Goal: Task Accomplishment & Management: Complete application form

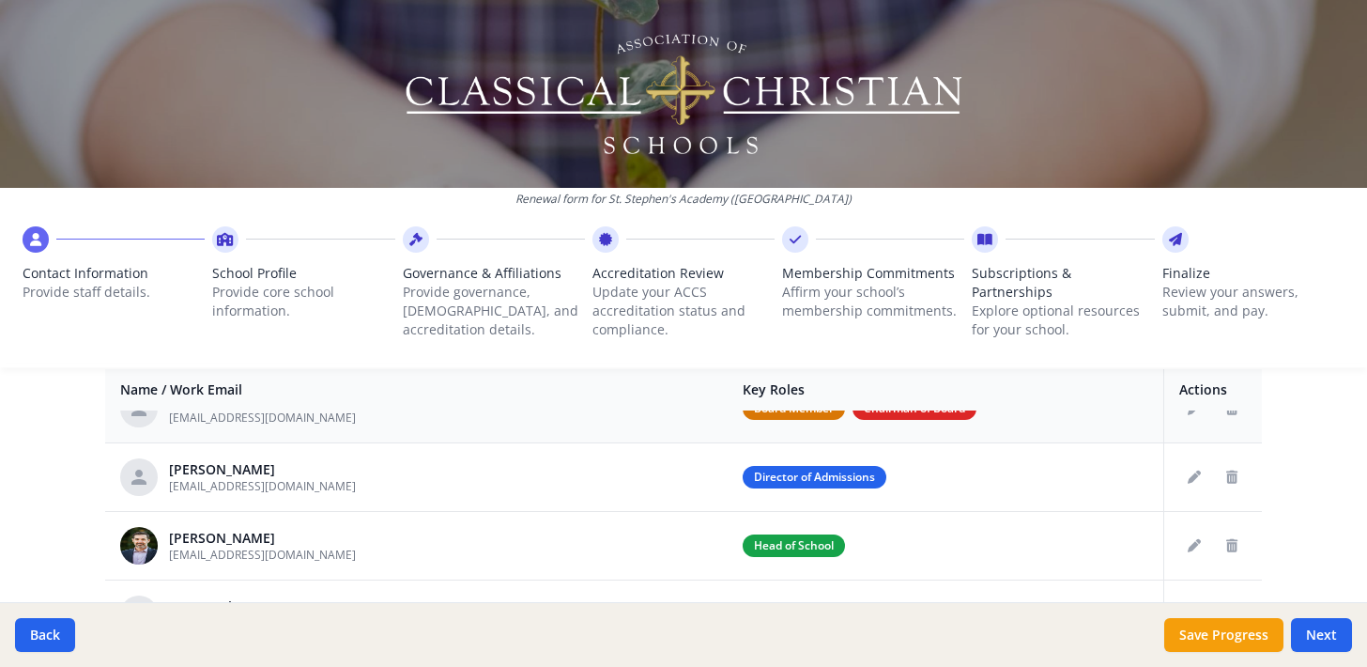
scroll to position [115, 0]
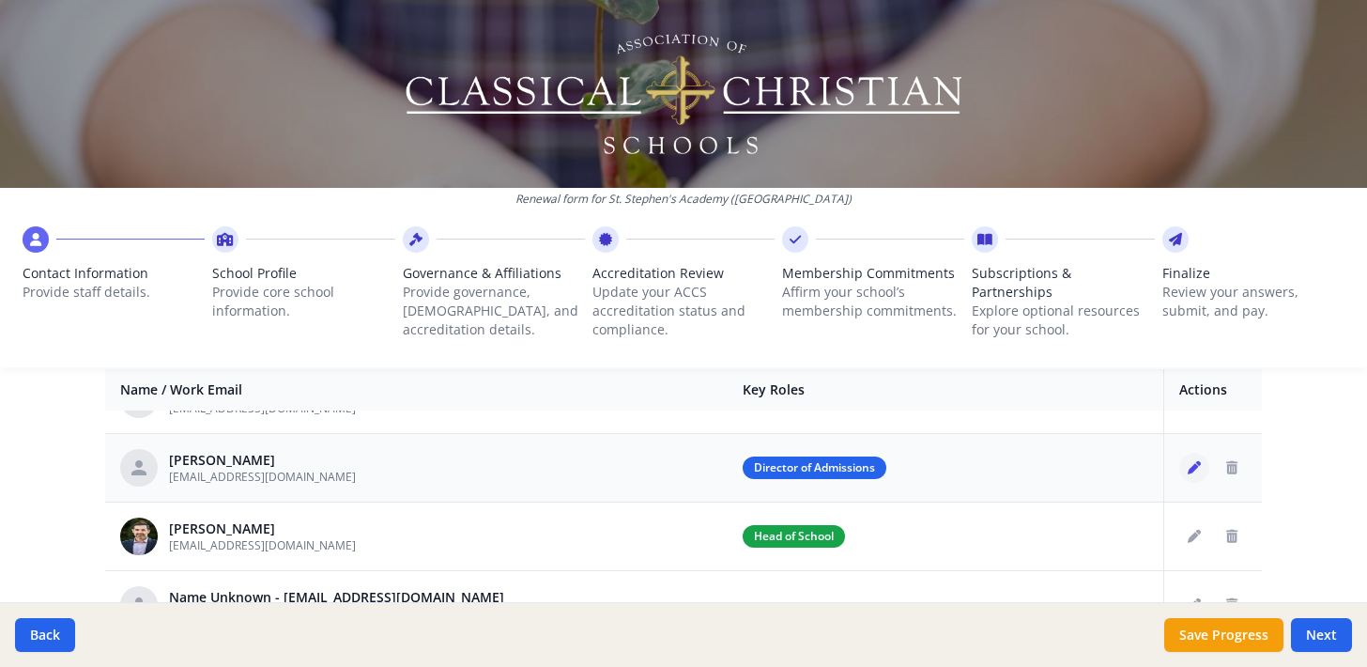
click at [1189, 465] on icon "Edit staff" at bounding box center [1194, 467] width 13 height 13
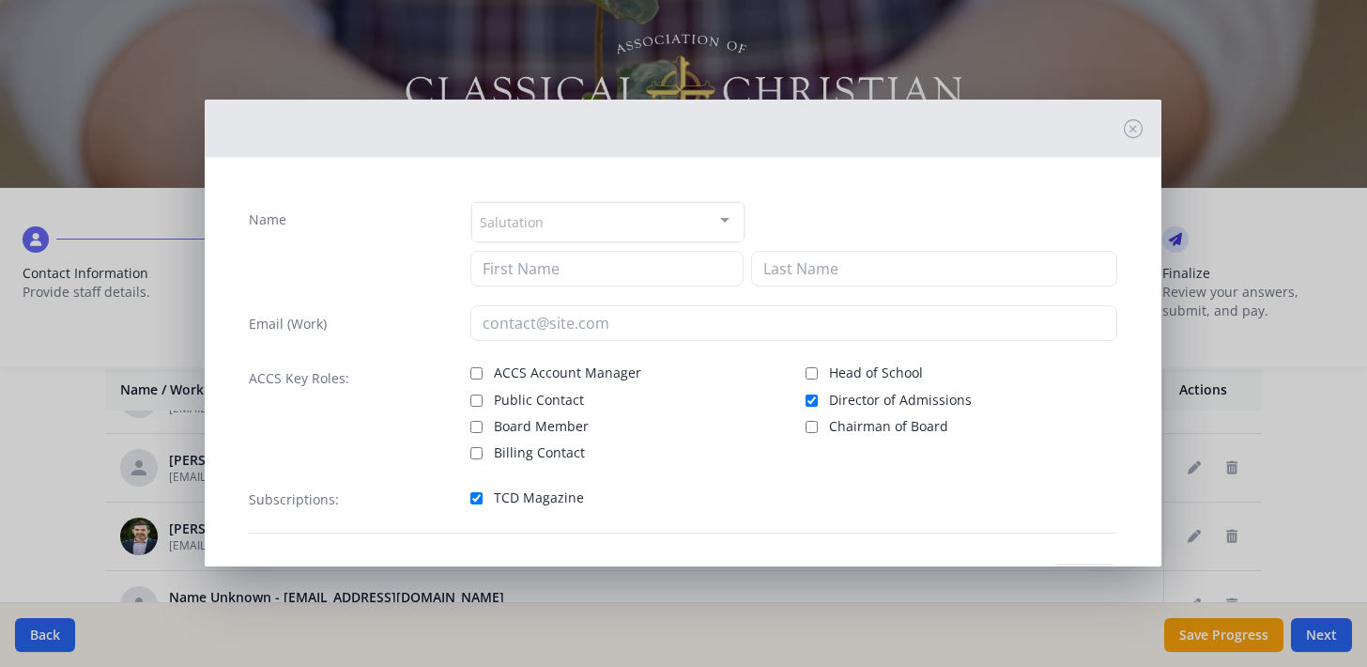
type input "[PERSON_NAME]"
type input "Hidde"
type input "[EMAIL_ADDRESS][DOMAIN_NAME]"
checkbox input "true"
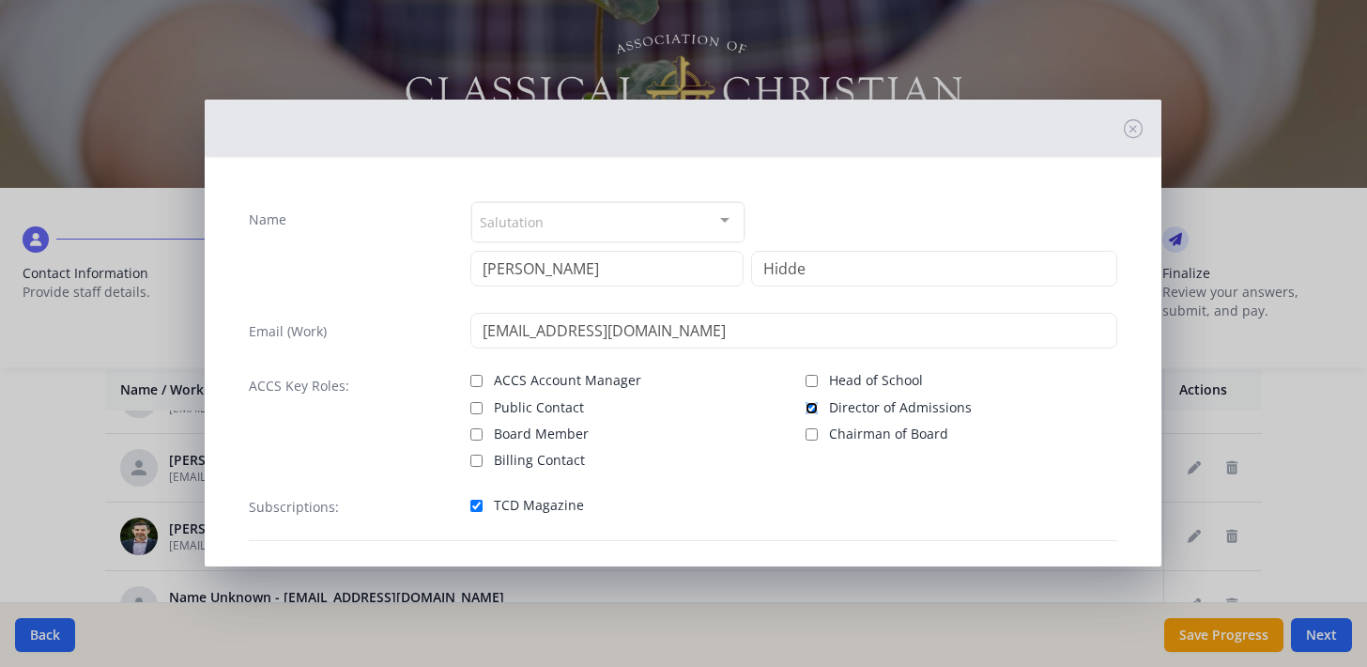
click at [811, 409] on input "Director of Admissions" at bounding box center [812, 408] width 12 height 12
checkbox input "false"
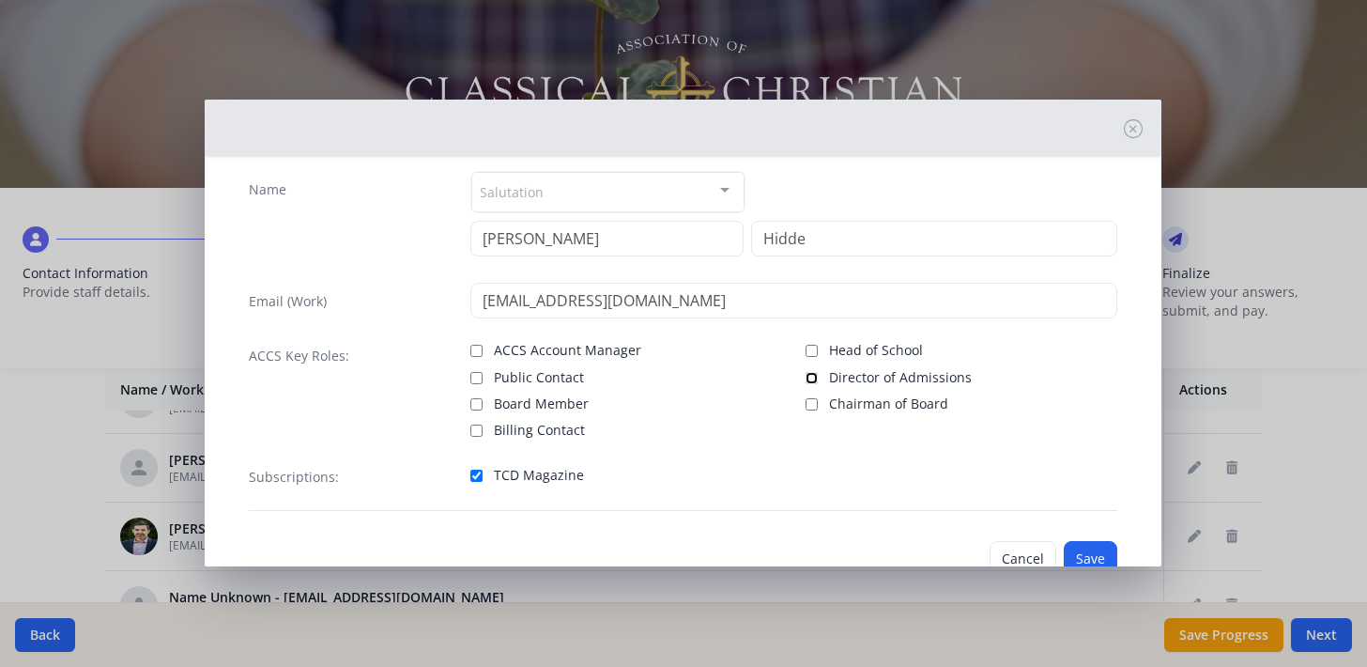
scroll to position [47, 0]
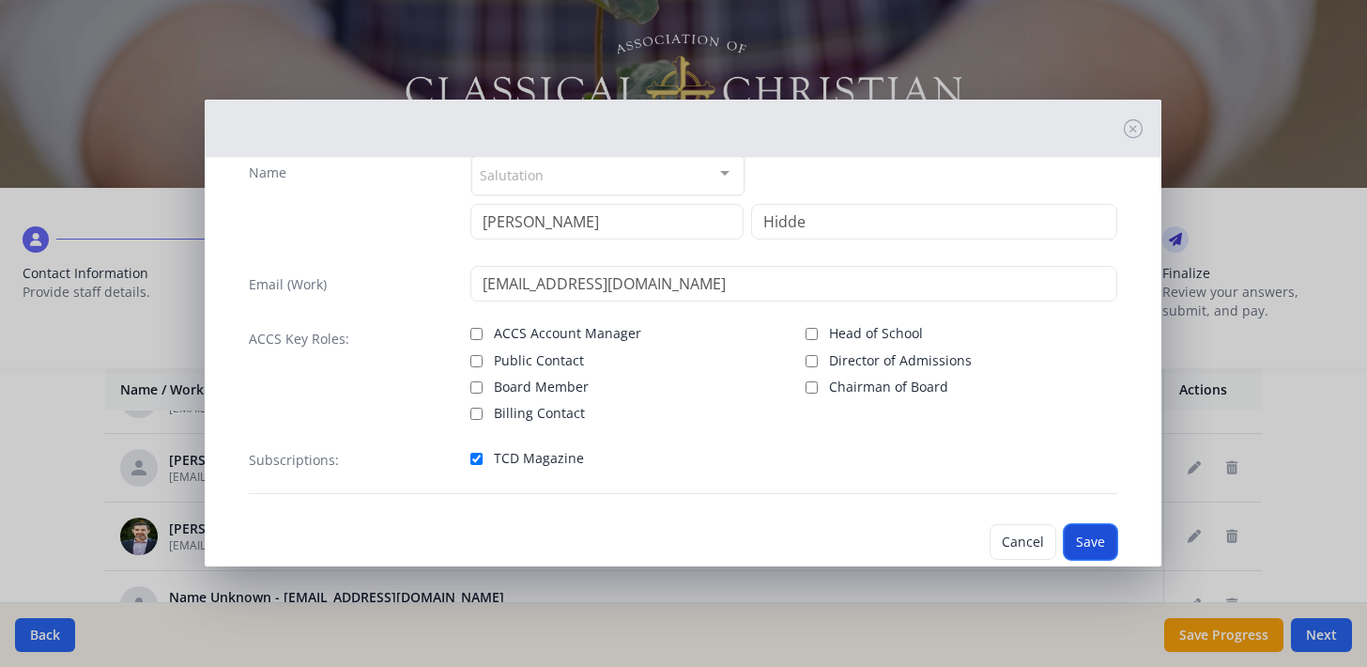
click at [1084, 543] on button "Save" at bounding box center [1091, 542] width 54 height 36
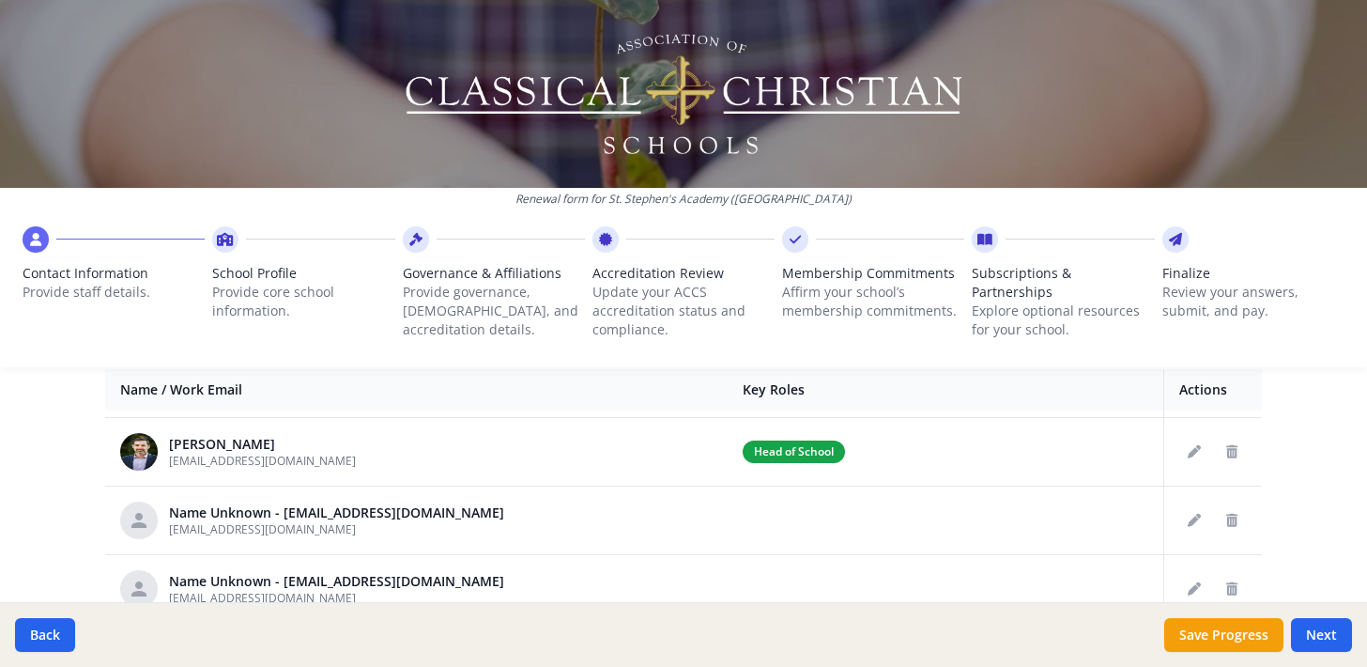
scroll to position [187, 0]
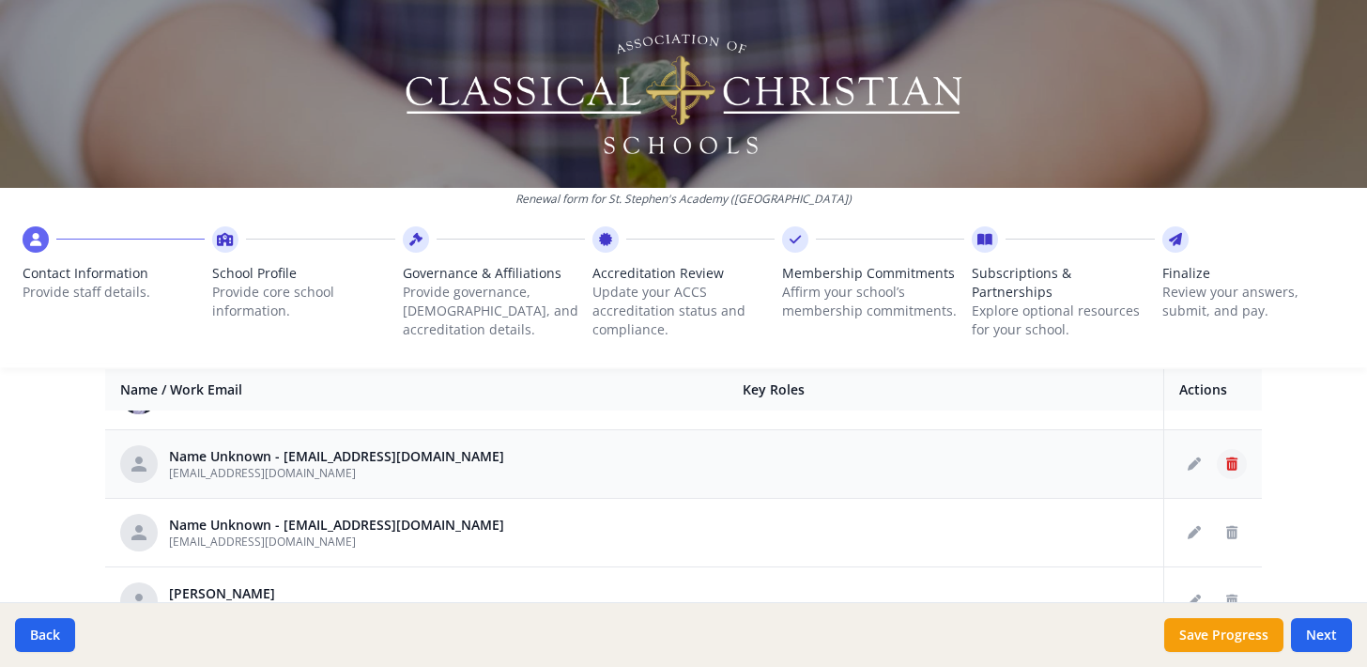
click at [1232, 457] on icon "Delete staff" at bounding box center [1231, 463] width 11 height 13
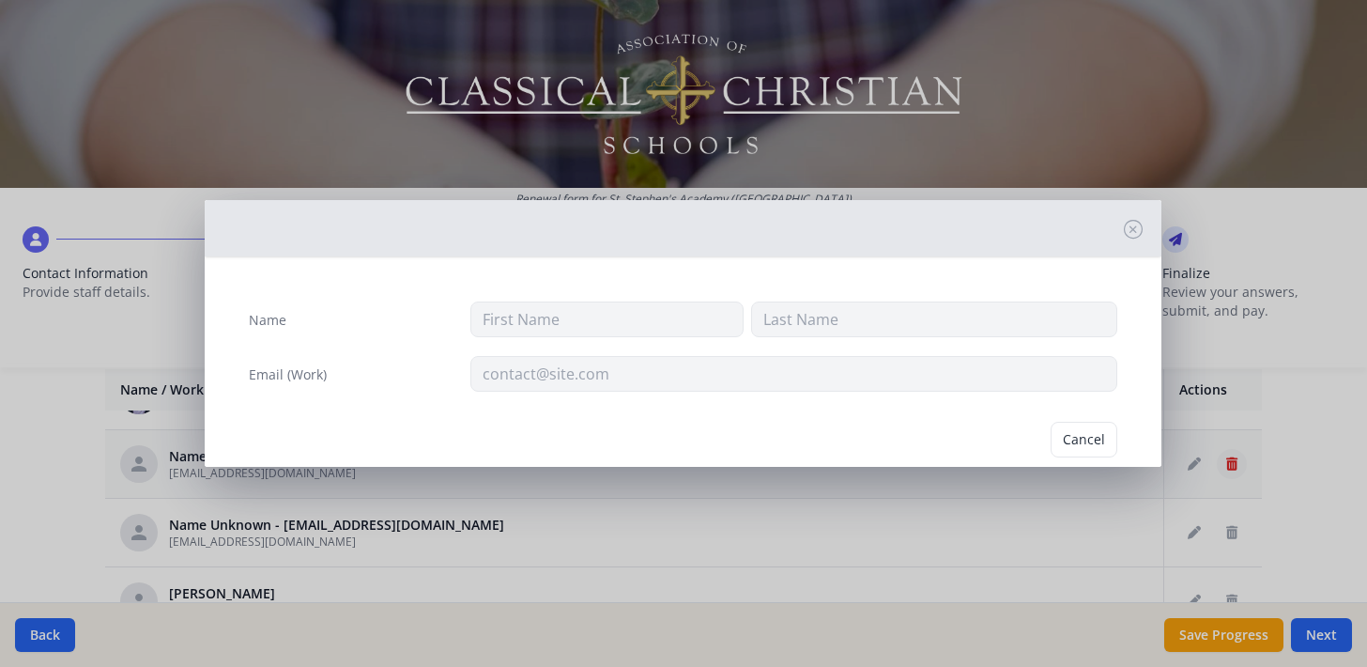
type input "[EMAIL_ADDRESS][DOMAIN_NAME]"
click at [1071, 439] on button "Delete" at bounding box center [1085, 447] width 65 height 36
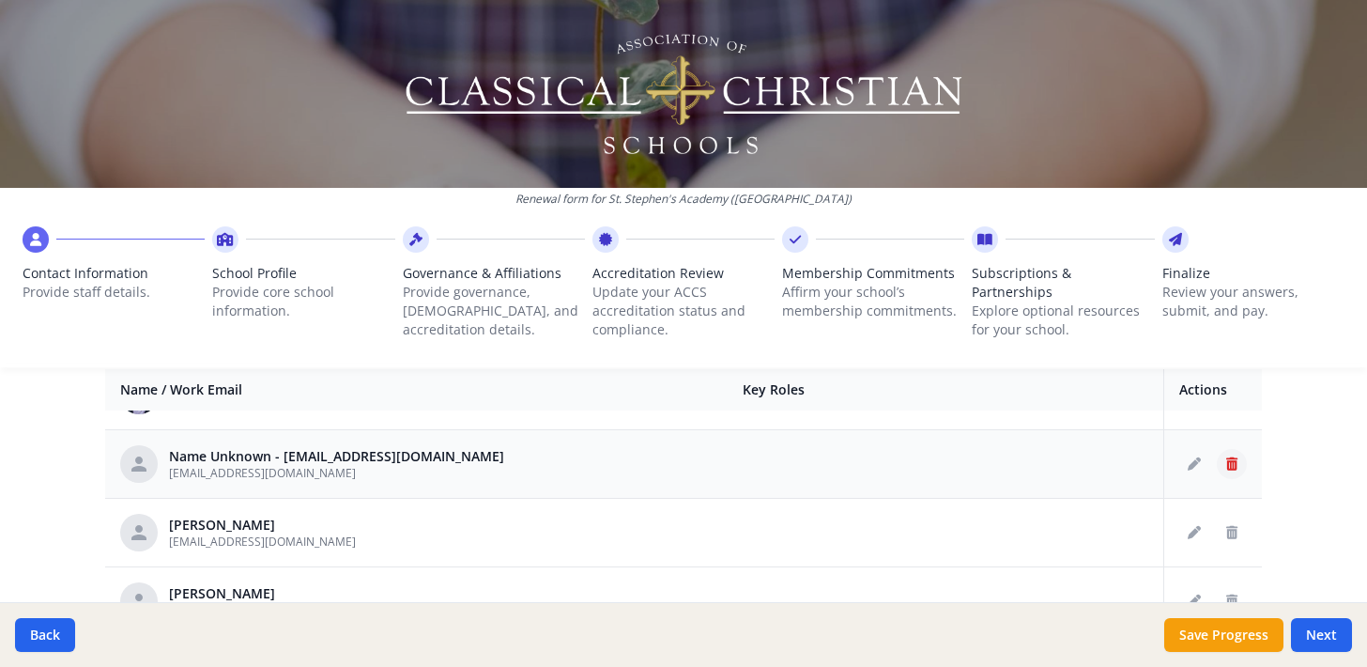
click at [1233, 467] on icon "Delete staff" at bounding box center [1231, 463] width 11 height 13
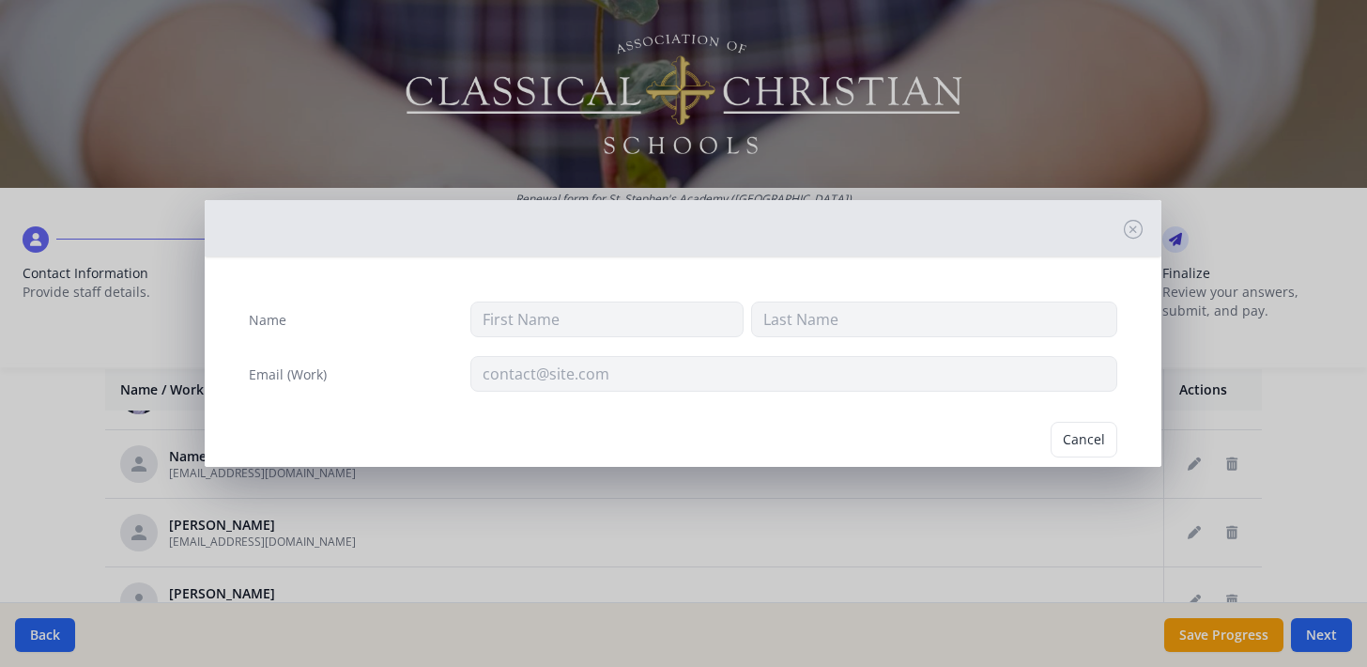
type input "[EMAIL_ADDRESS][DOMAIN_NAME]"
click at [1074, 445] on button "Delete" at bounding box center [1085, 447] width 65 height 36
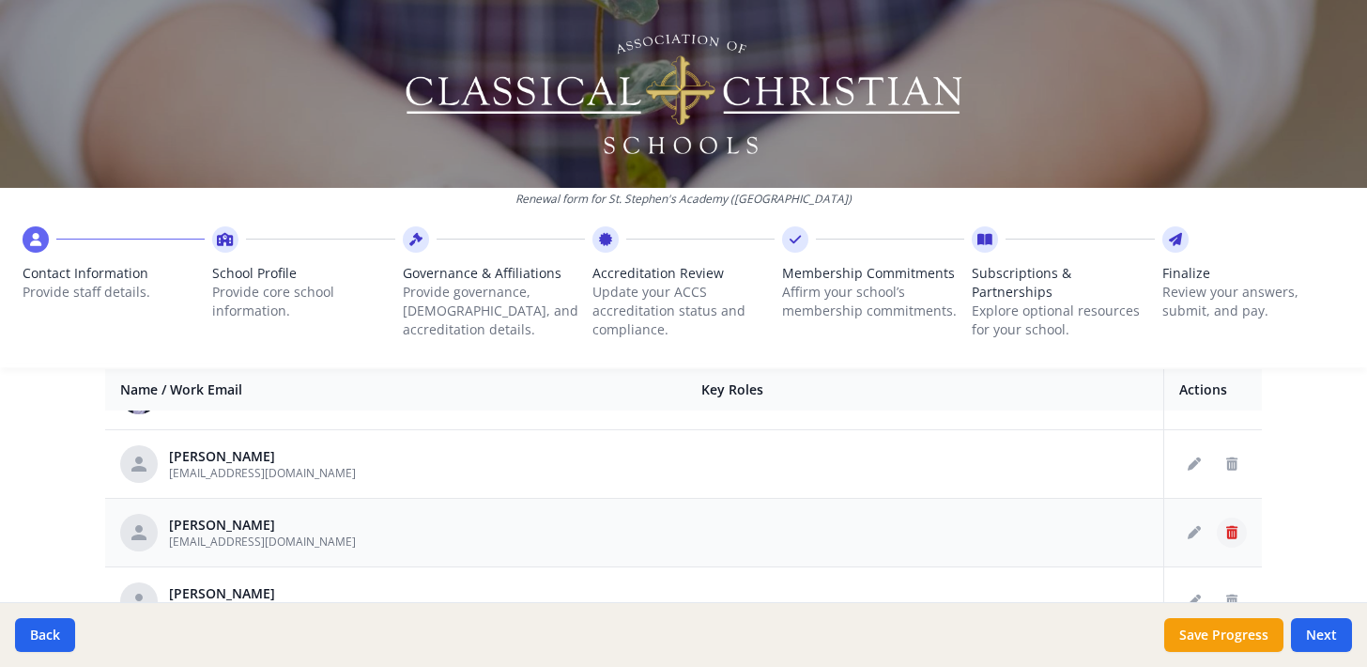
click at [1233, 524] on button "Delete staff" at bounding box center [1232, 532] width 30 height 30
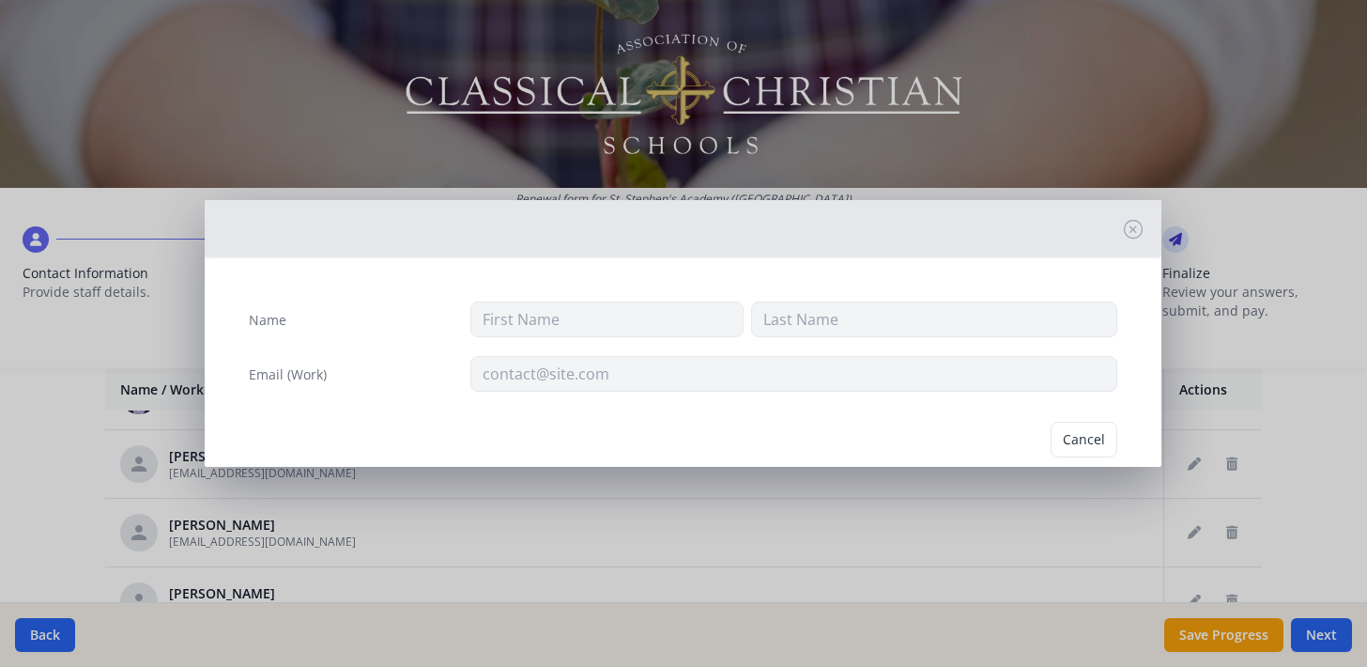
type input "[PERSON_NAME]"
type input "[EMAIL_ADDRESS][DOMAIN_NAME]"
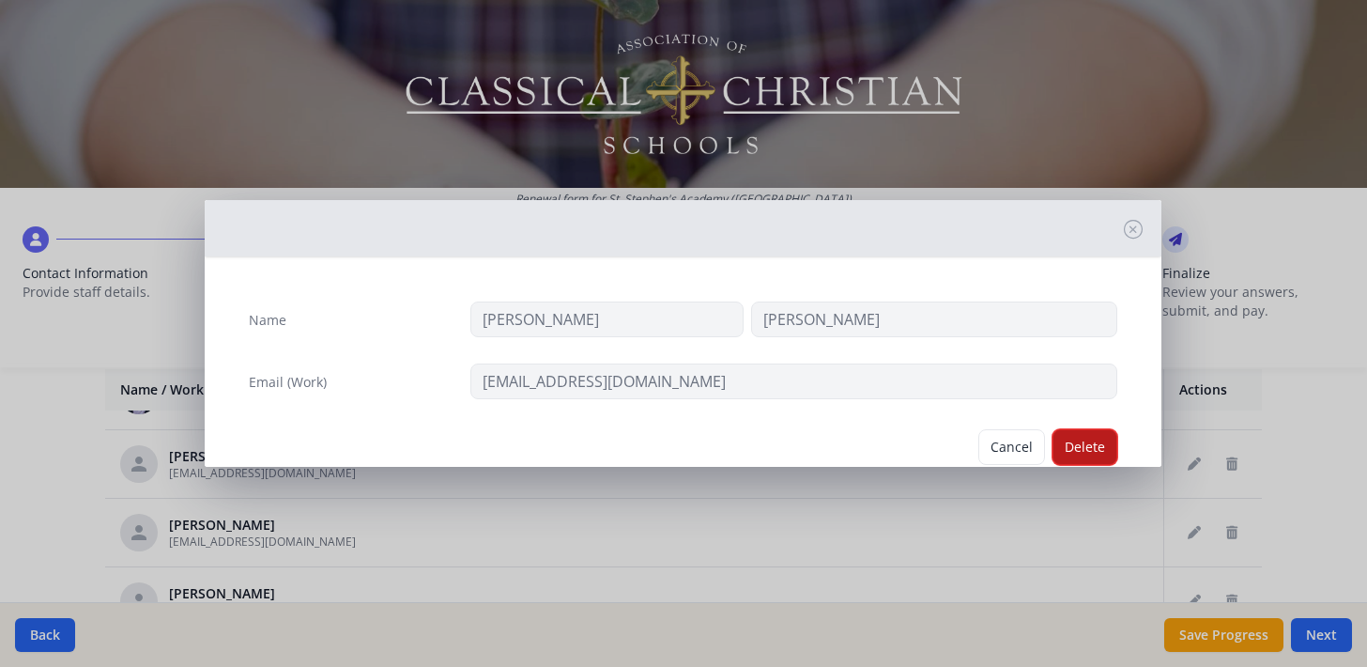
click at [1092, 443] on button "Delete" at bounding box center [1085, 447] width 65 height 36
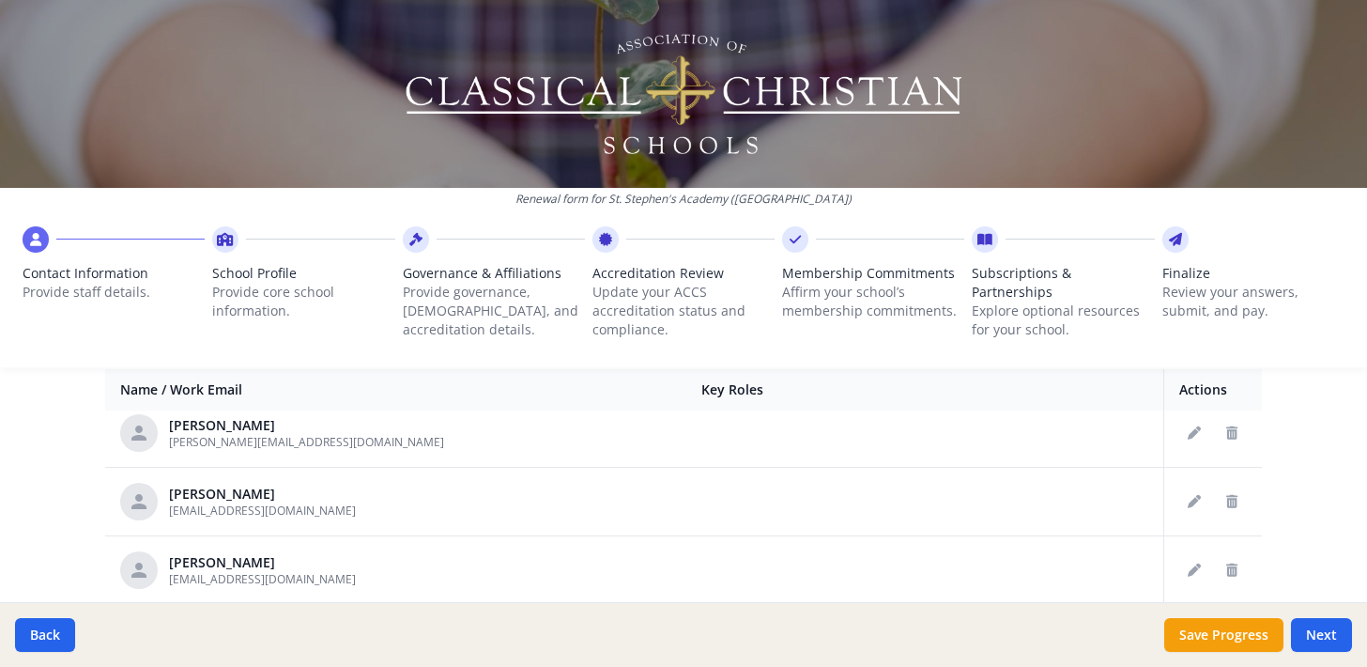
scroll to position [439, 0]
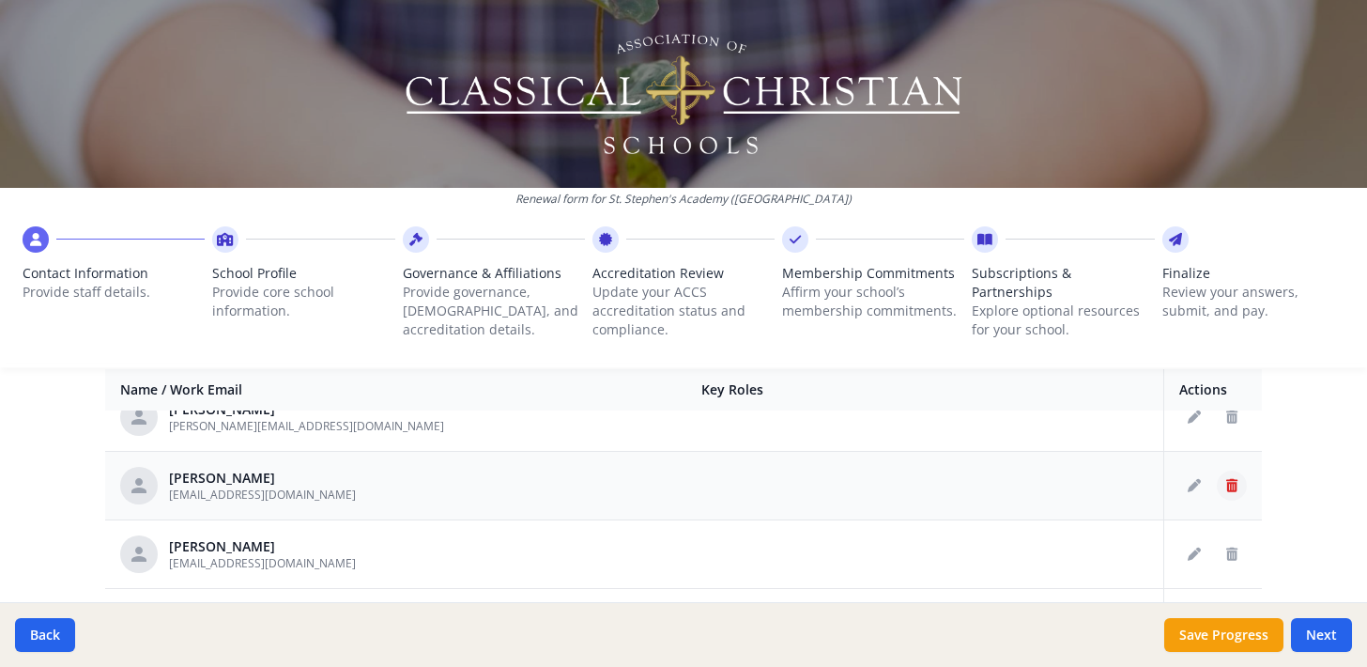
click at [1232, 479] on icon "Delete staff" at bounding box center [1231, 485] width 11 height 13
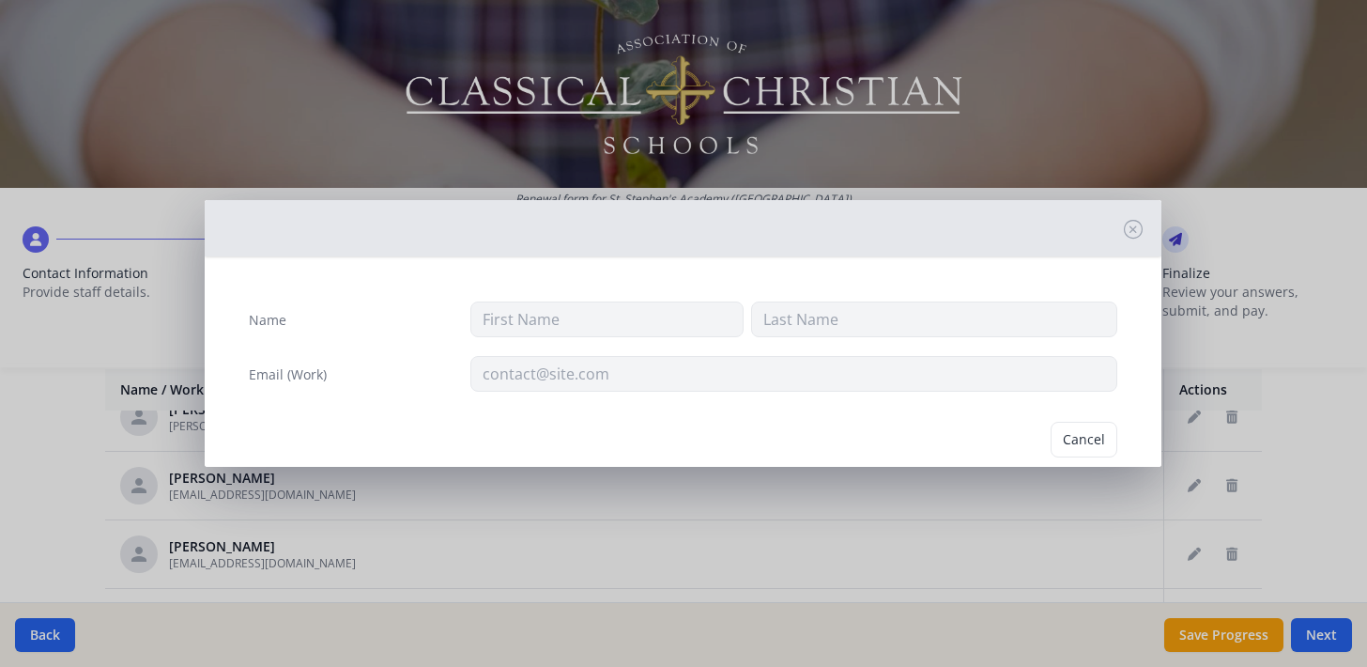
type input "[PERSON_NAME]"
type input "[EMAIL_ADDRESS][DOMAIN_NAME]"
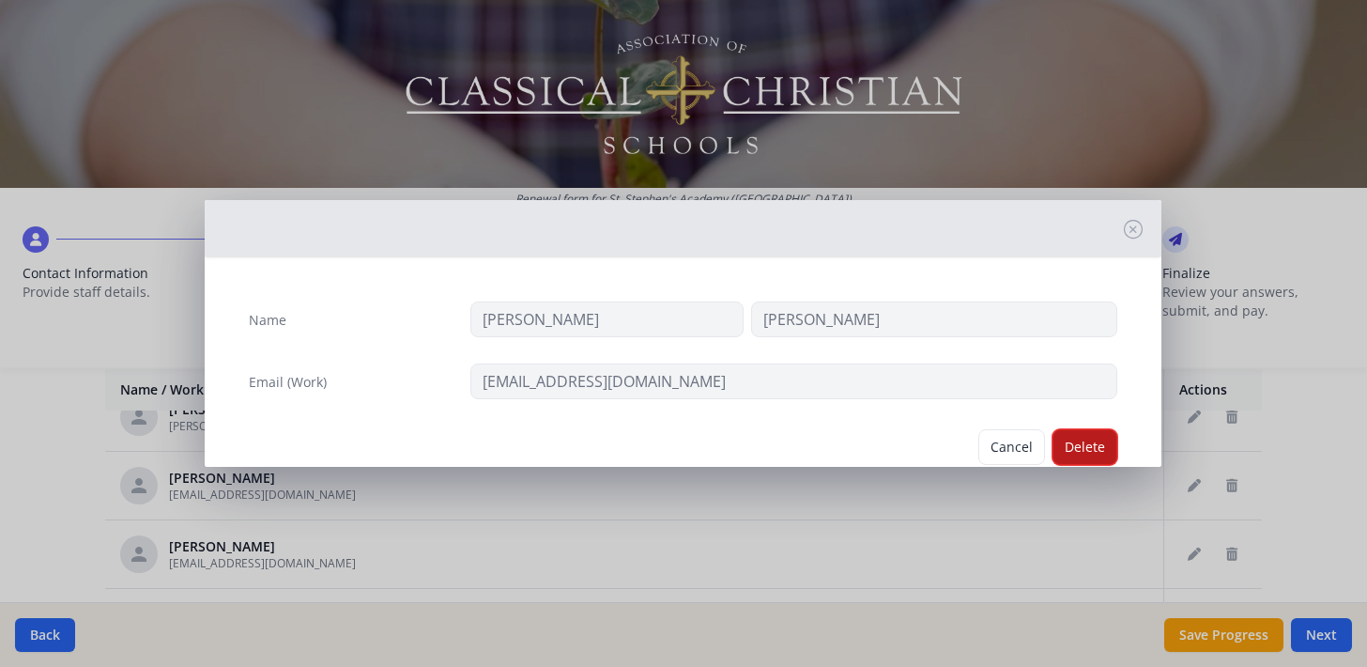
click at [1076, 444] on button "Delete" at bounding box center [1085, 447] width 65 height 36
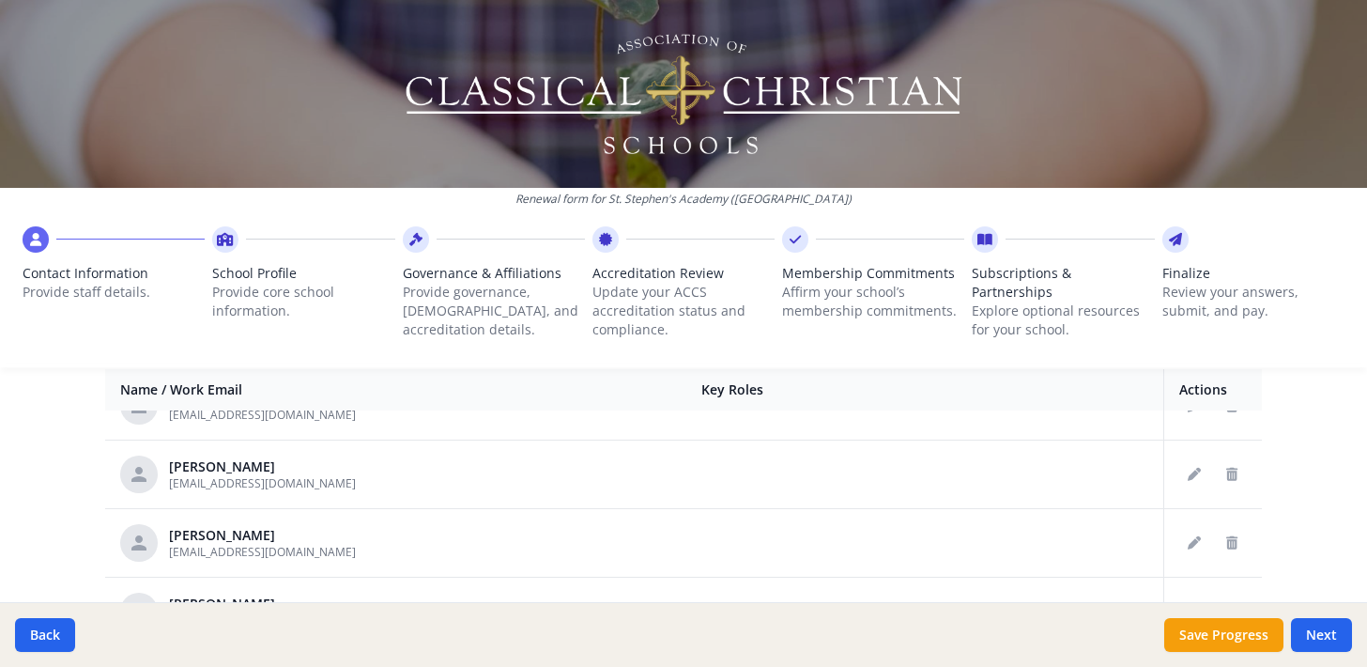
scroll to position [1427, 0]
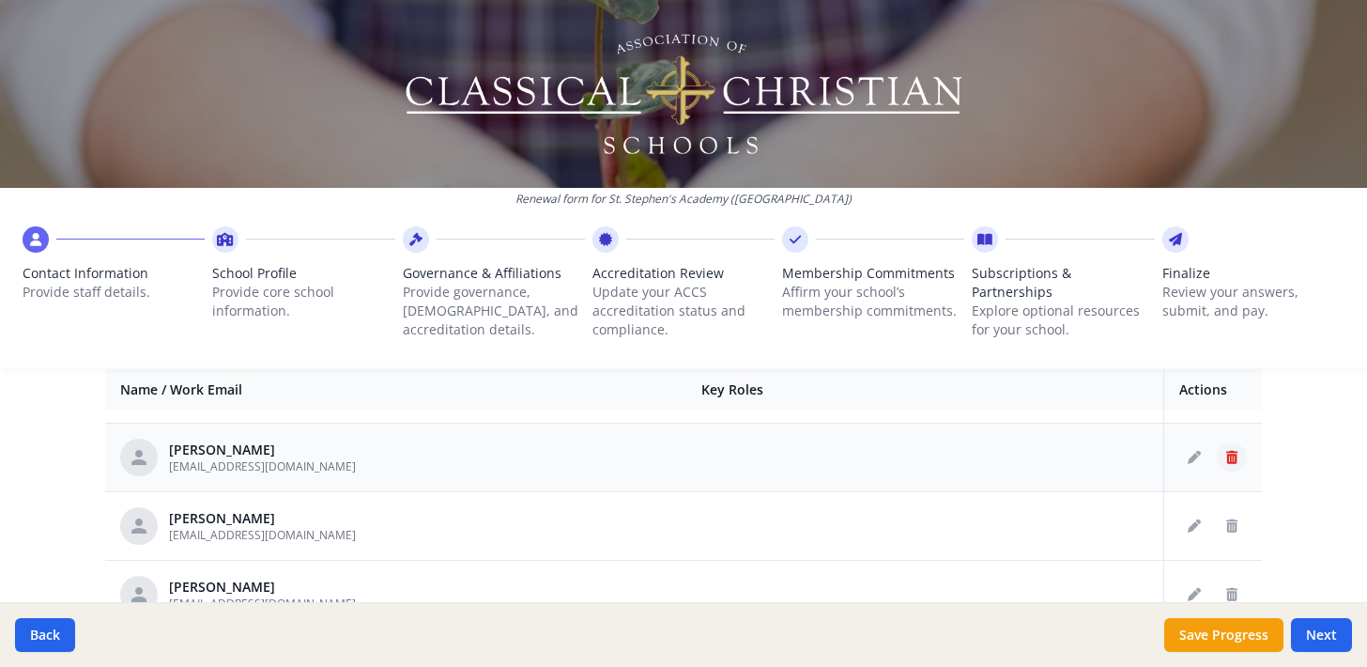
click at [1233, 461] on icon "Delete staff" at bounding box center [1231, 457] width 11 height 13
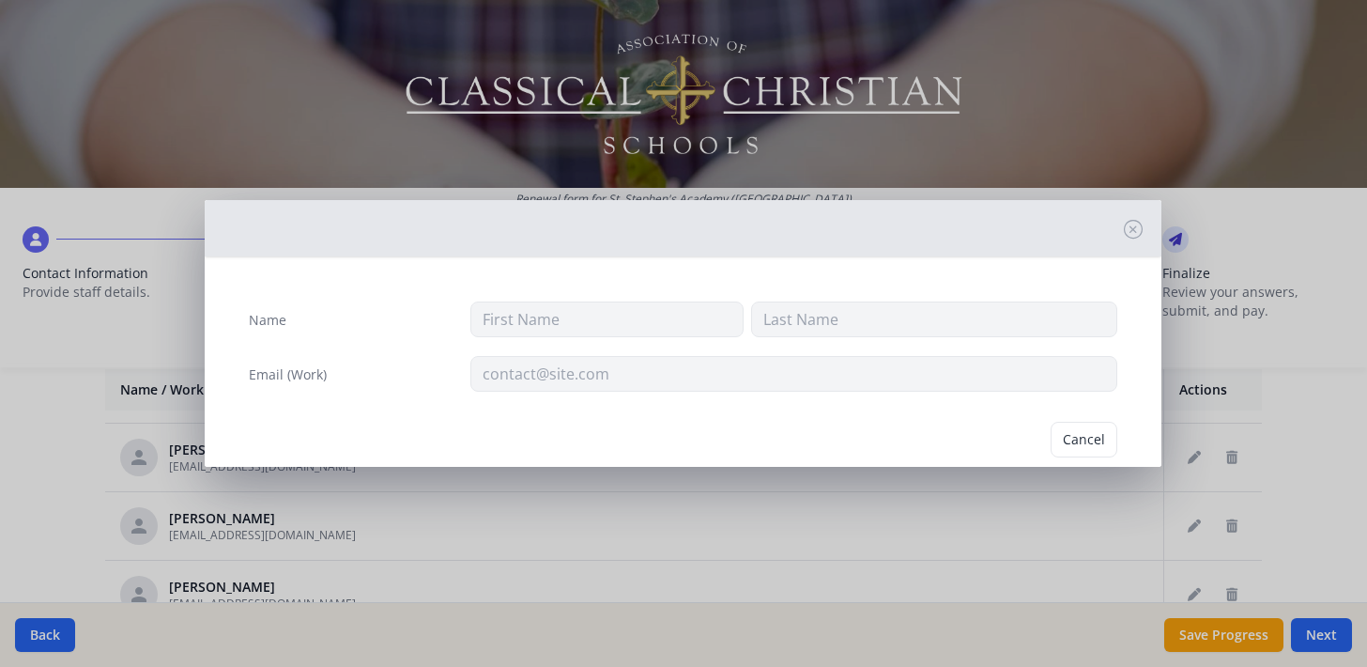
type input "[PERSON_NAME]"
type input "[EMAIL_ADDRESS][DOMAIN_NAME]"
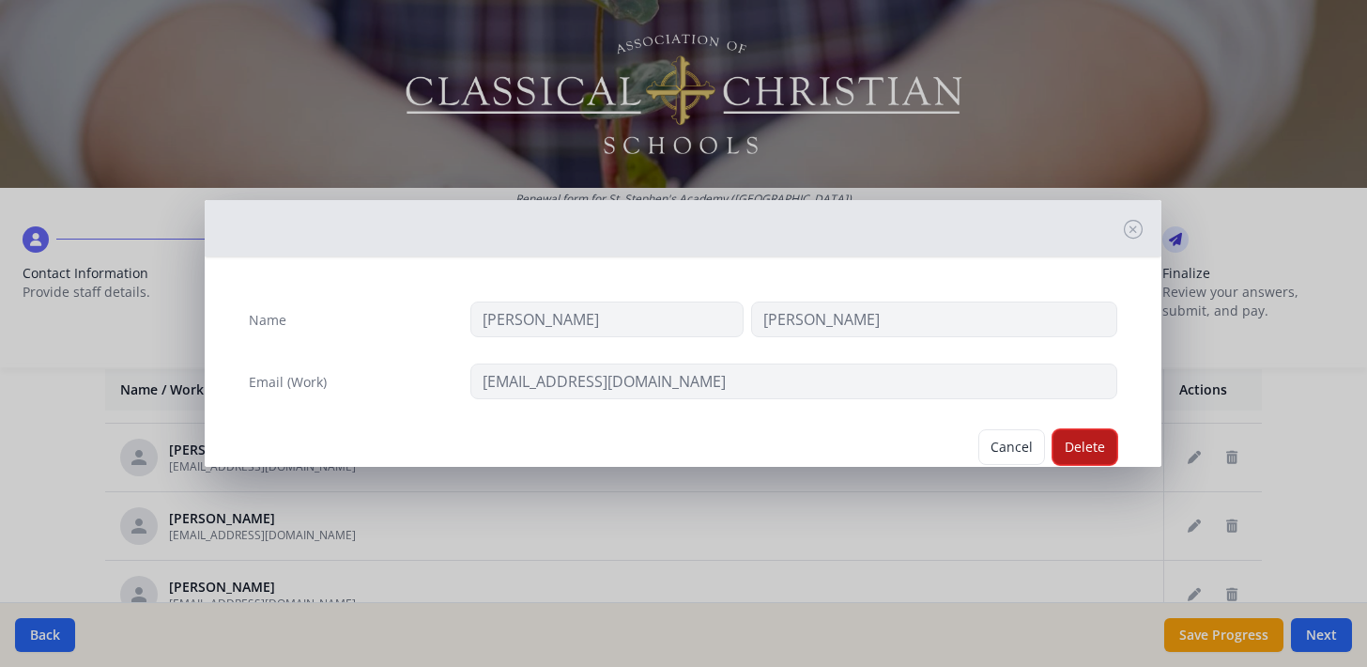
click at [1076, 445] on button "Delete" at bounding box center [1085, 447] width 65 height 36
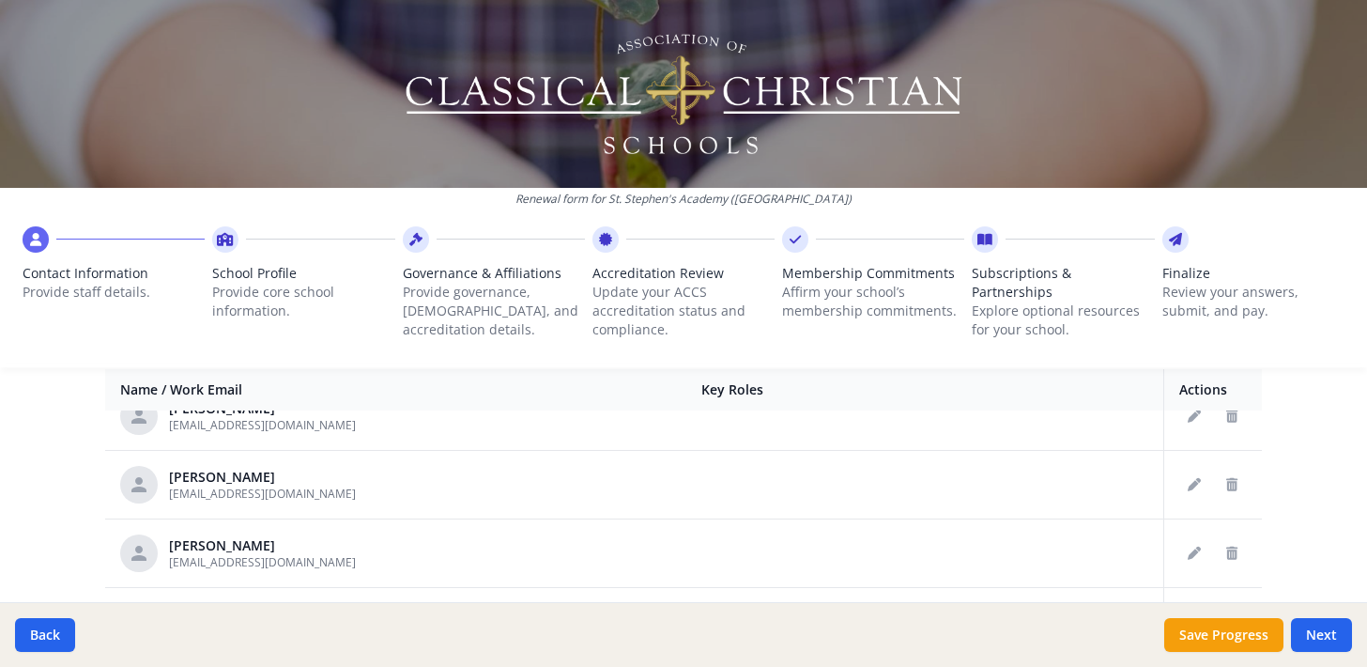
scroll to position [1394, 0]
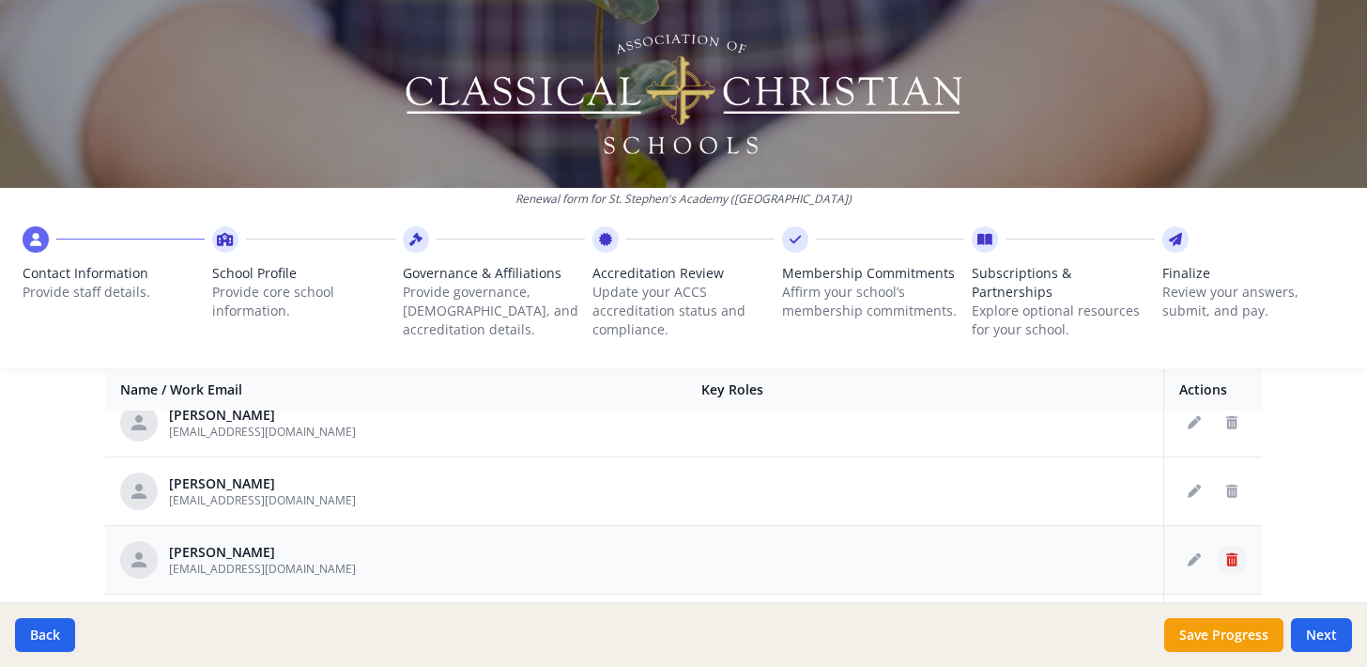
click at [1236, 556] on icon "Delete staff" at bounding box center [1231, 559] width 11 height 13
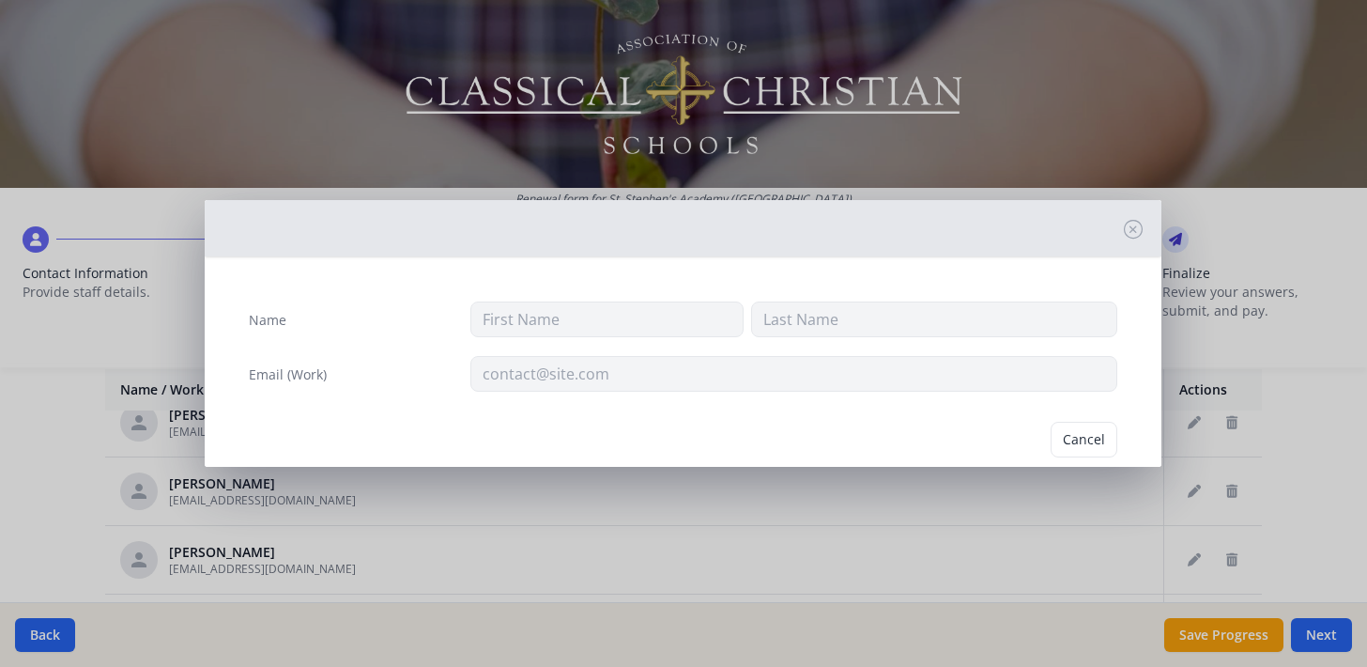
type input "[PERSON_NAME]"
type input "[EMAIL_ADDRESS][DOMAIN_NAME]"
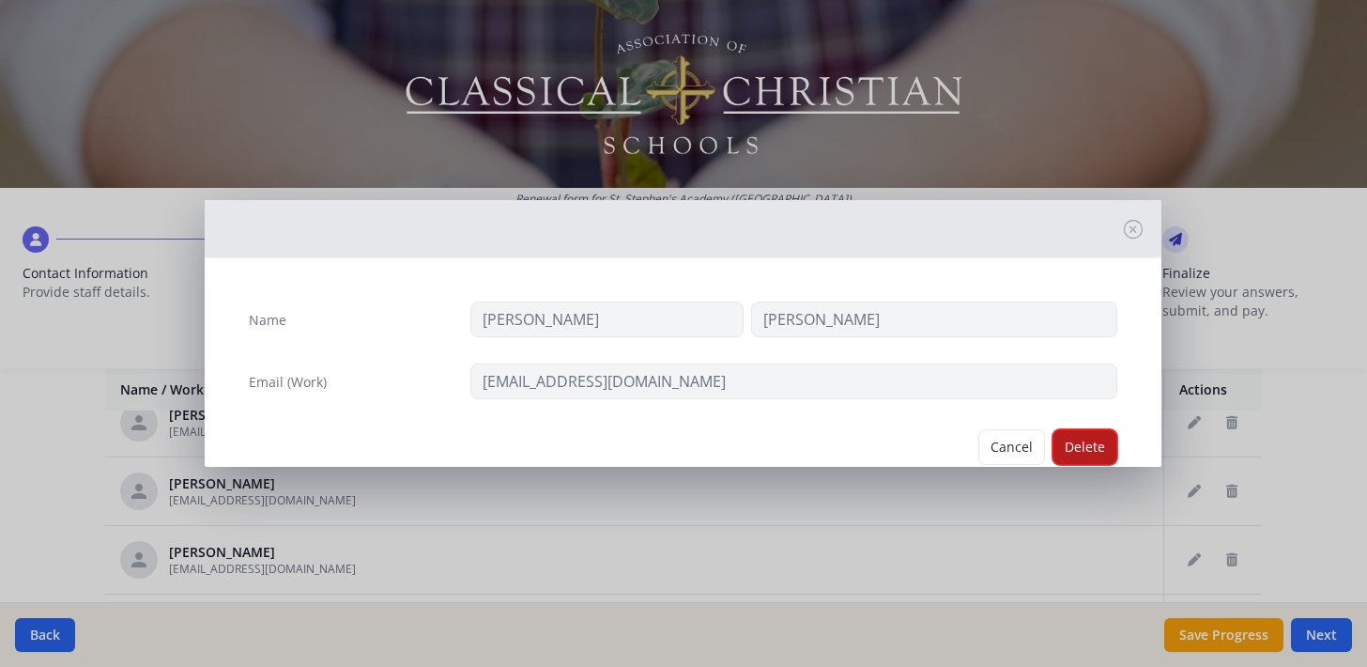
click at [1109, 454] on button "Delete" at bounding box center [1085, 447] width 65 height 36
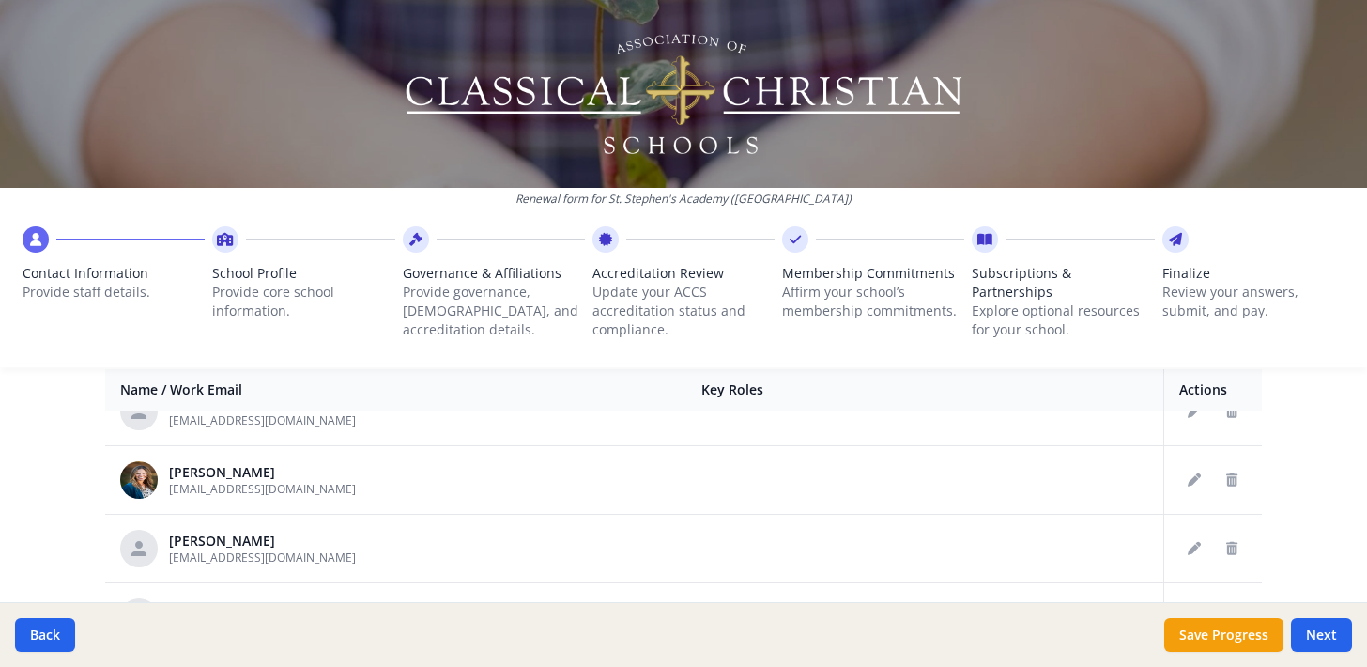
scroll to position [1479, 0]
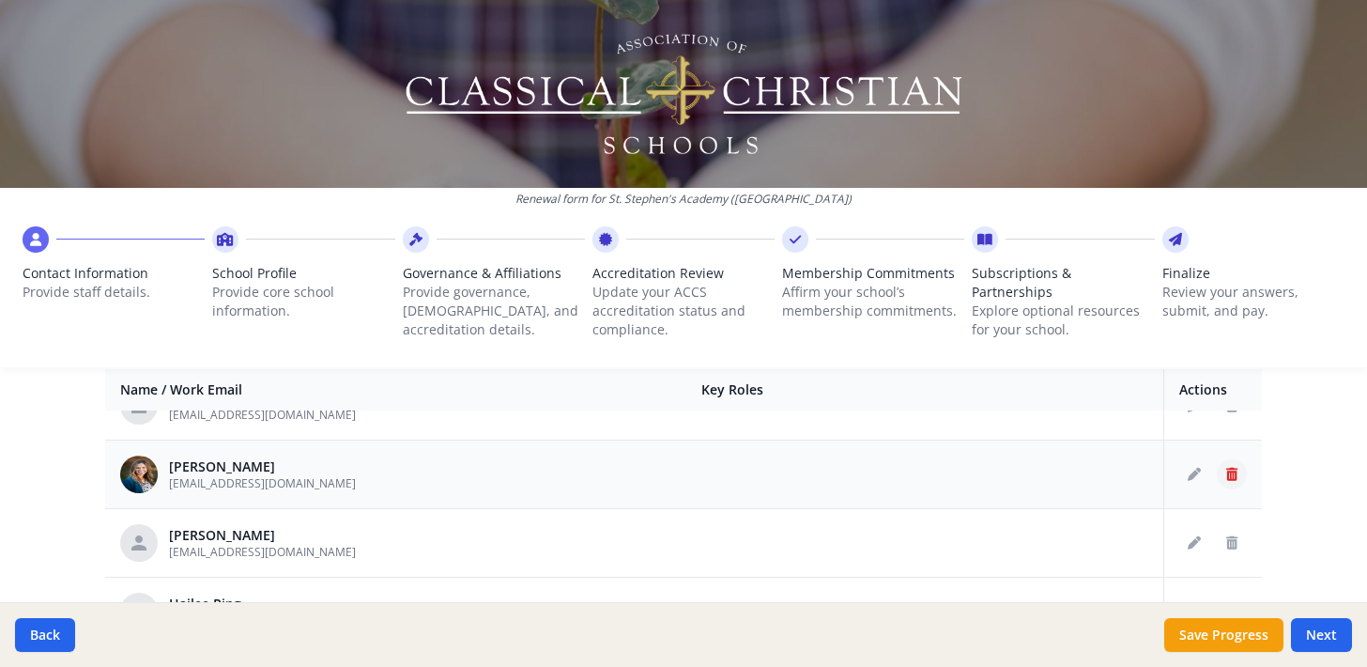
click at [1238, 477] on icon "Delete staff" at bounding box center [1231, 474] width 11 height 13
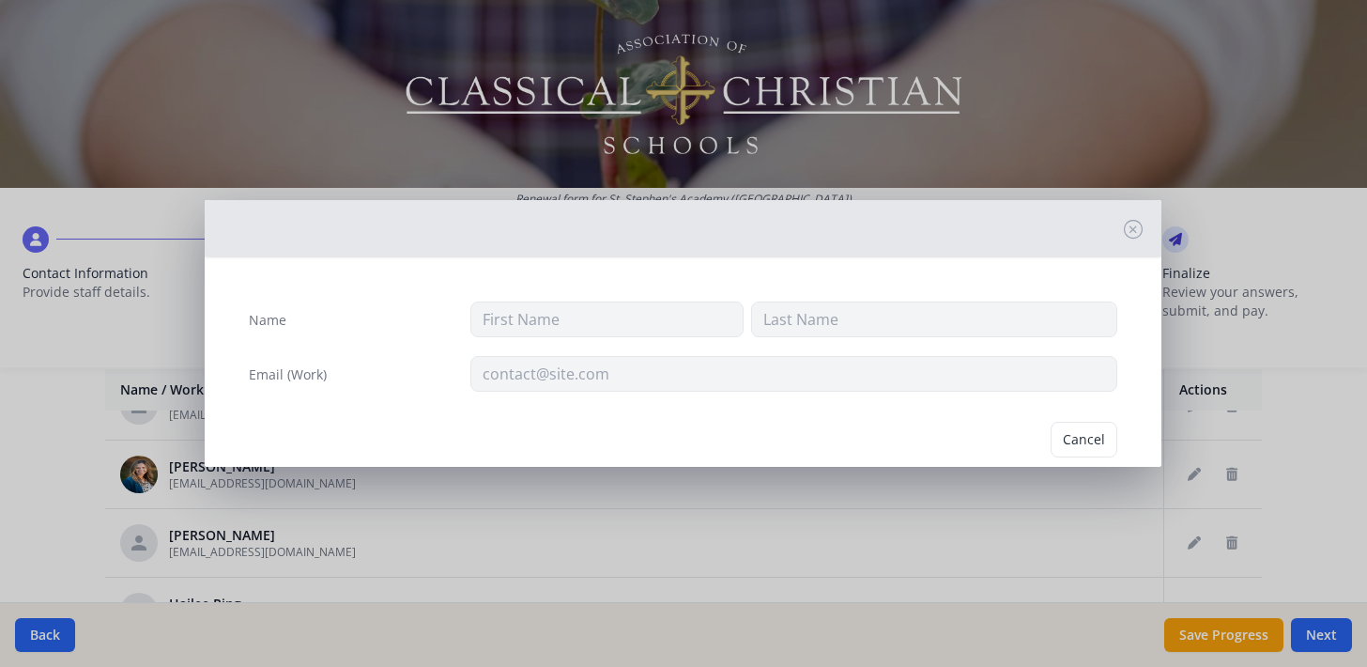
type input "[PERSON_NAME]"
type input "Oeverman"
type input "[EMAIL_ADDRESS][DOMAIN_NAME]"
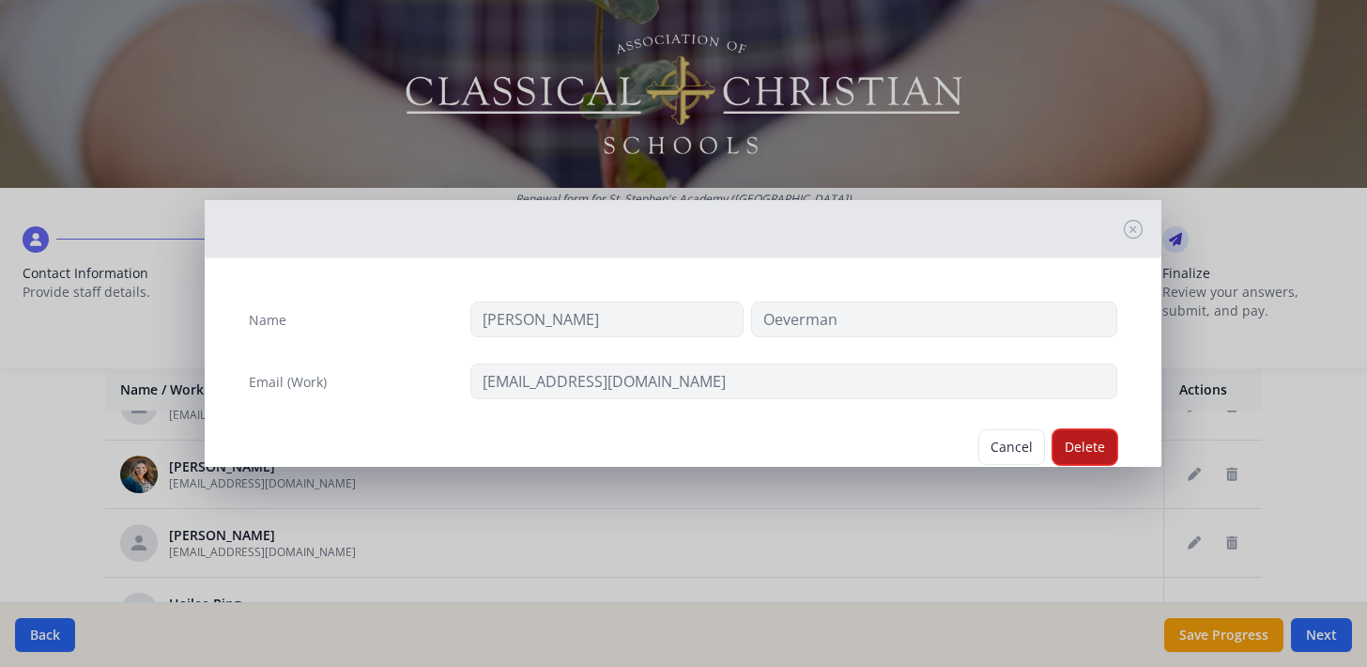
click at [1093, 435] on button "Delete" at bounding box center [1085, 447] width 65 height 36
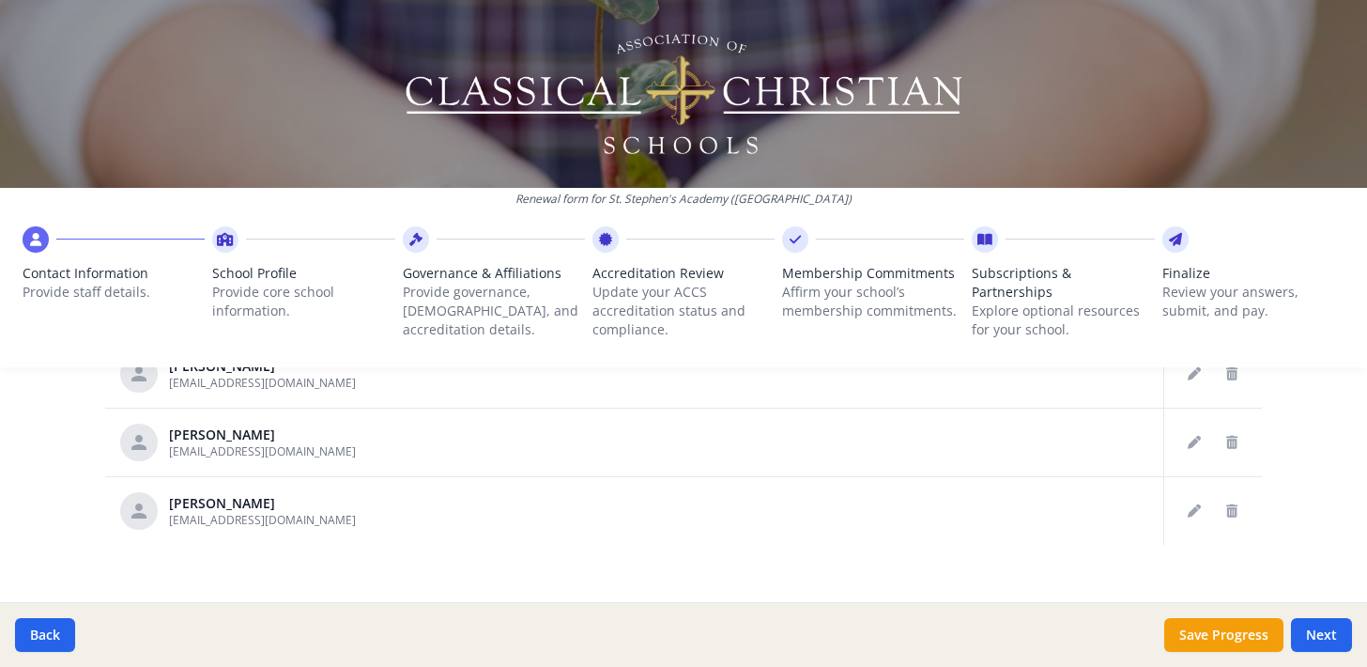
scroll to position [1186, 0]
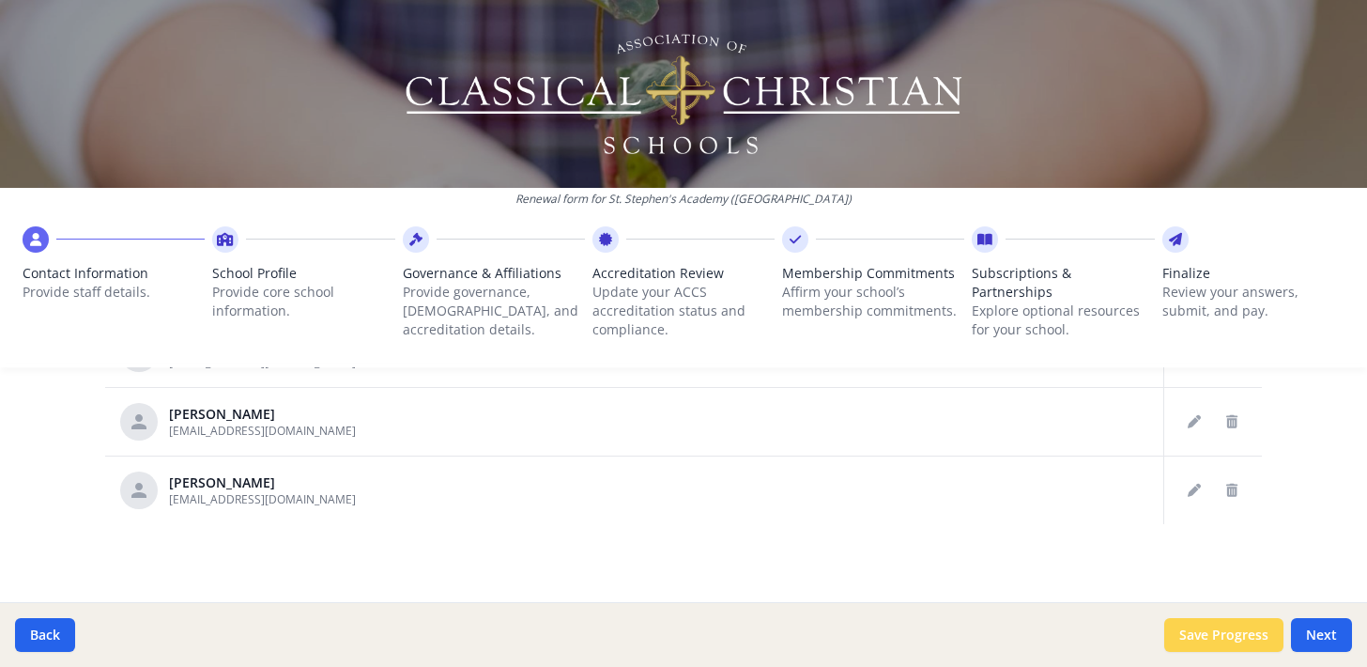
click at [1208, 635] on button "Save Progress" at bounding box center [1223, 635] width 119 height 34
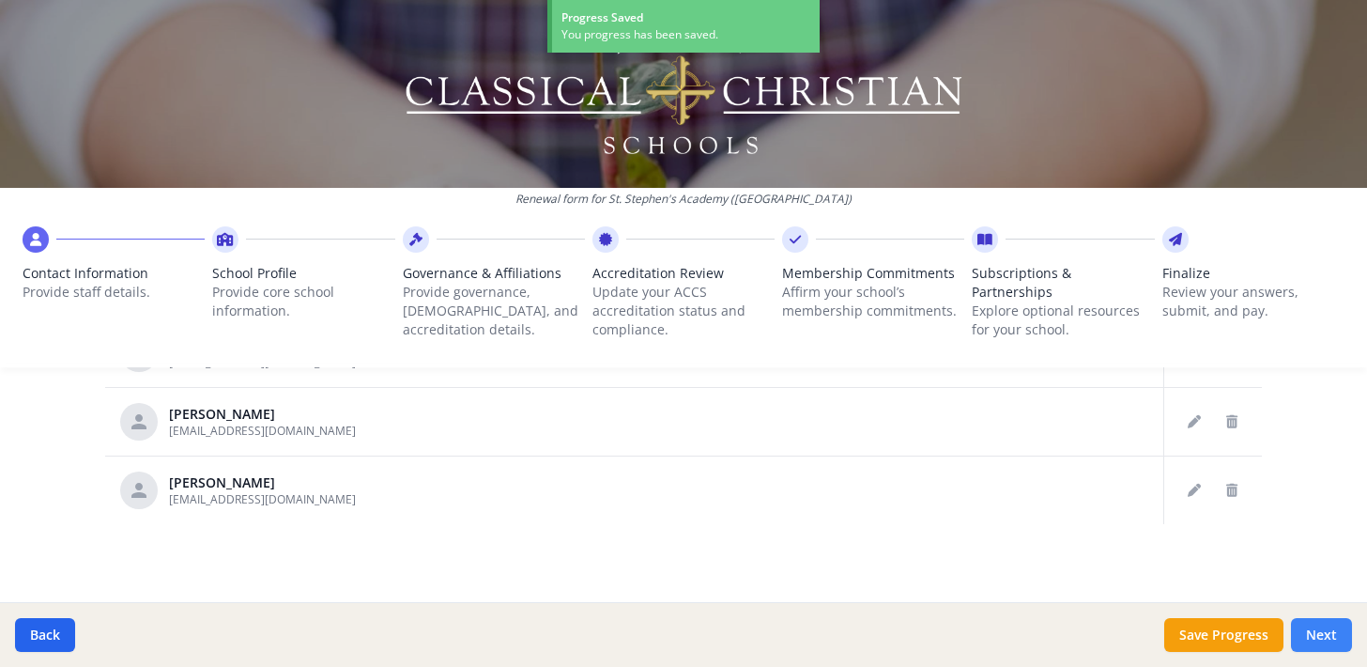
click at [1327, 635] on button "Next" at bounding box center [1321, 635] width 61 height 34
type input "[PHONE_NUMBER]"
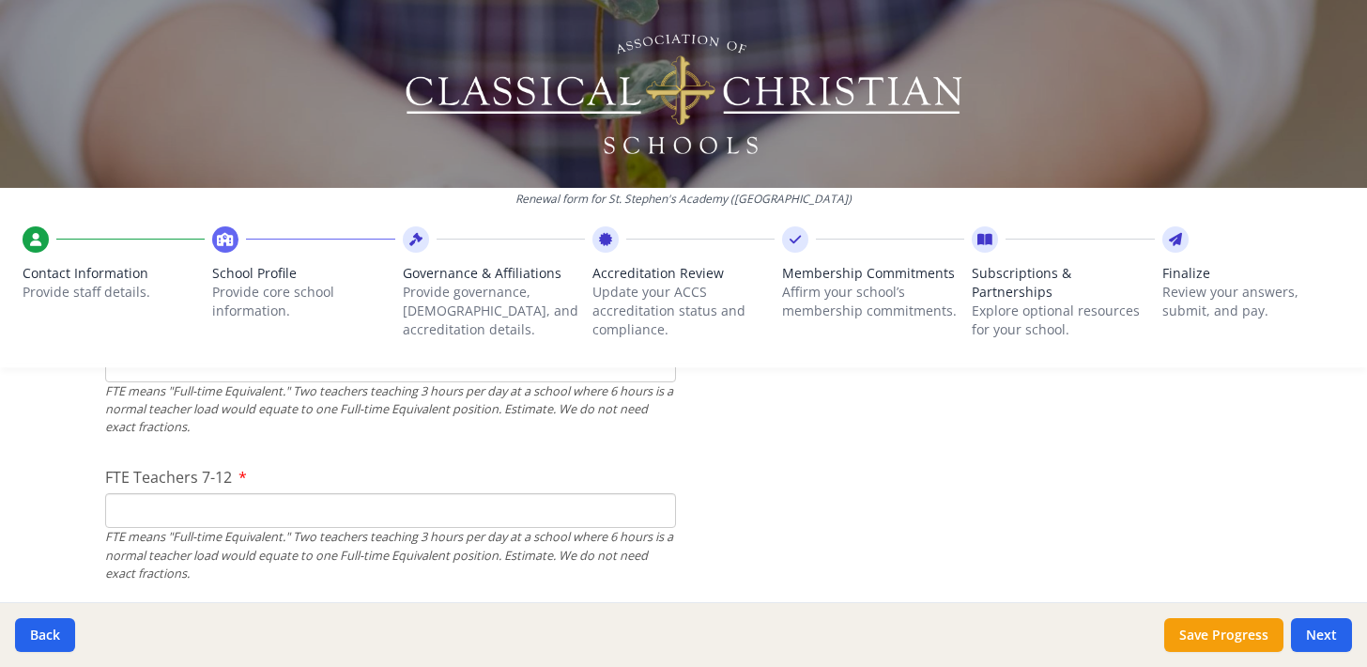
scroll to position [1197, 0]
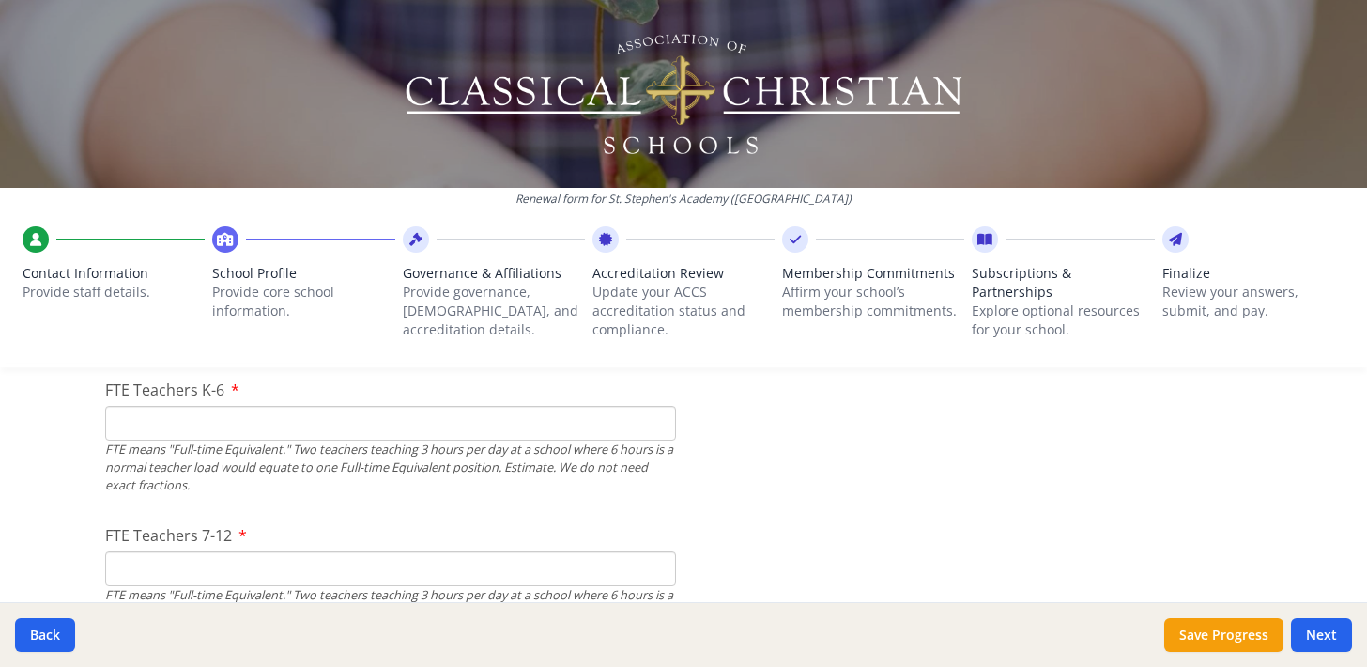
click at [329, 420] on input "FTE Teachers K-6" at bounding box center [390, 423] width 571 height 35
type input "14"
click at [300, 575] on input "FTE Teachers 7-12" at bounding box center [390, 568] width 571 height 35
type input "11"
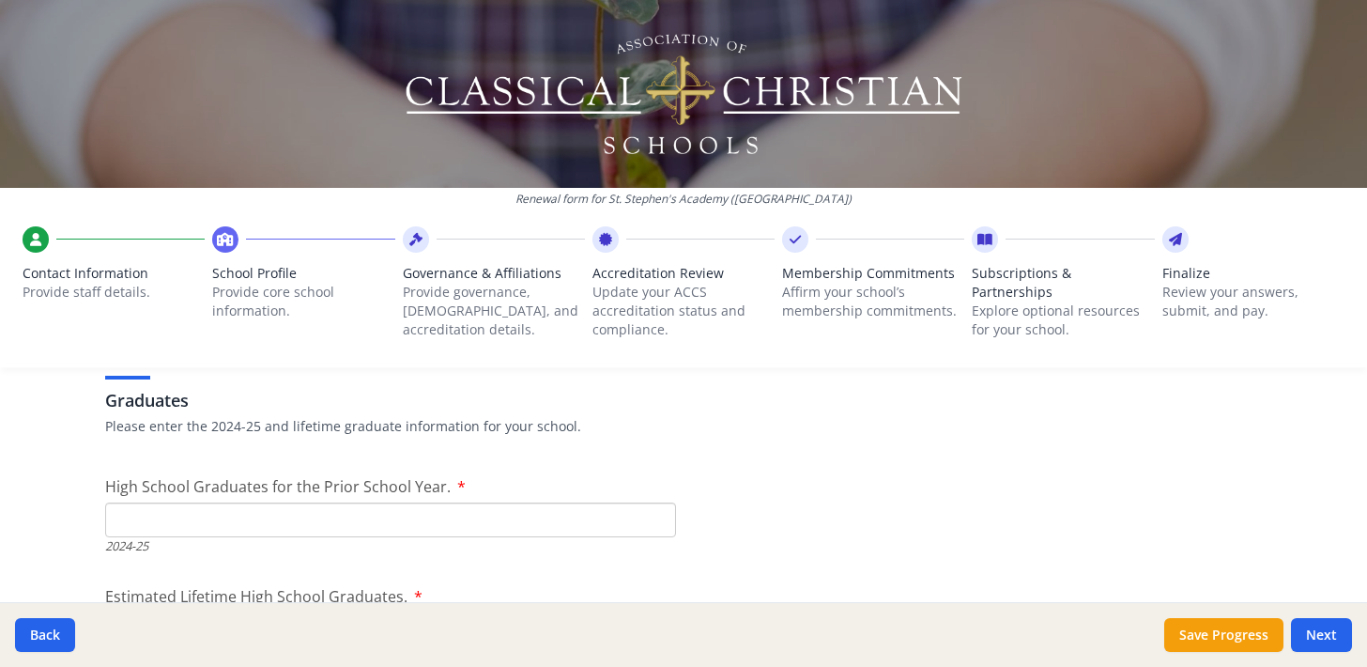
scroll to position [2672, 0]
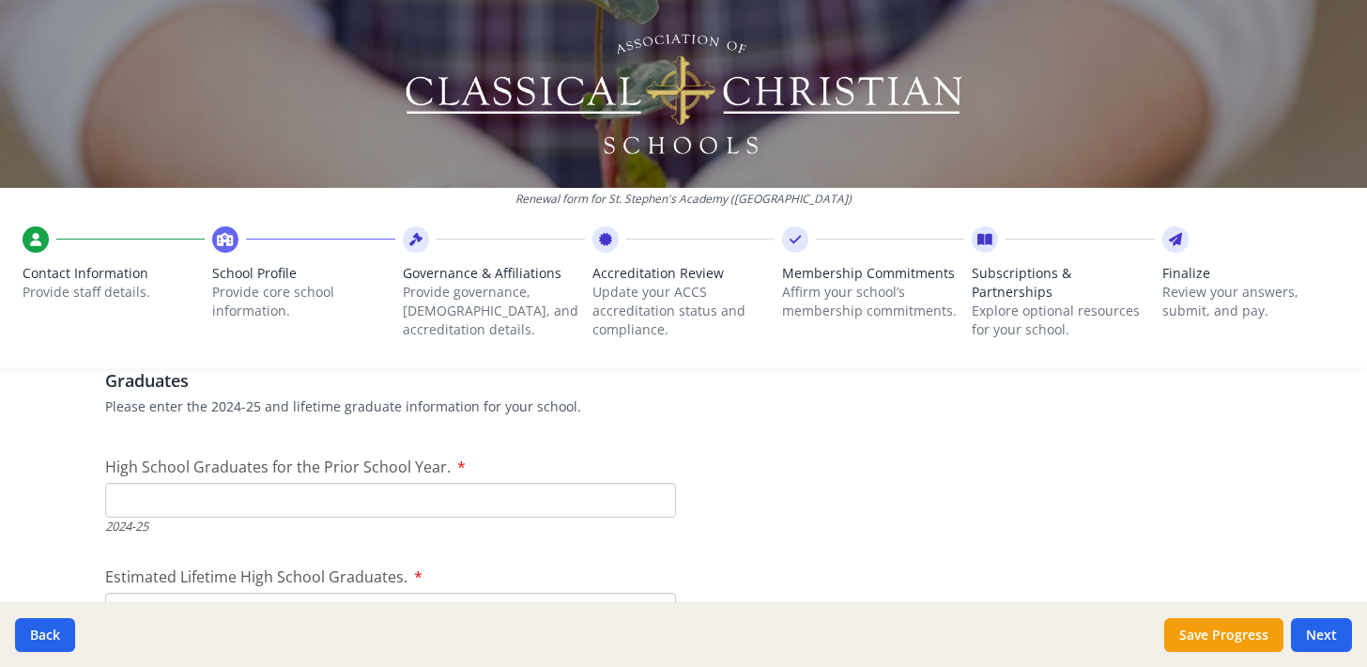
click at [408, 498] on input "High School Graduates for the Prior School Year." at bounding box center [390, 500] width 571 height 35
type input "13"
click at [602, 455] on div "High School Graduates for the Prior School Year. 13 2024-25" at bounding box center [390, 495] width 571 height 80
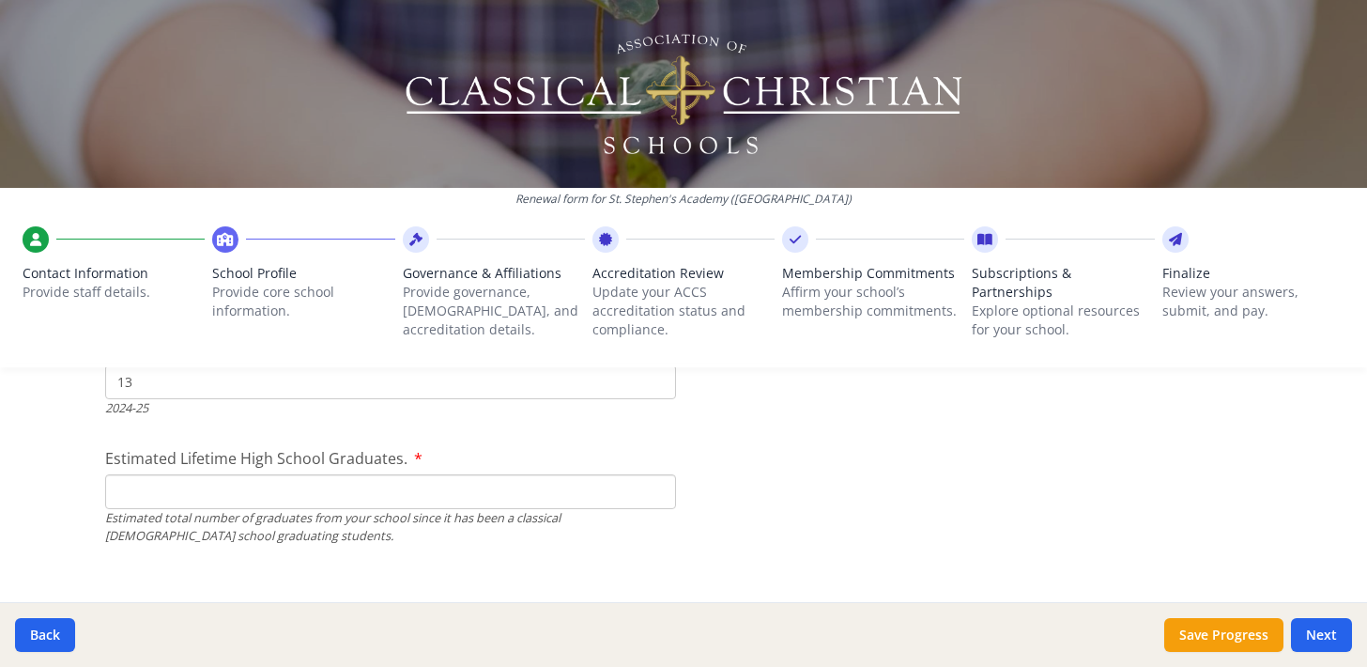
scroll to position [2793, 0]
click at [391, 493] on input "Estimated Lifetime High School Graduates." at bounding box center [390, 488] width 571 height 35
type input "105"
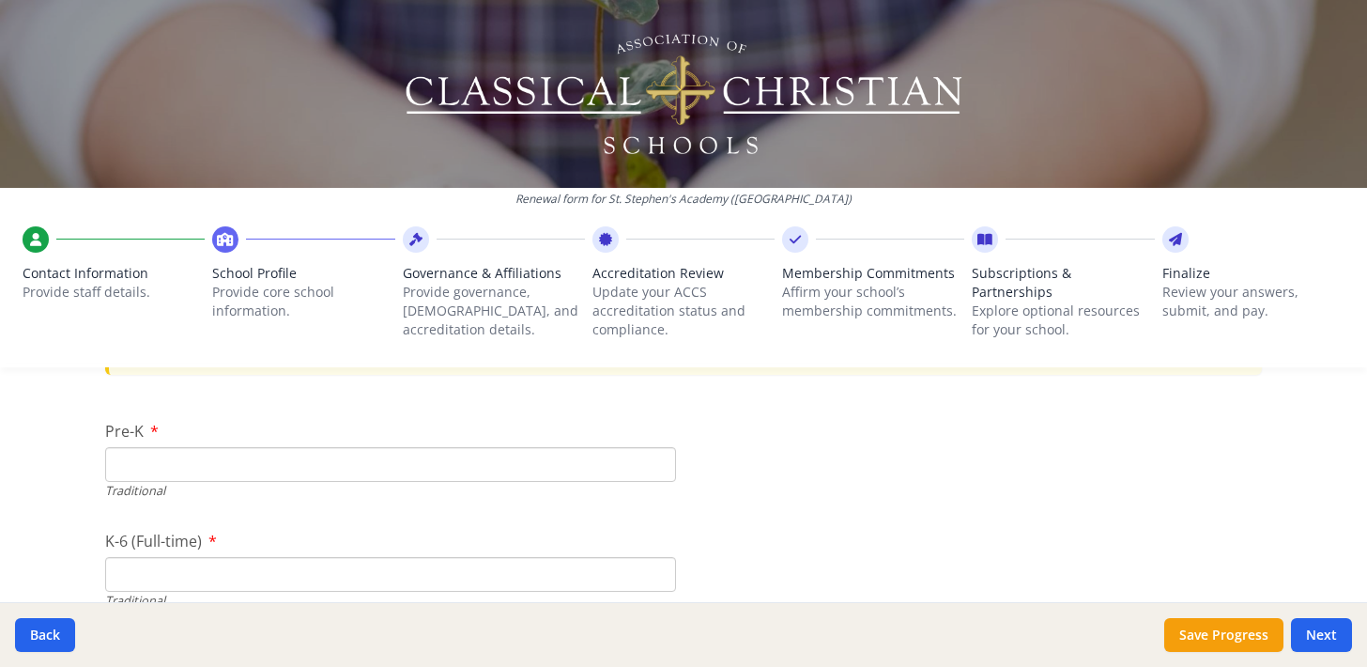
scroll to position [3907, 0]
click at [642, 474] on input "Pre-K" at bounding box center [390, 461] width 571 height 35
type input "10"
click at [511, 472] on input "K-6 (Full-time)" at bounding box center [390, 467] width 571 height 35
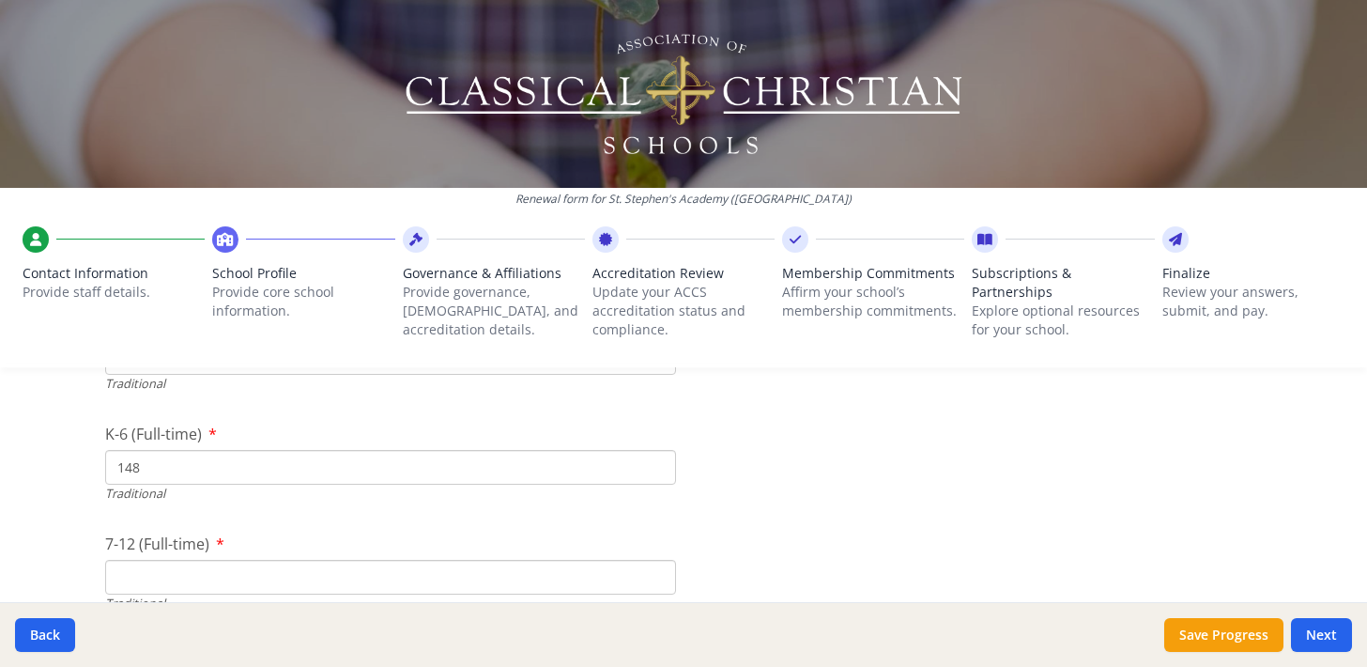
type input "148"
click at [423, 570] on input "7-12 (Full-time)" at bounding box center [390, 577] width 571 height 35
type input "123"
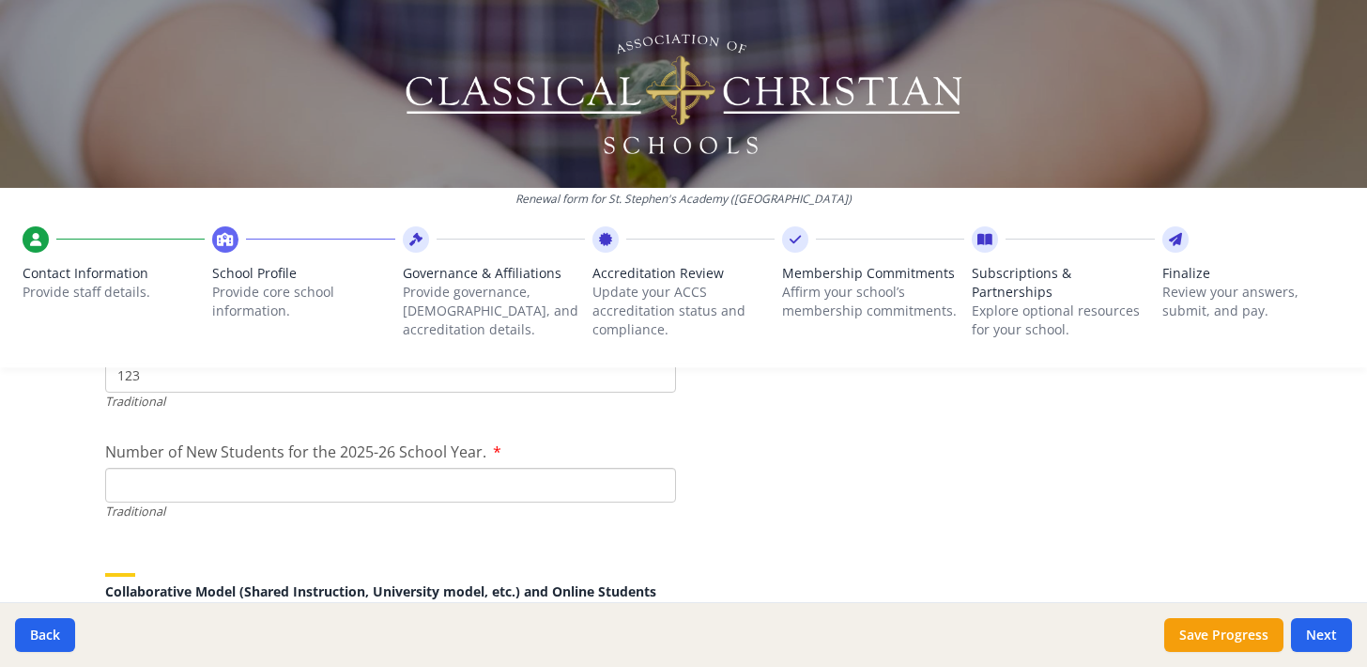
scroll to position [4263, 0]
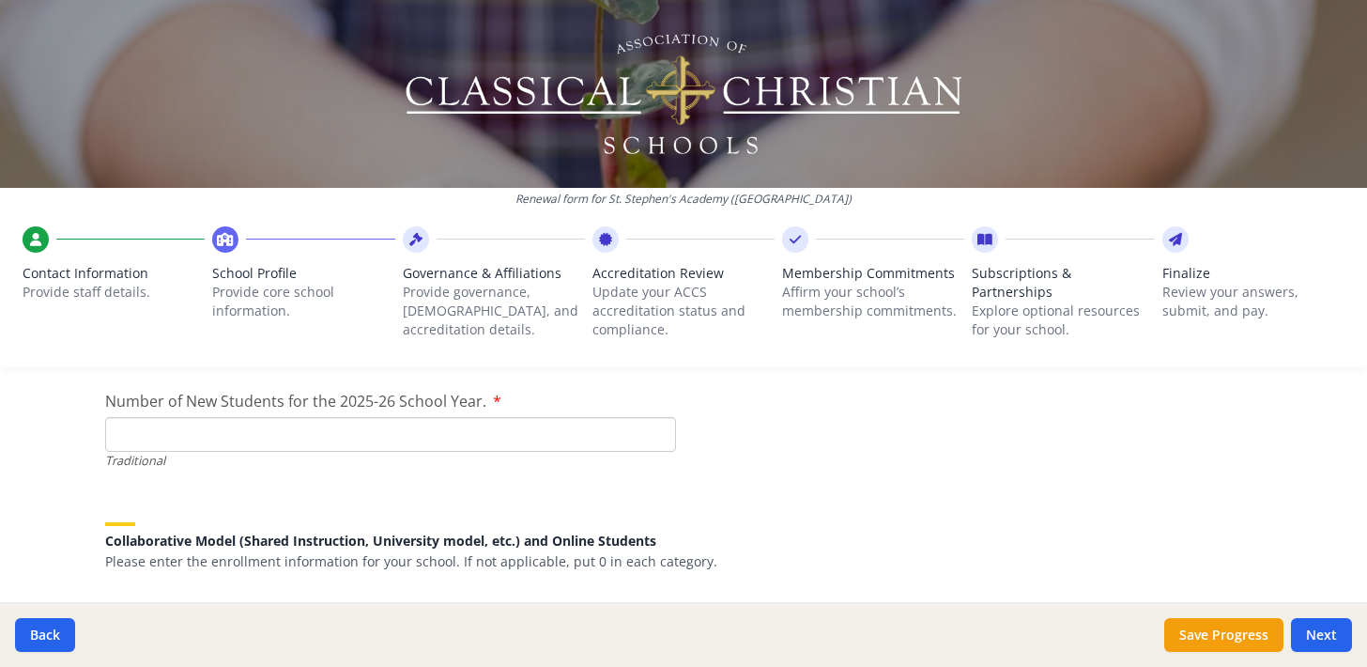
click at [434, 433] on input "Number of New Students for the 2025-26 School Year." at bounding box center [390, 434] width 571 height 35
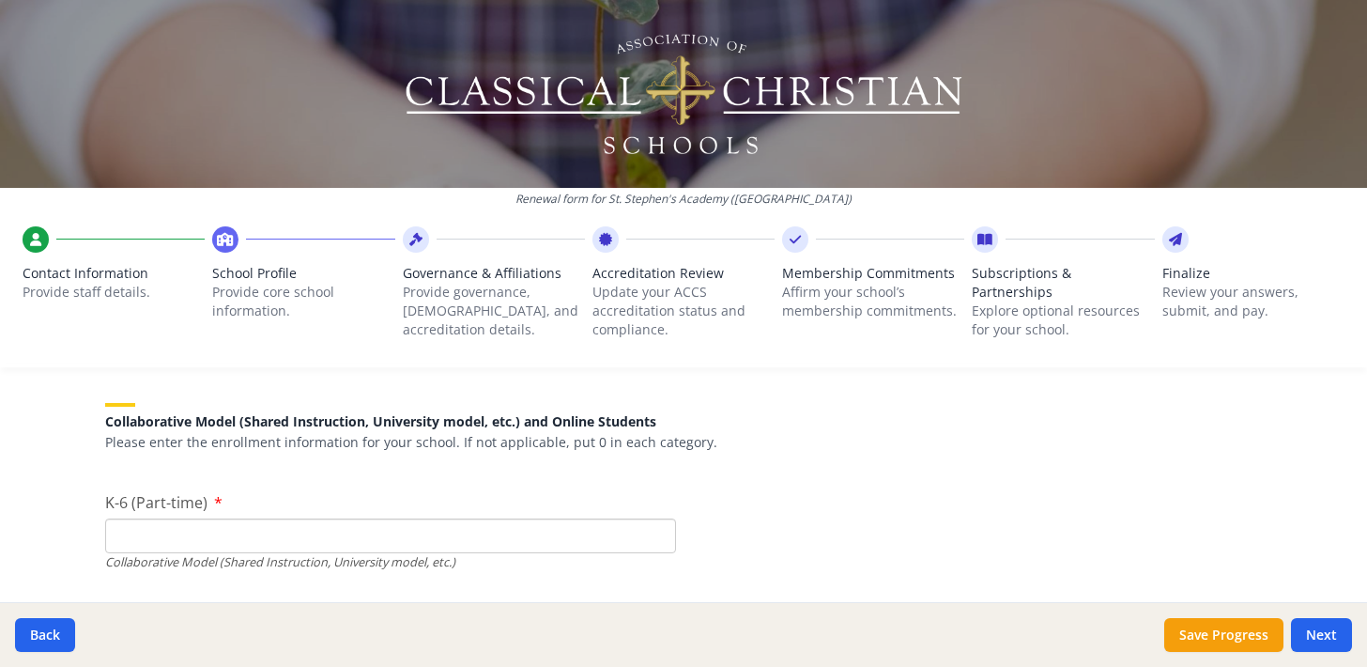
scroll to position [4413, 0]
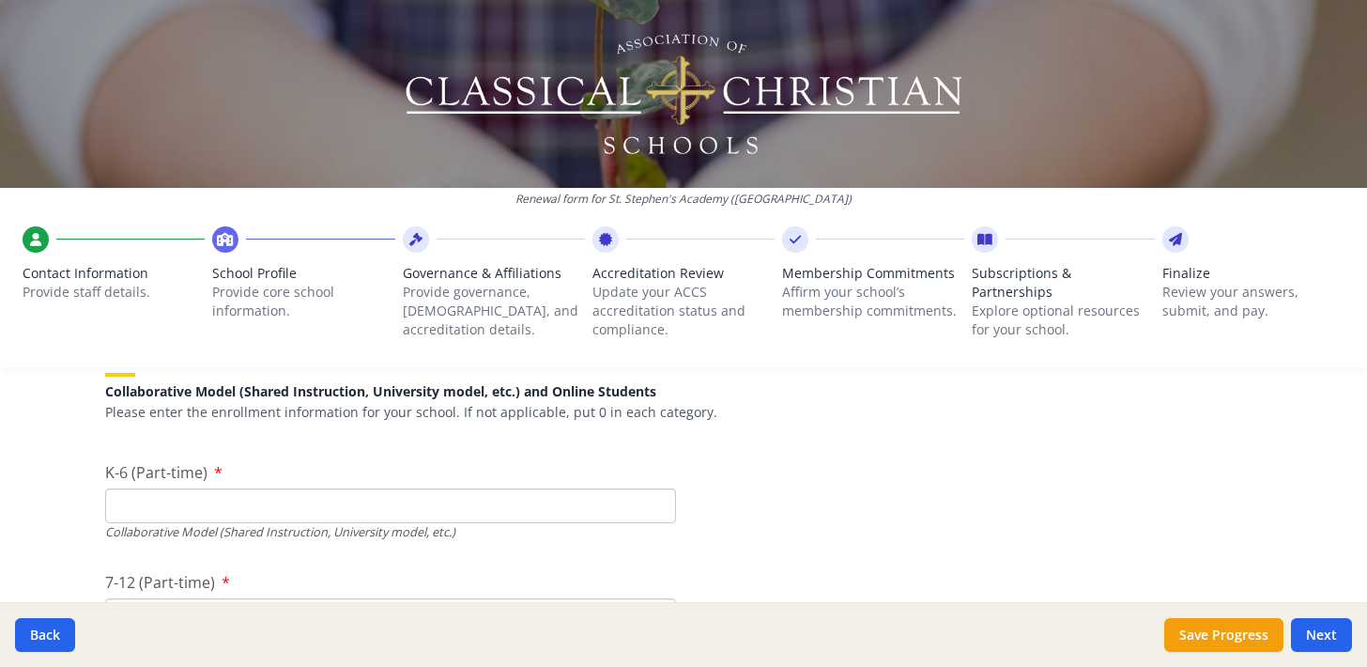
type input "32"
click at [277, 508] on input "K-6 (Part-time)" at bounding box center [390, 505] width 571 height 35
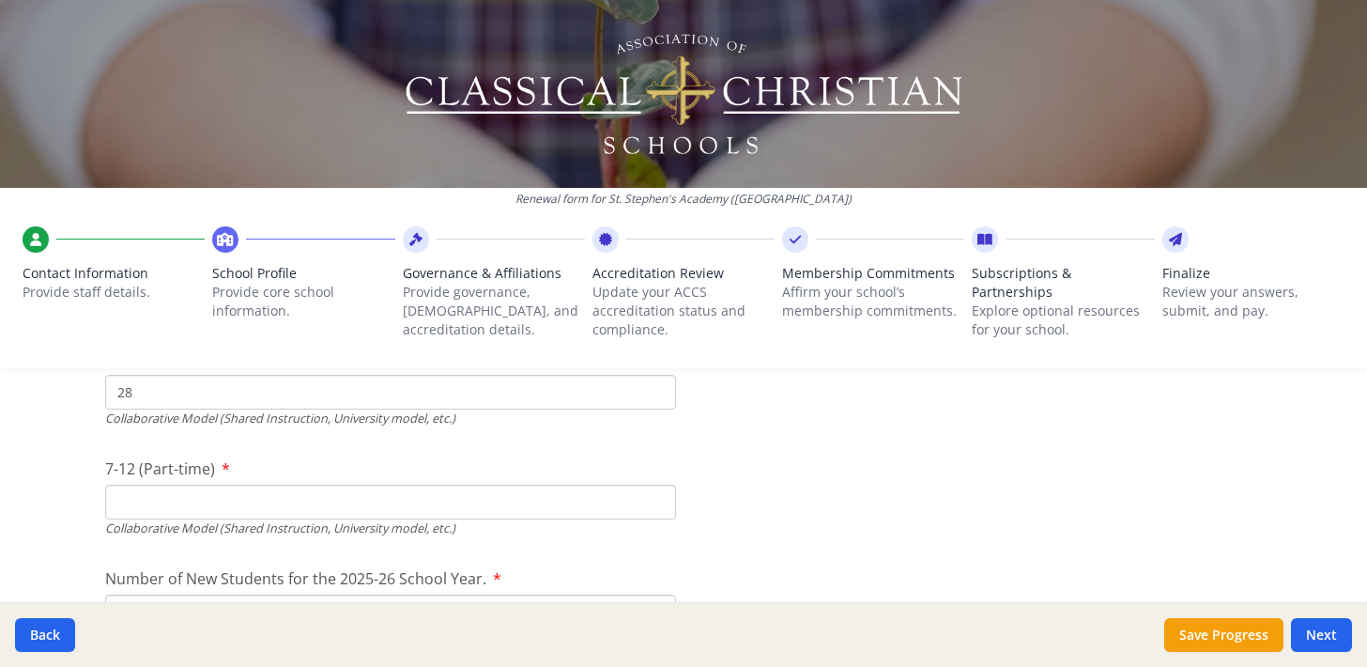
type input "28"
click at [457, 498] on input "7-12 (Part-time)" at bounding box center [390, 502] width 571 height 35
type input "0"
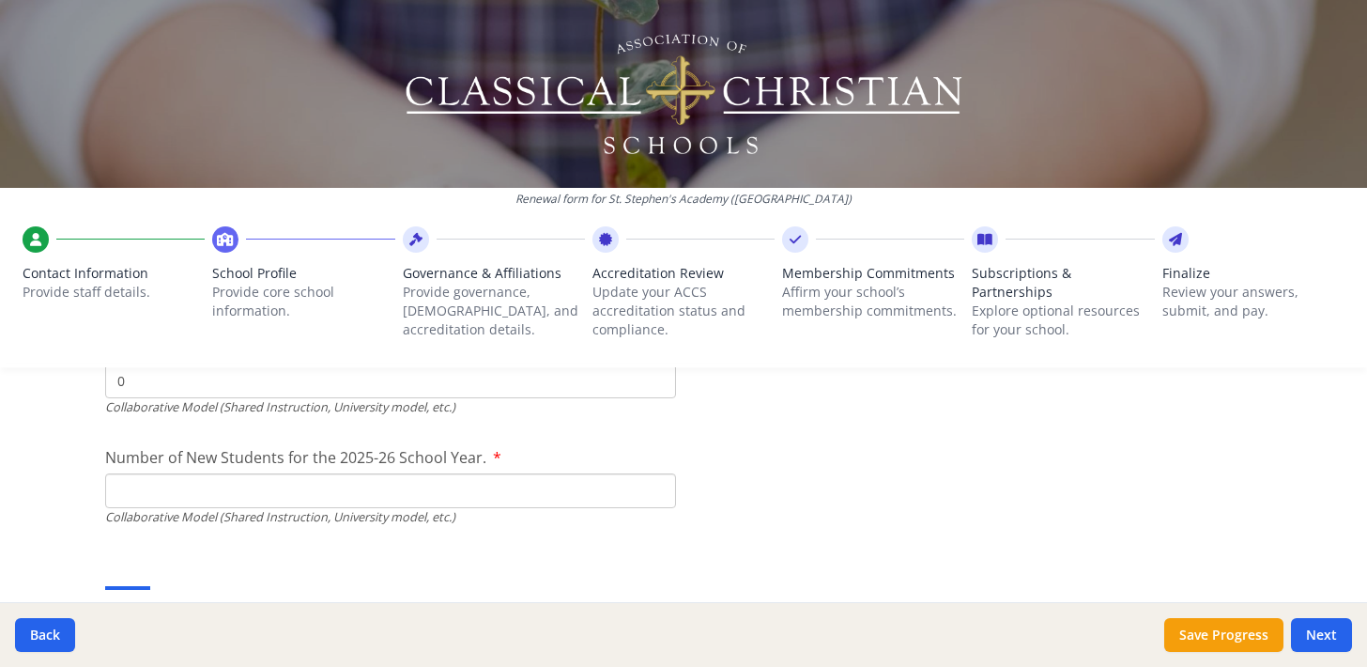
scroll to position [4649, 0]
click at [537, 66] on input "Number of New Students for the 2025-26 School Year." at bounding box center [390, 48] width 571 height 35
type input "20"
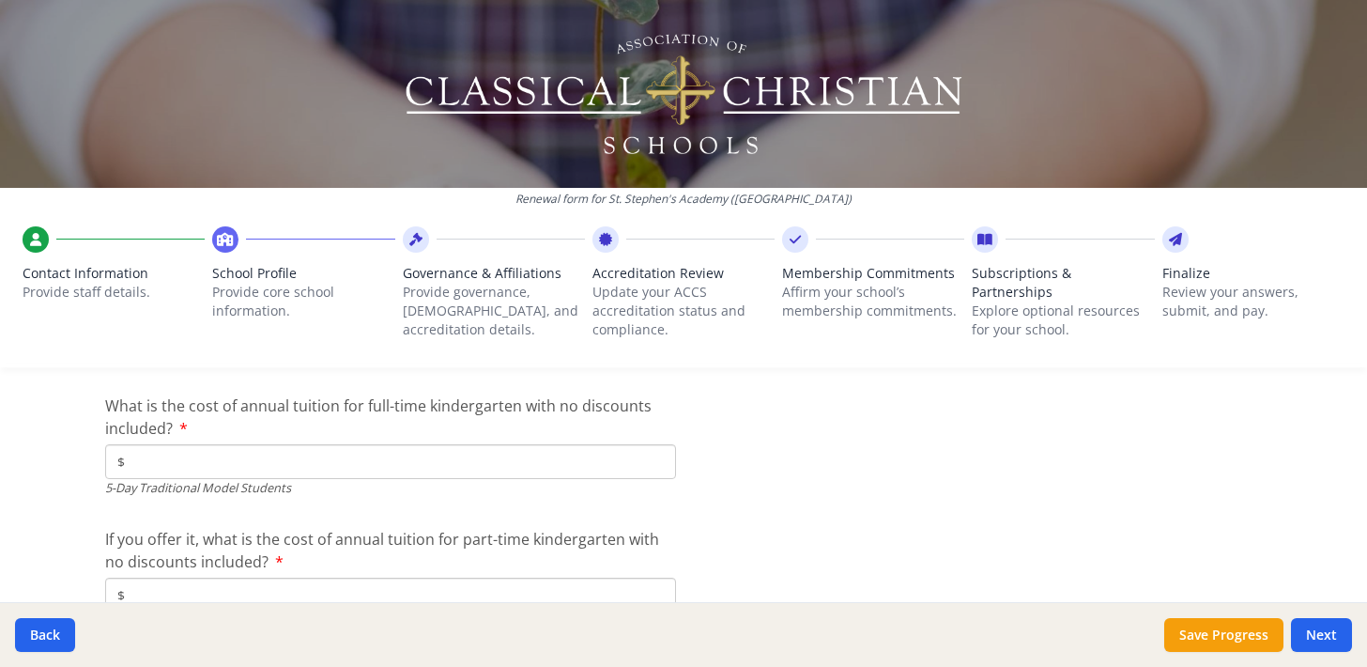
scroll to position [4958, 0]
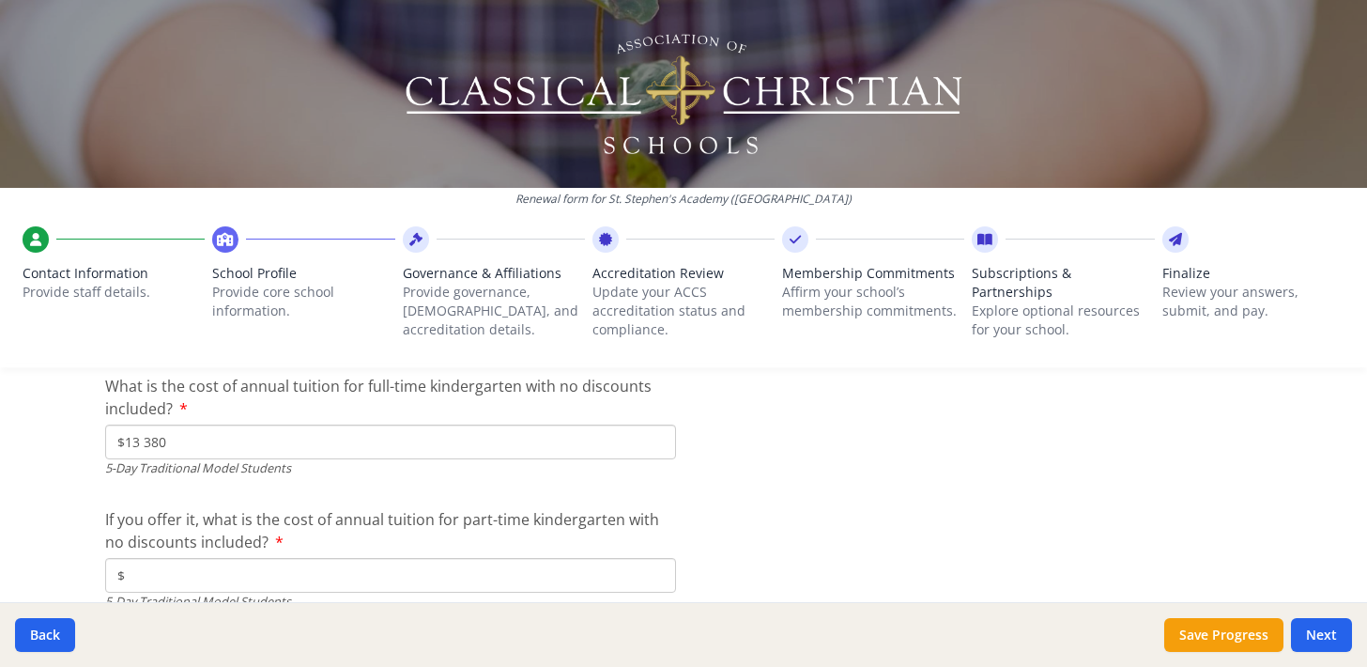
type input "$13 380"
click at [270, 578] on input "$" at bounding box center [390, 575] width 571 height 35
type input "$5 250"
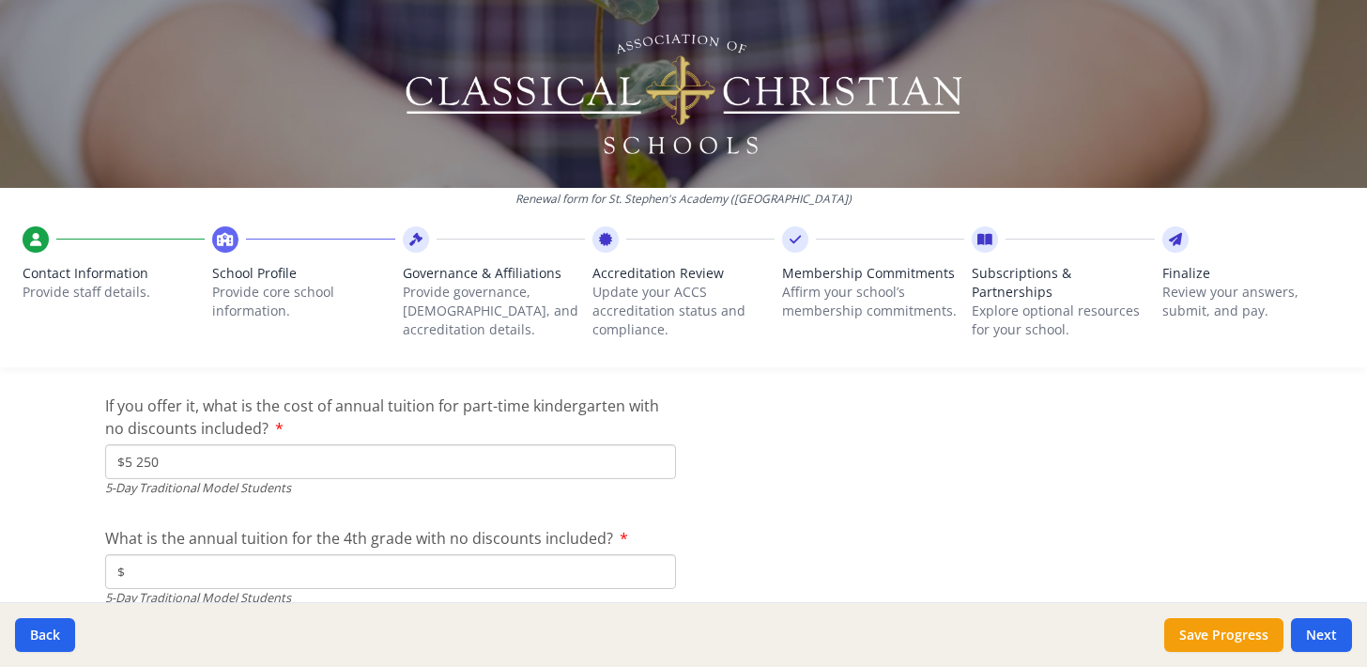
scroll to position [5115, 0]
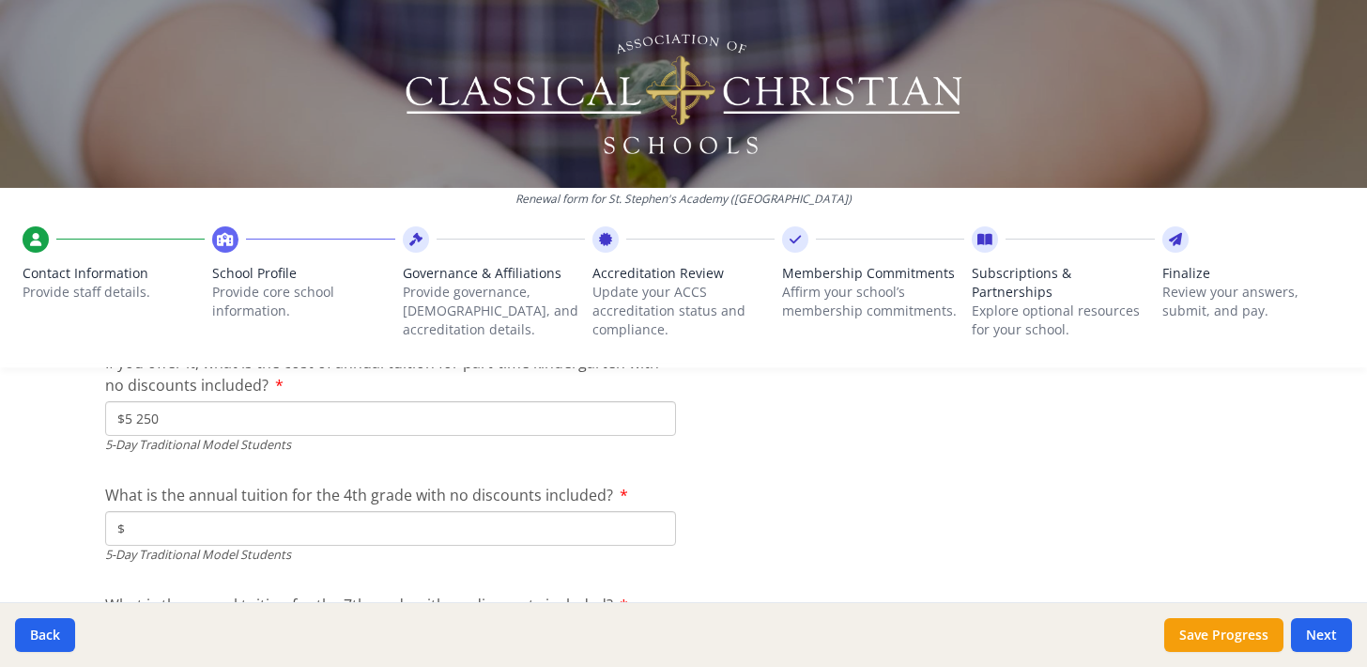
click at [401, 536] on input "$" at bounding box center [390, 528] width 571 height 35
type input "$13 380"
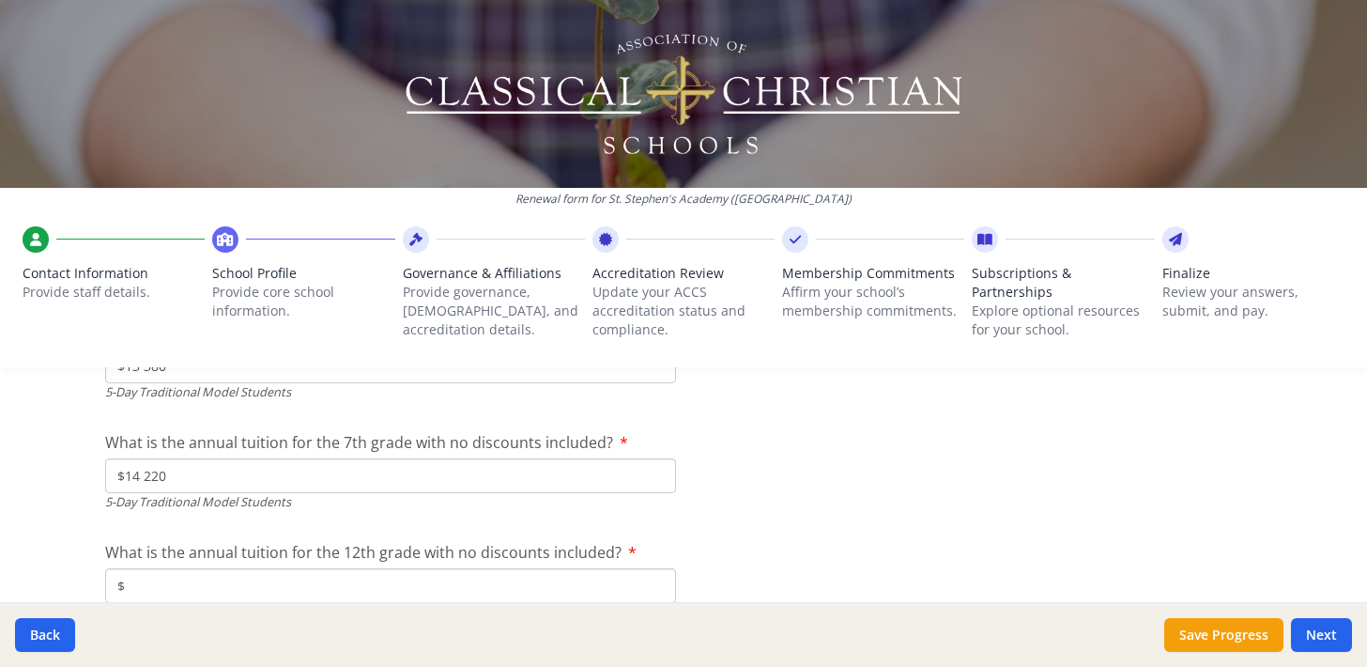
scroll to position [5339, 0]
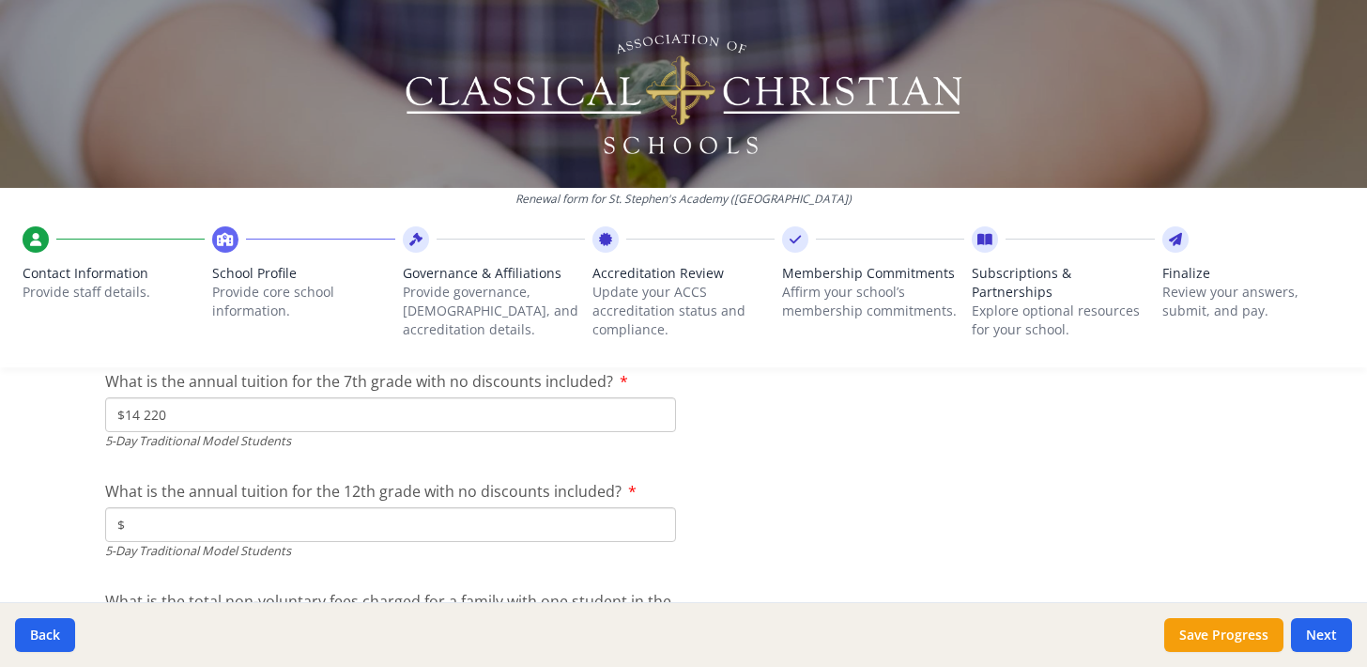
type input "$14 220"
click at [404, 517] on input "$" at bounding box center [390, 524] width 571 height 35
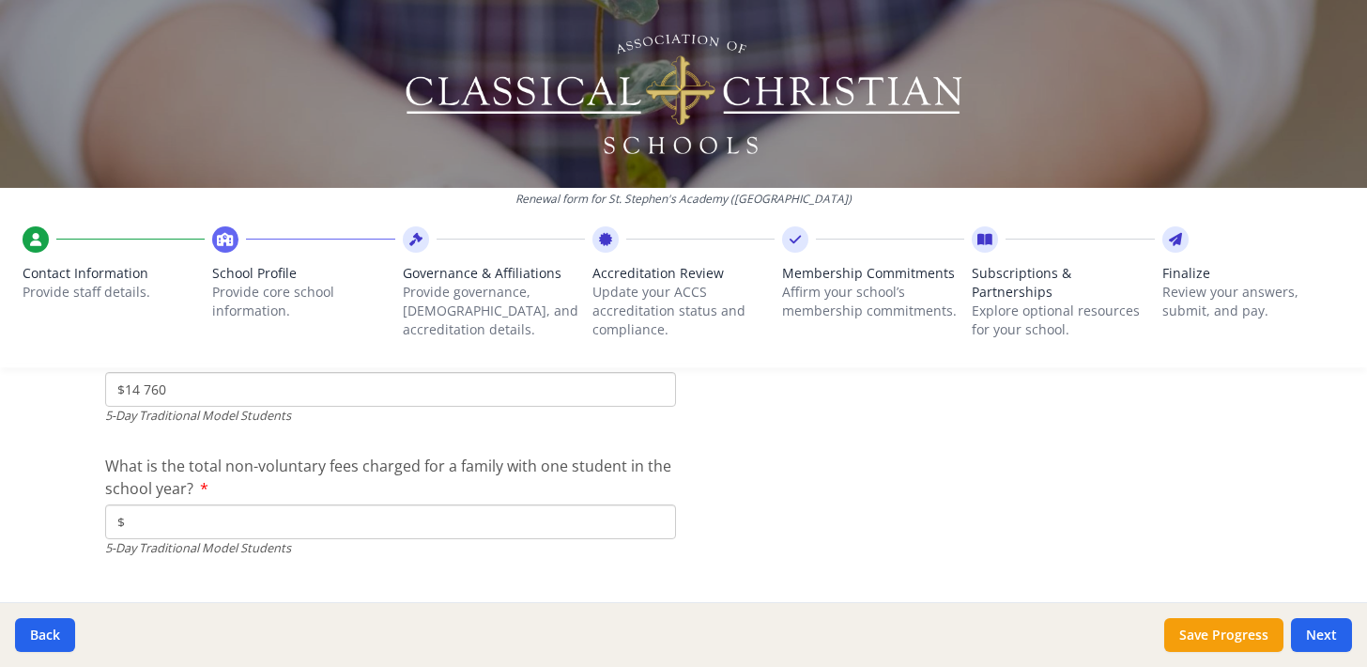
scroll to position [5486, 0]
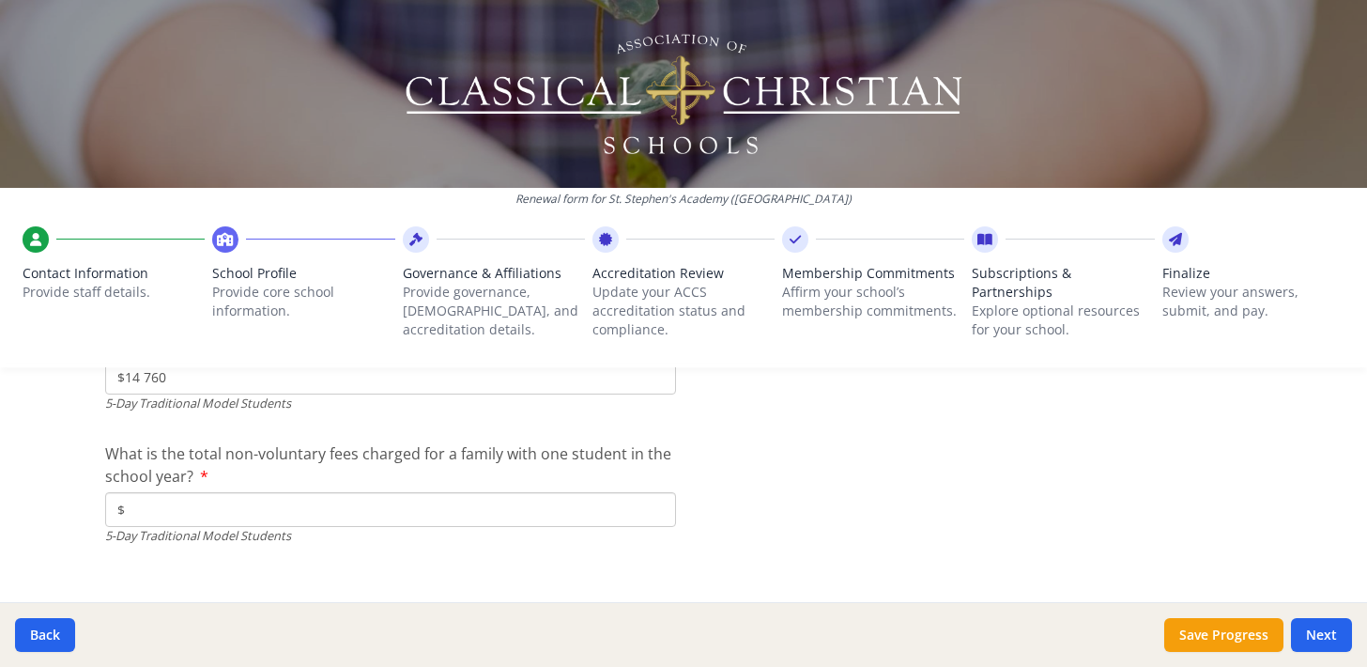
type input "$14 760"
click at [339, 509] on input "$" at bounding box center [390, 509] width 571 height 35
type input "$0"
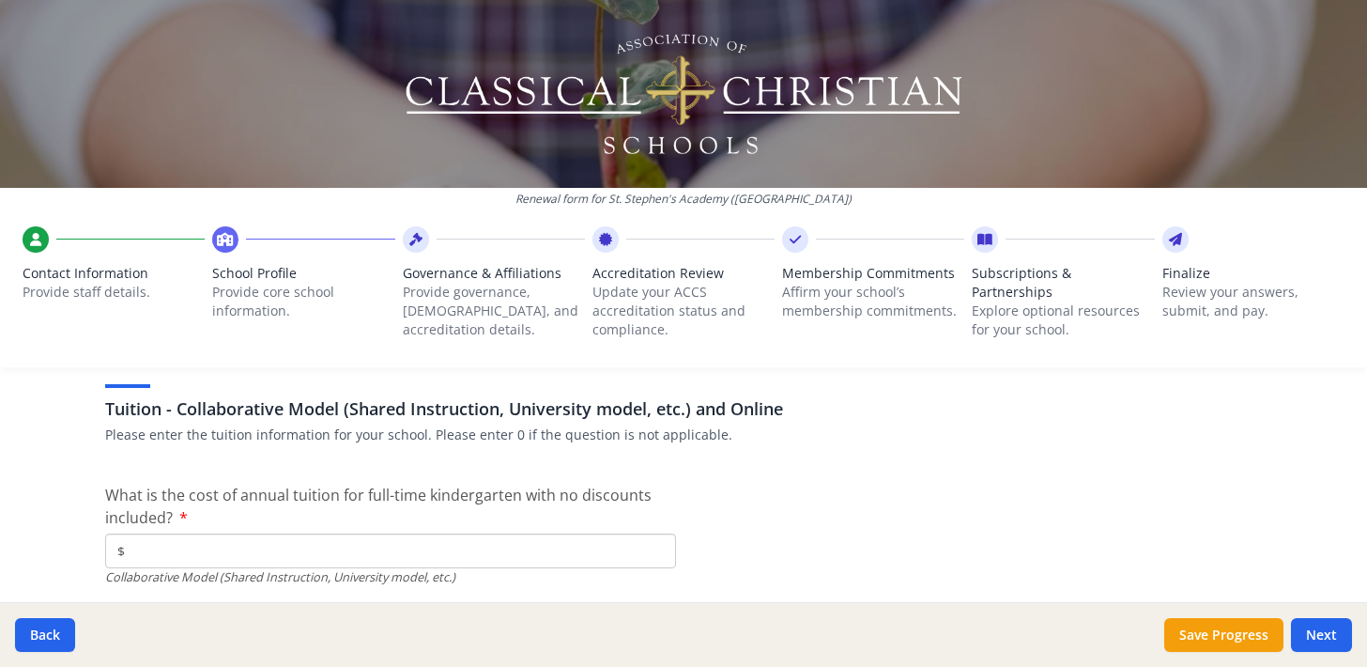
scroll to position [5769, 0]
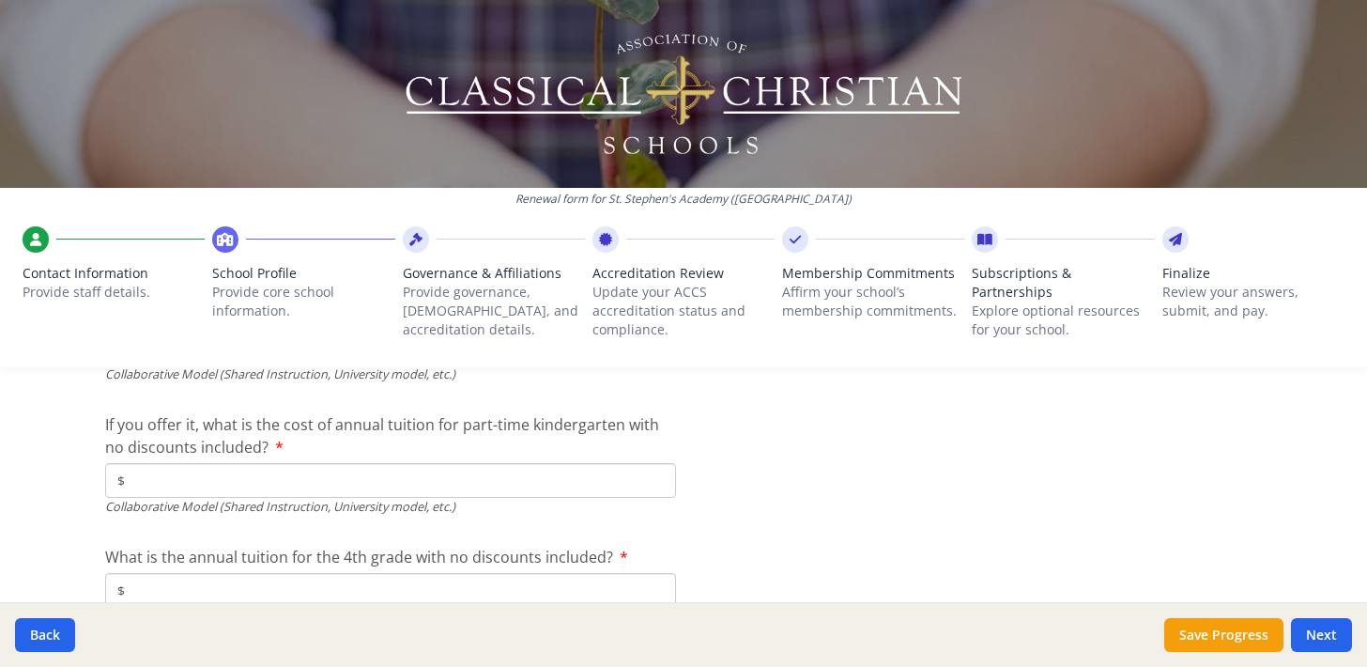
scroll to position [5912, 0]
type input "$5 340"
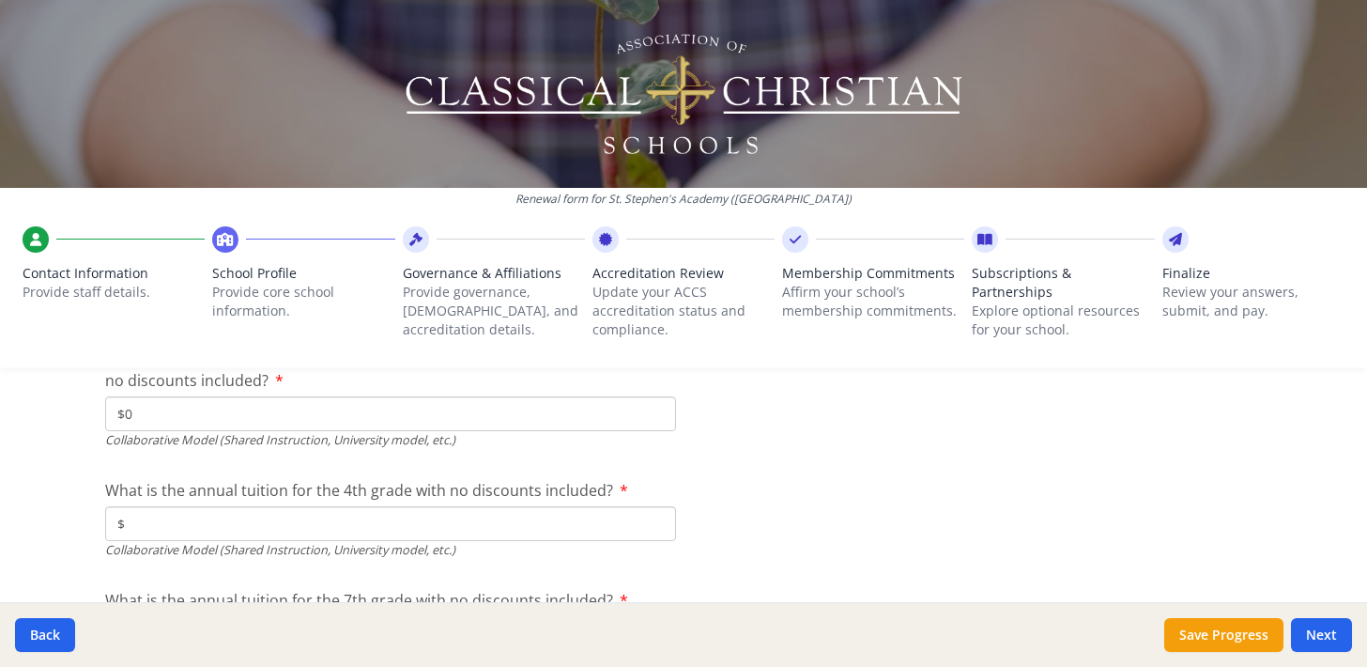
type input "$0"
type input "$5 340"
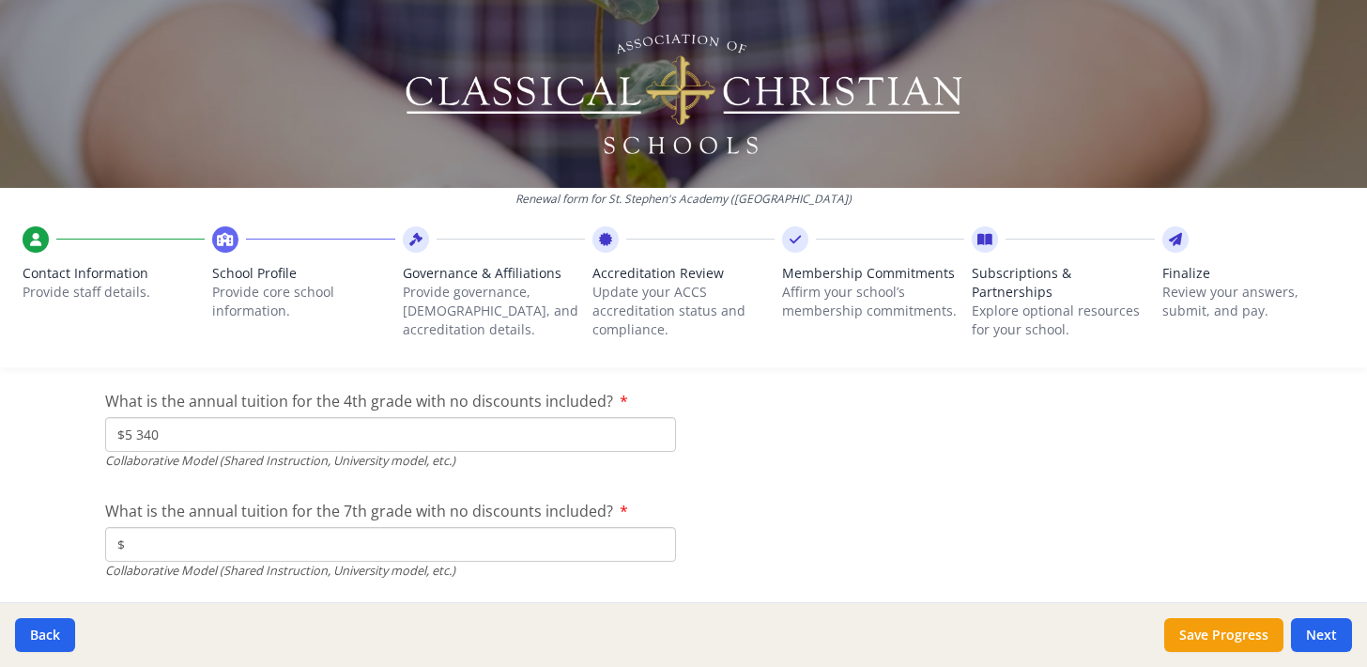
scroll to position [6103, 0]
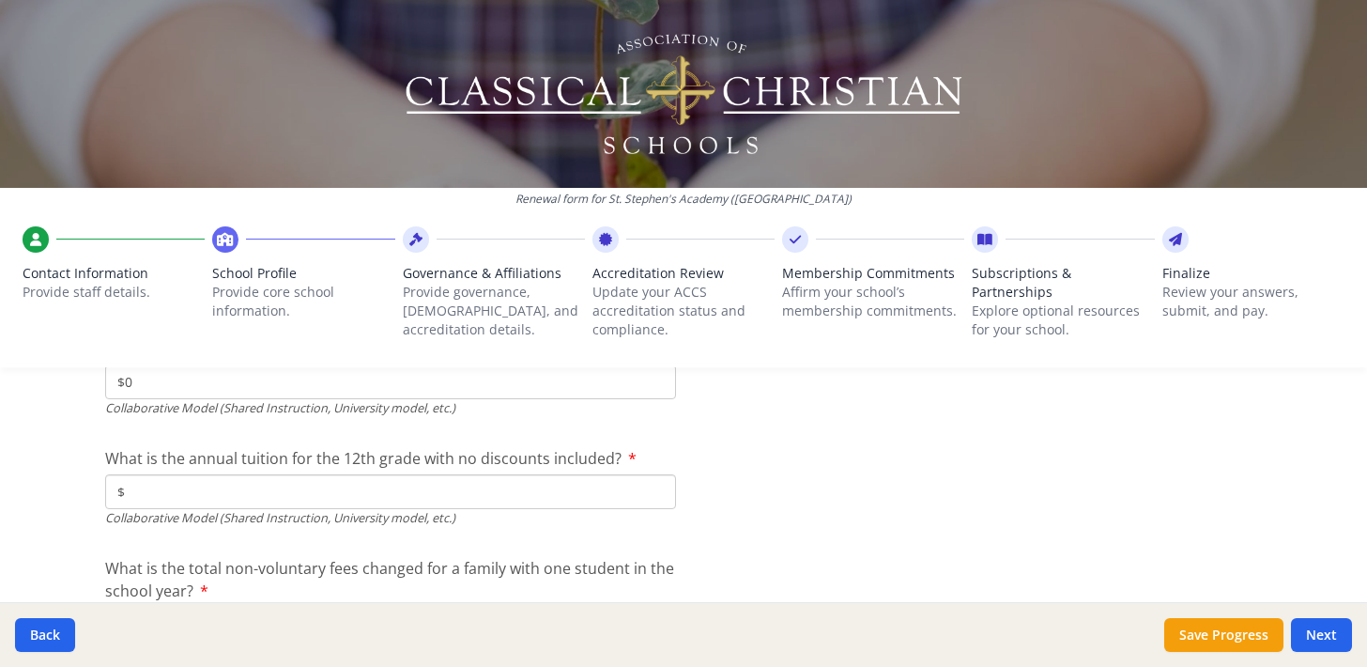
scroll to position [6230, 0]
type input "$0"
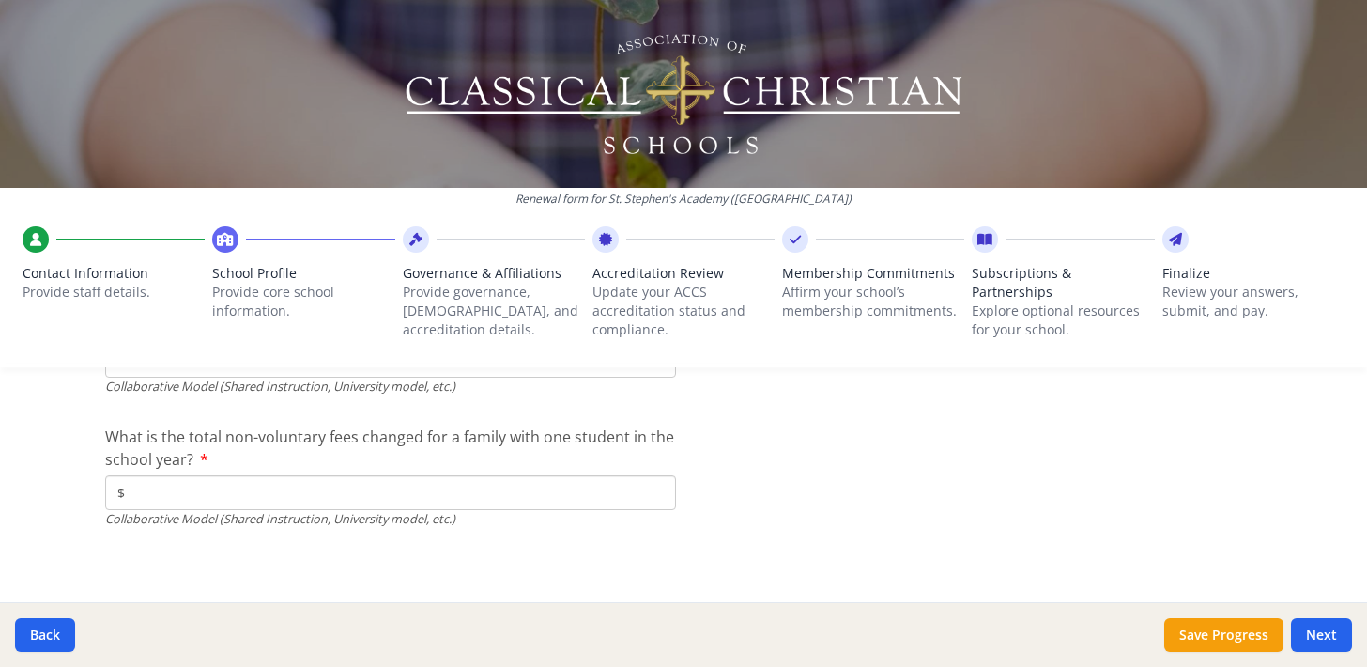
scroll to position [6359, 0]
click at [555, 473] on div "What is the total non-voluntary fees changed for a family with one student in t…" at bounding box center [390, 477] width 571 height 102
click at [549, 497] on input "$" at bounding box center [390, 493] width 571 height 35
type input "$0"
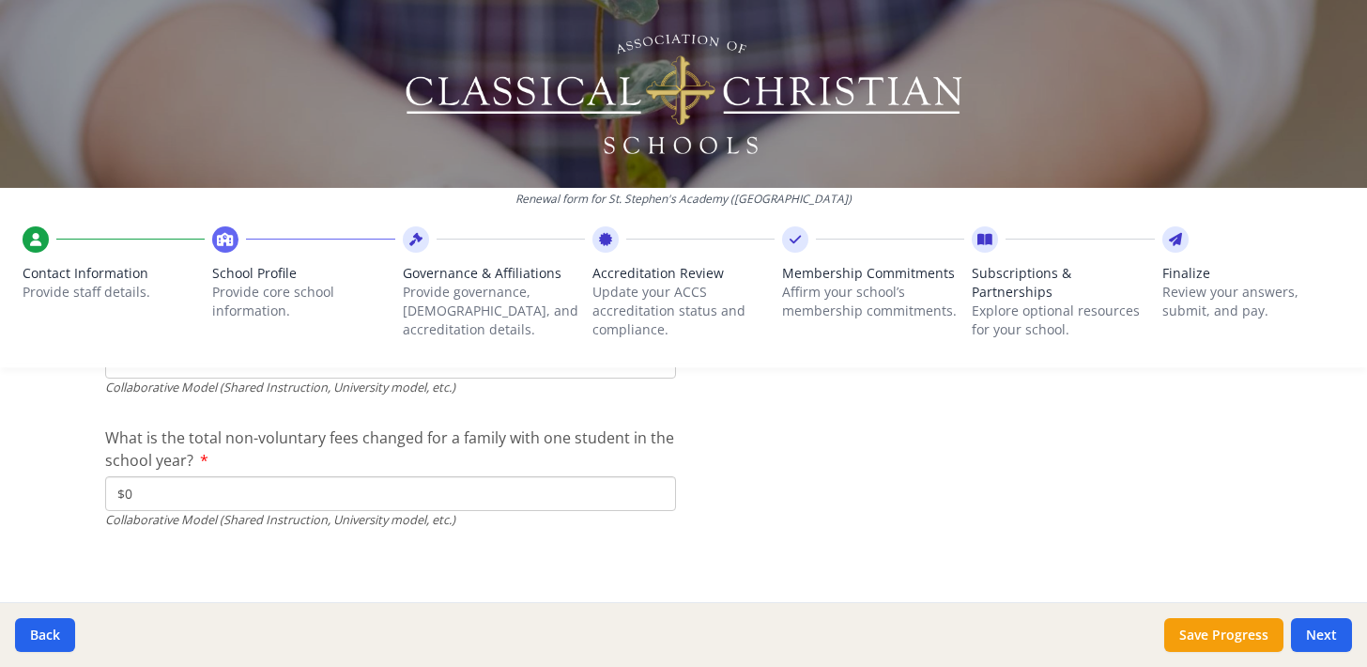
scroll to position [6364, 0]
click at [1332, 637] on button "Next" at bounding box center [1321, 635] width 61 height 34
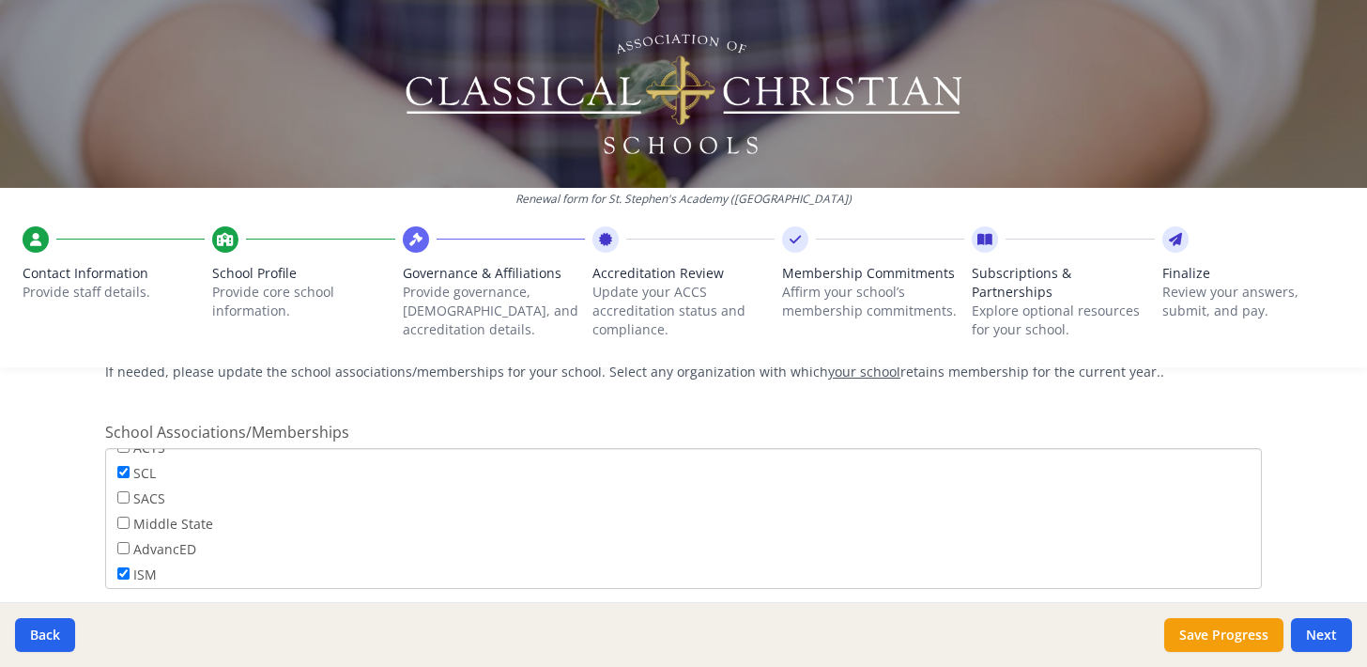
scroll to position [101, 0]
click at [122, 513] on input "Middle State" at bounding box center [123, 515] width 12 height 12
checkbox input "true"
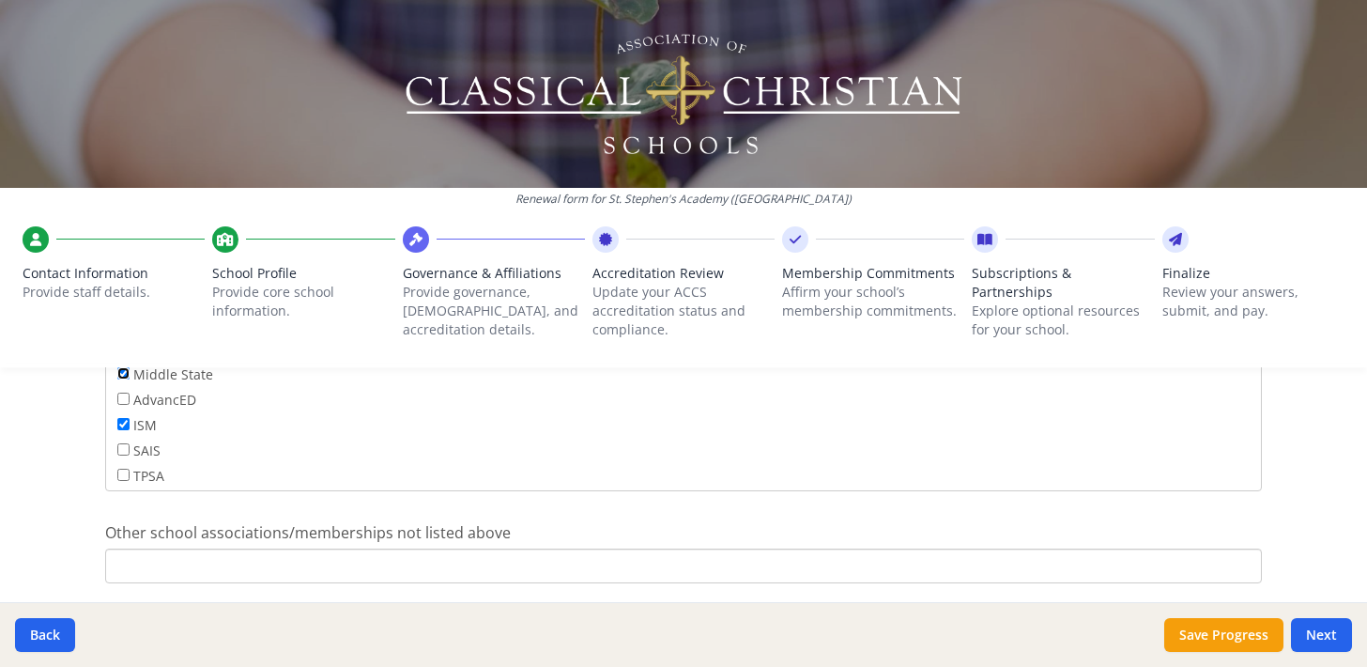
scroll to position [1569, 0]
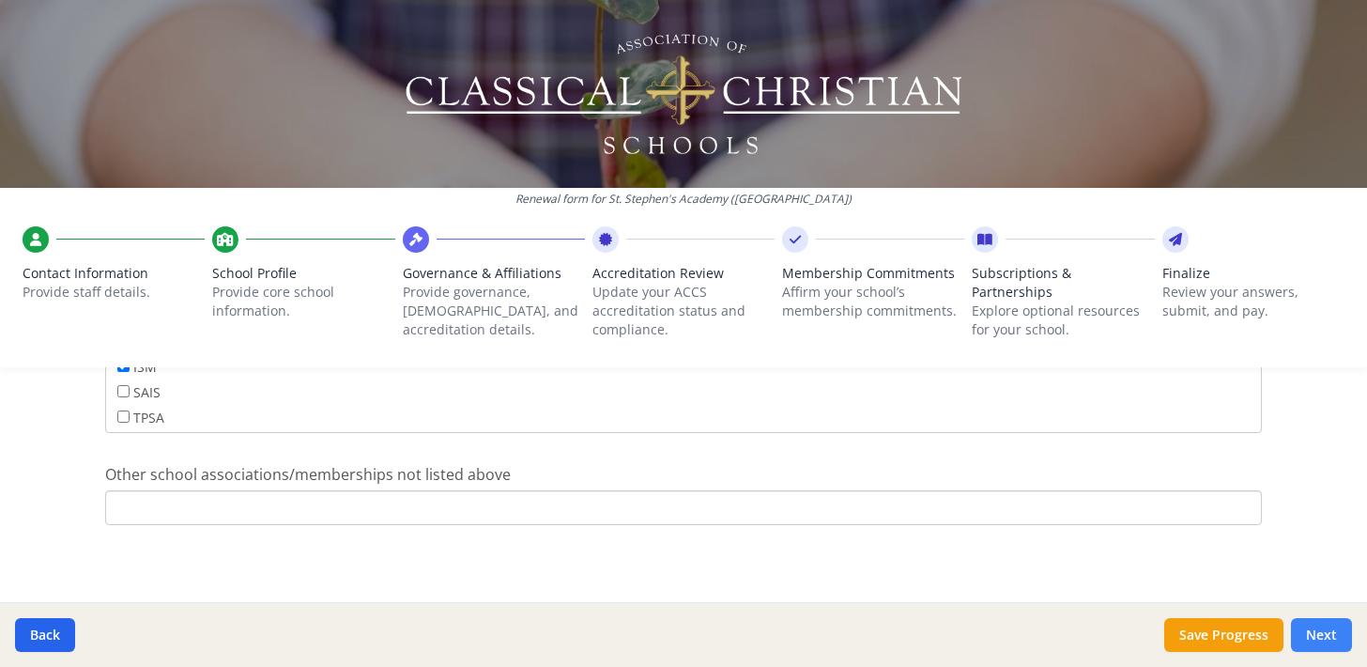
click at [1311, 626] on button "Next" at bounding box center [1321, 635] width 61 height 34
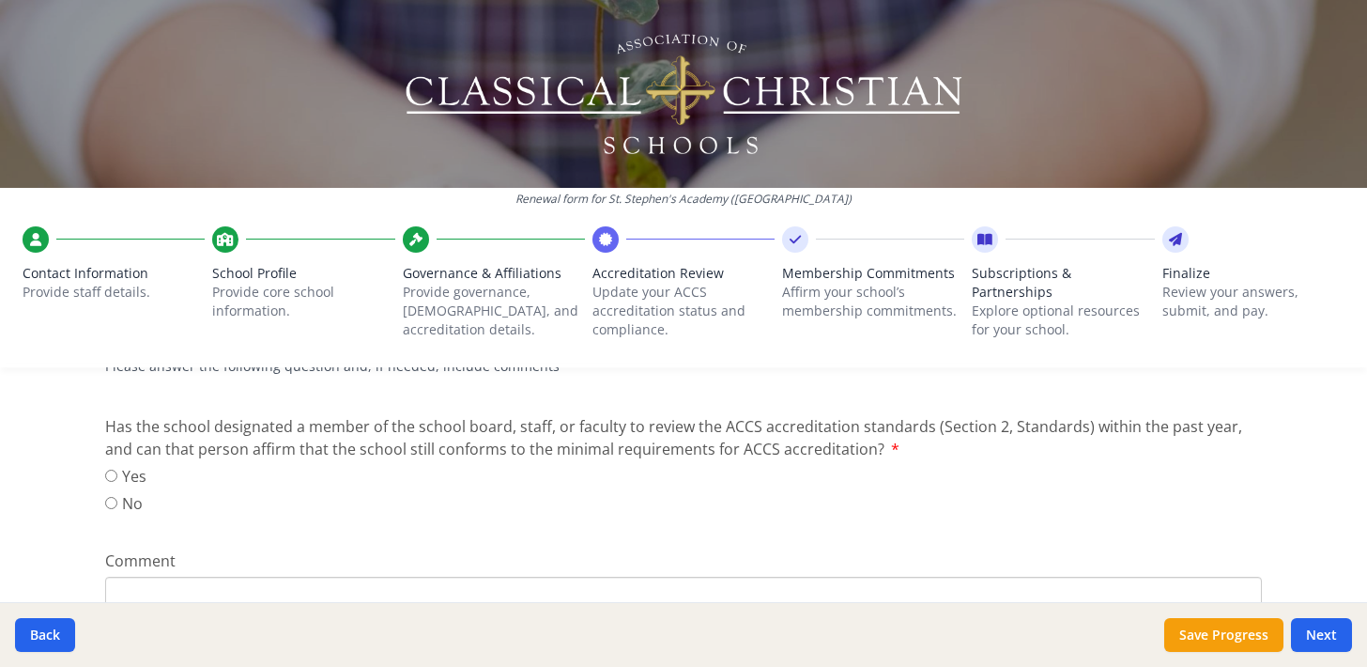
scroll to position [311, 0]
click at [114, 477] on input "Yes" at bounding box center [111, 476] width 12 height 12
radio input "true"
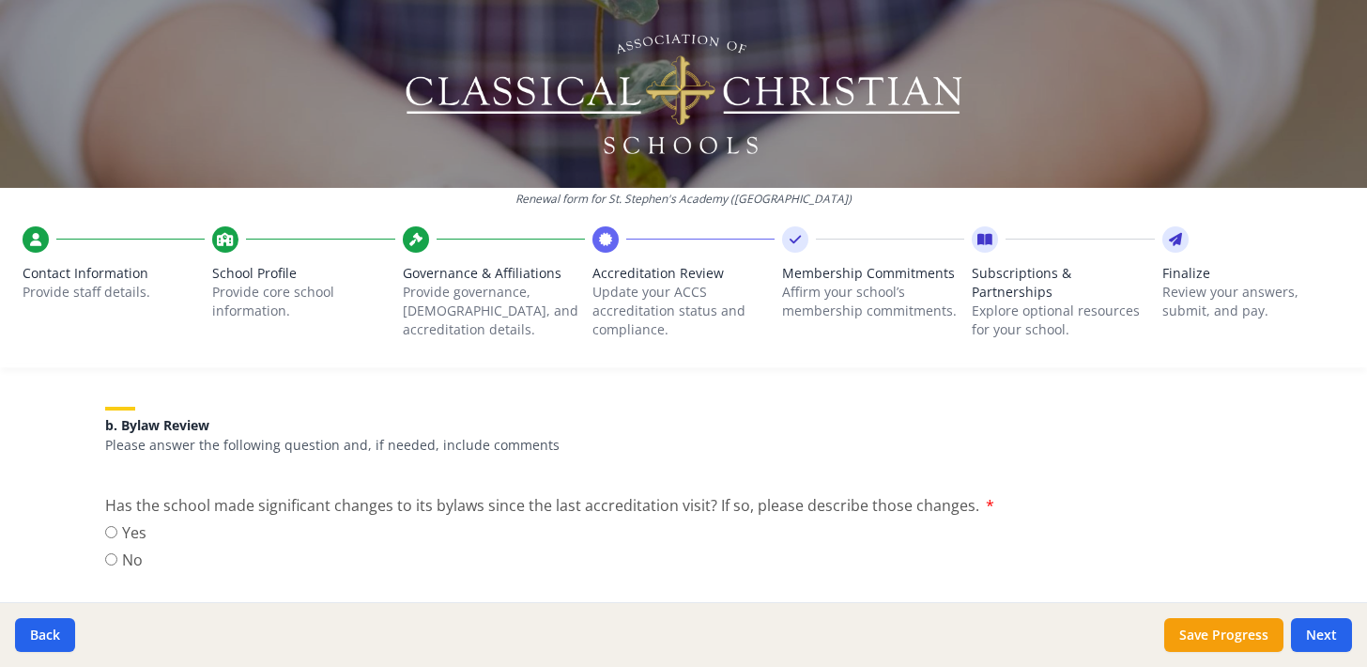
scroll to position [624, 0]
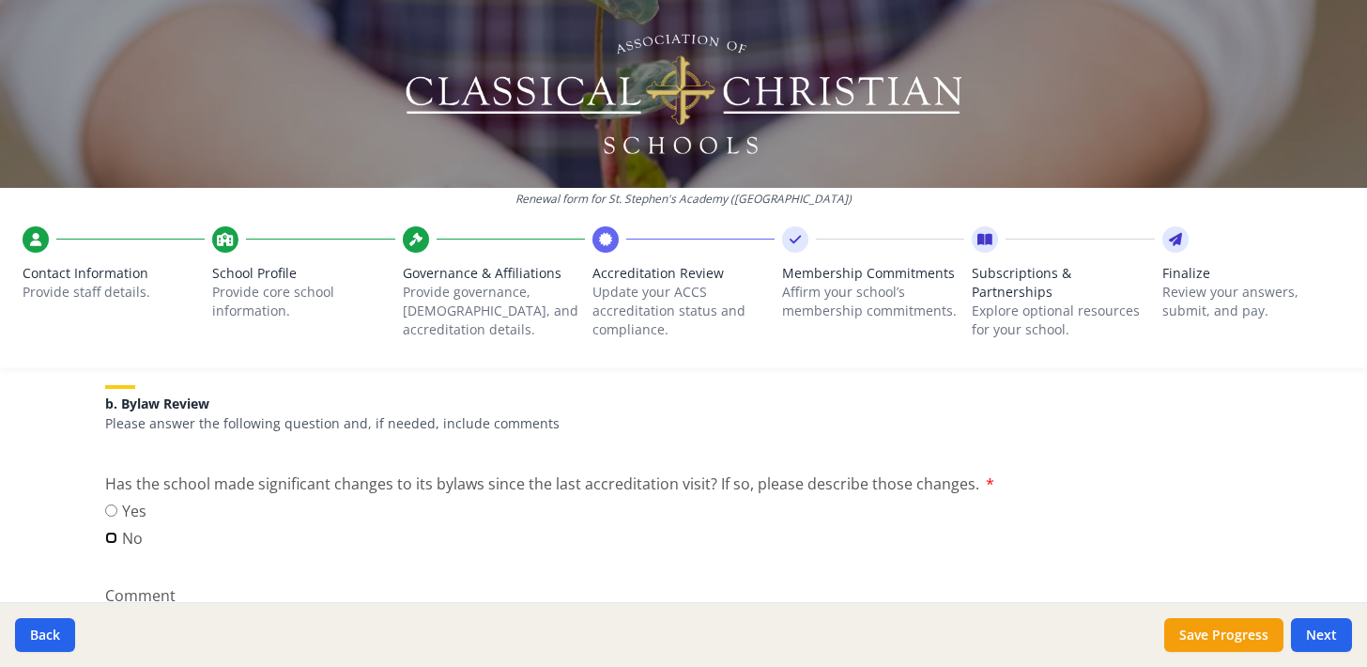
click at [111, 538] on input "No" at bounding box center [111, 538] width 12 height 12
radio input "true"
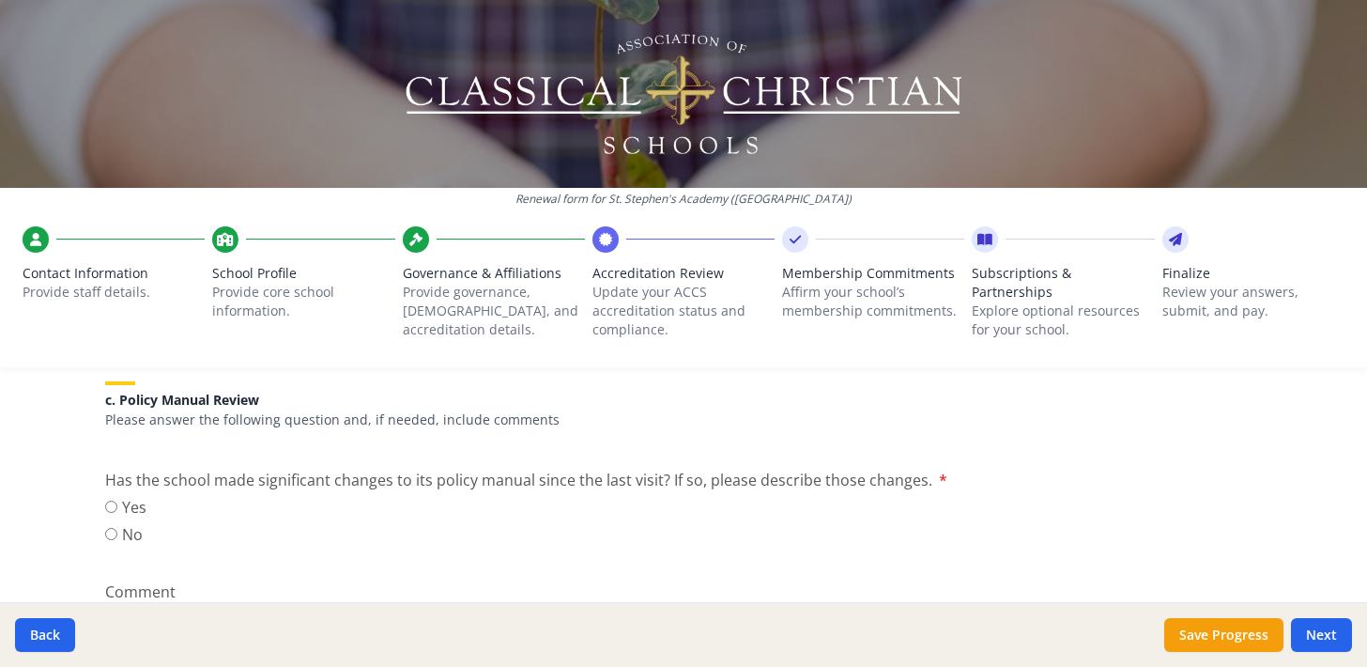
scroll to position [980, 0]
click at [110, 529] on input "No" at bounding box center [111, 530] width 12 height 12
radio input "true"
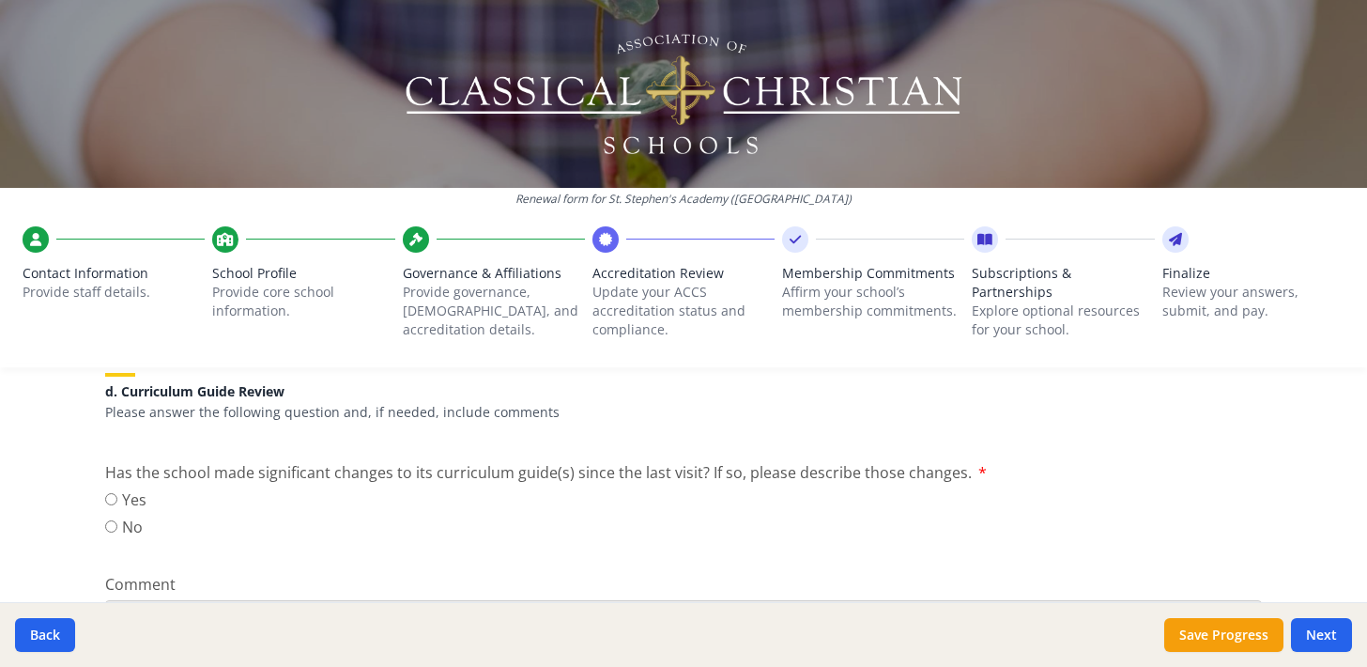
scroll to position [1341, 0]
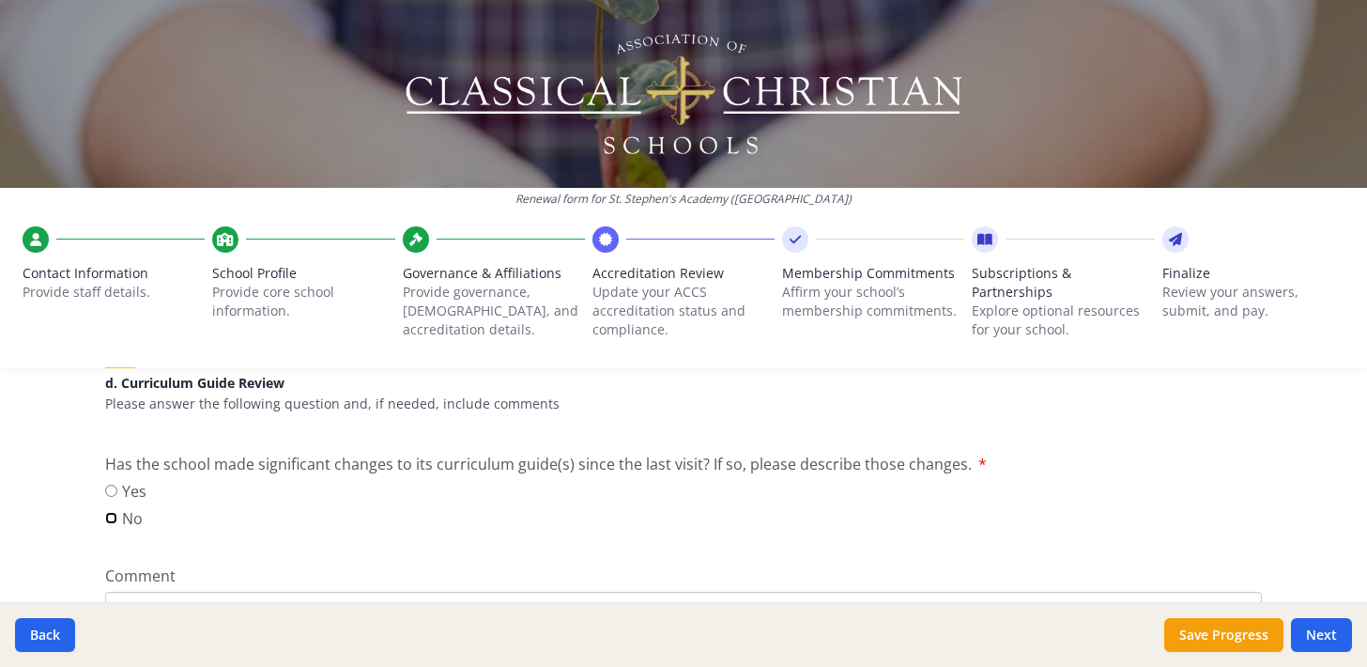
click at [112, 514] on input "No" at bounding box center [111, 518] width 12 height 12
radio input "true"
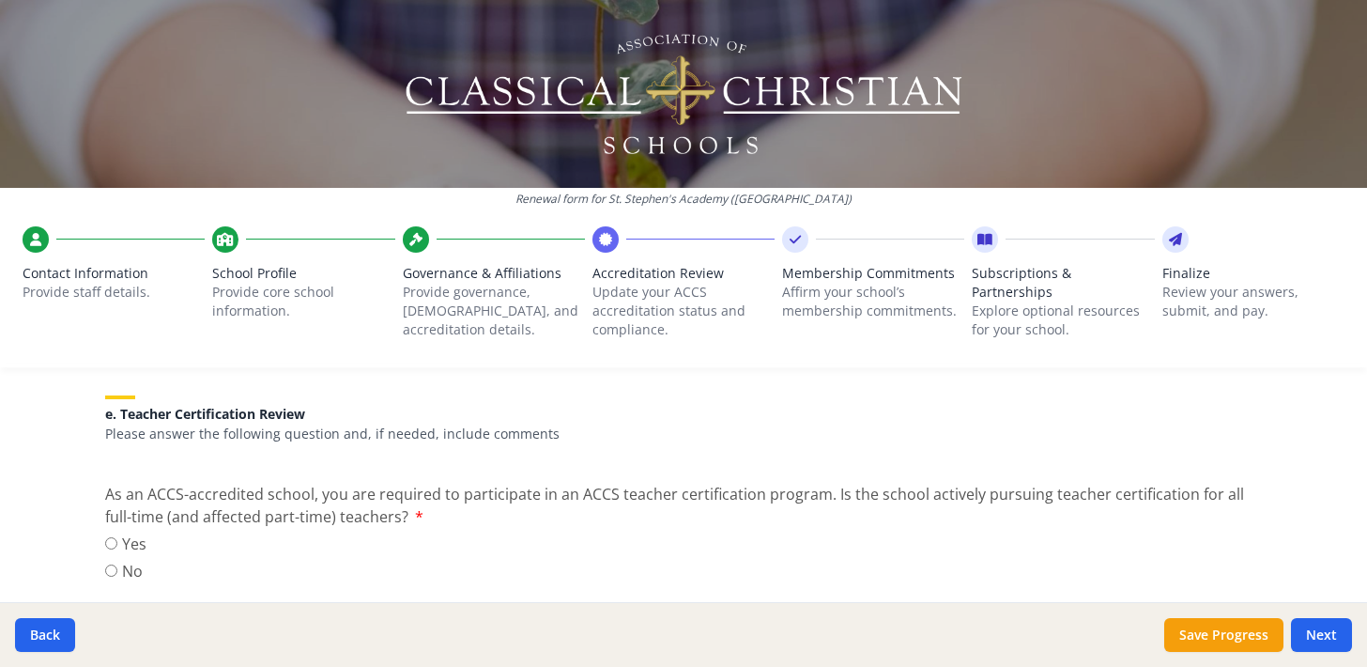
scroll to position [1688, 0]
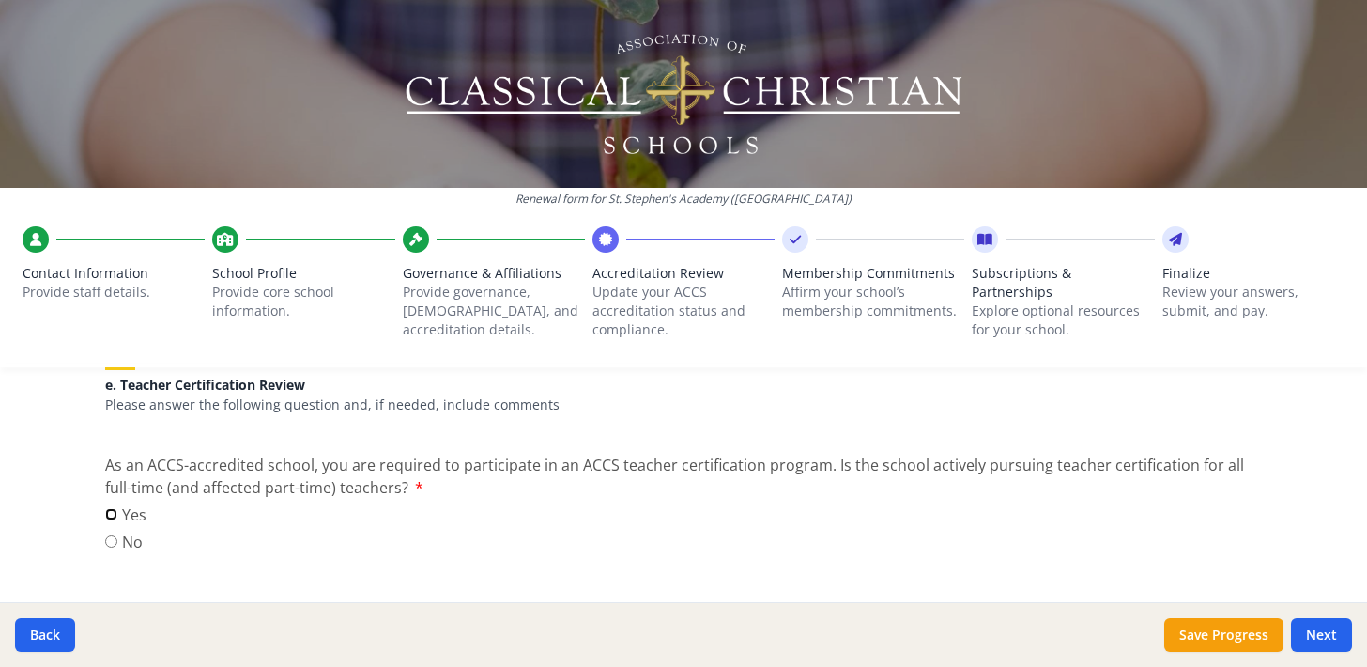
click at [111, 511] on input "Yes" at bounding box center [111, 514] width 12 height 12
radio input "true"
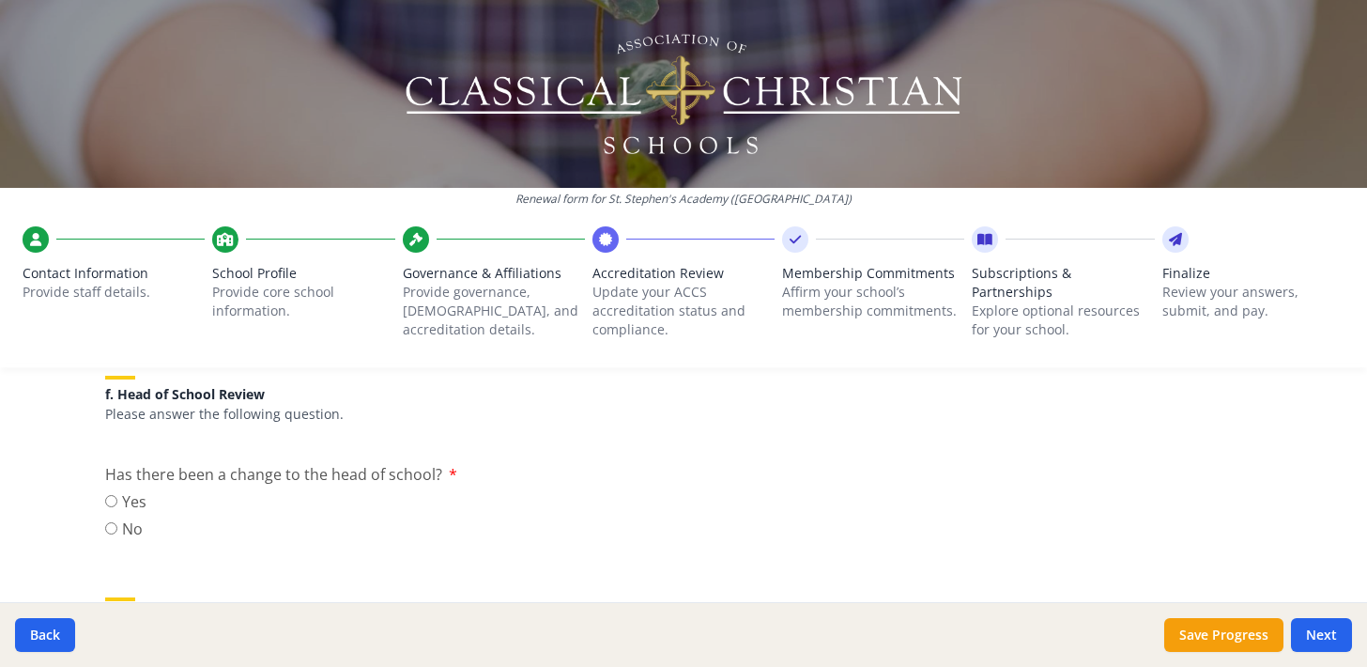
scroll to position [1940, 0]
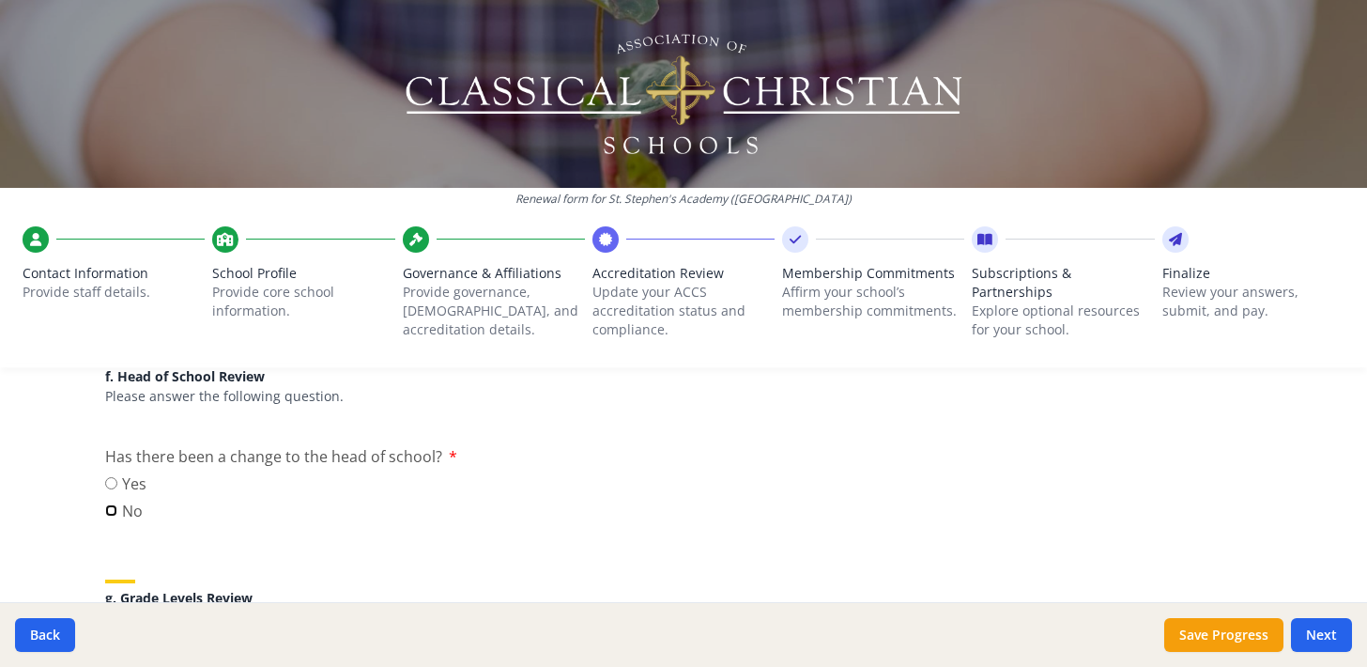
click at [109, 511] on input "No" at bounding box center [111, 510] width 12 height 12
radio input "true"
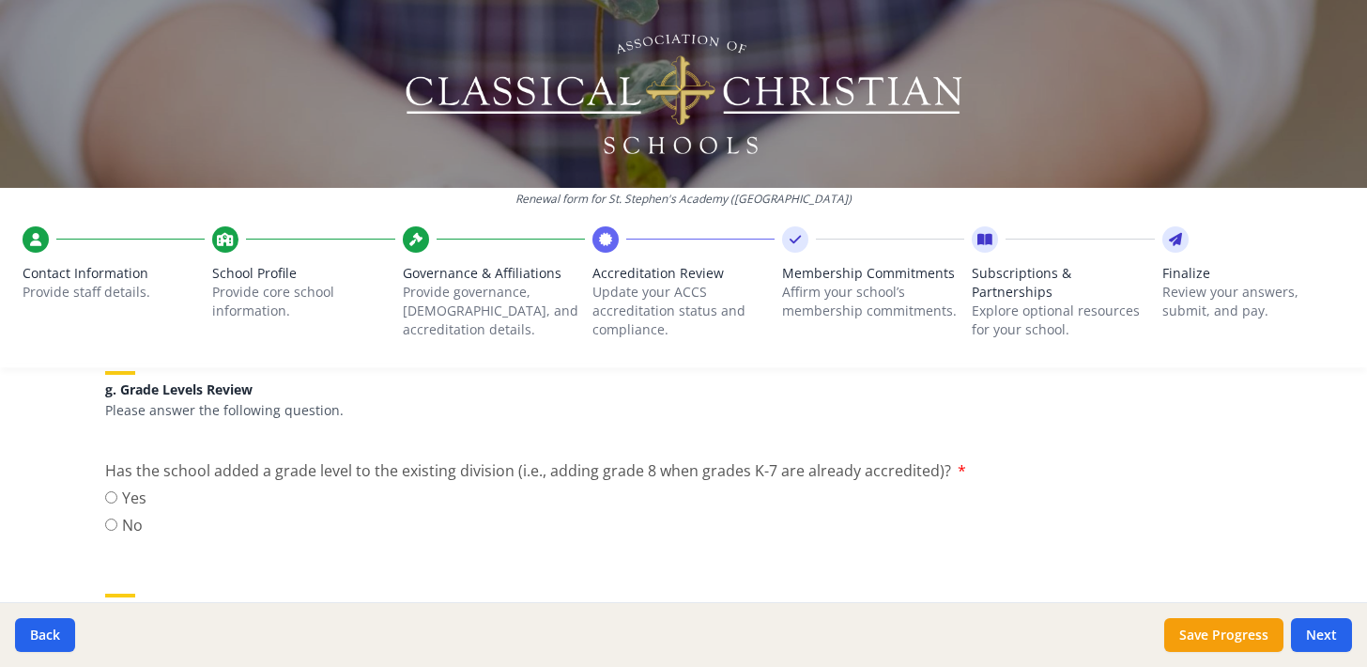
scroll to position [2155, 0]
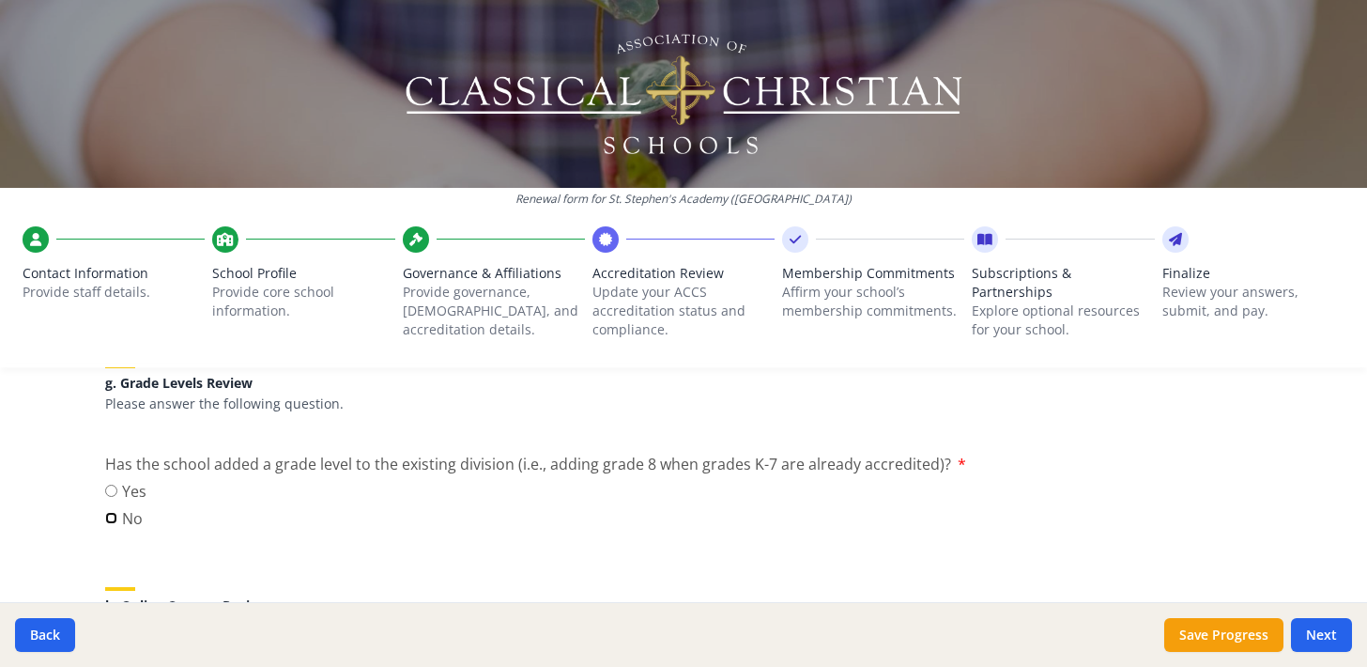
click at [112, 516] on input "No" at bounding box center [111, 518] width 12 height 12
radio input "true"
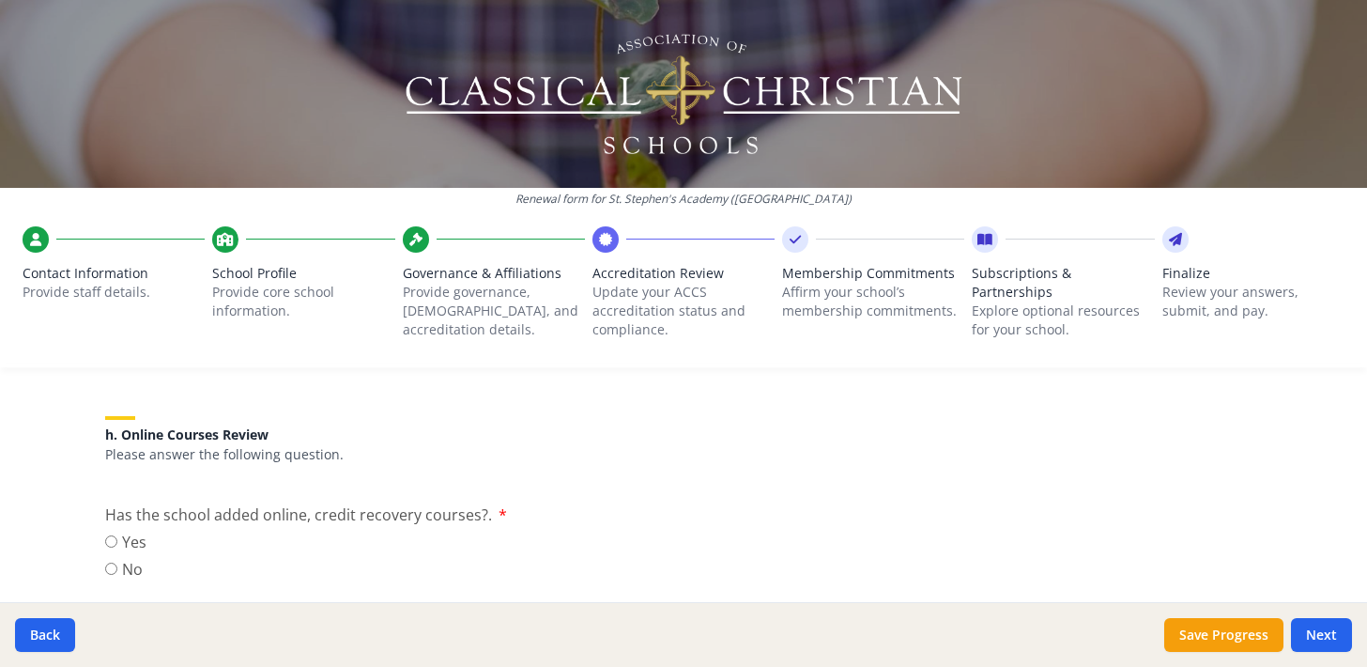
scroll to position [2360, 0]
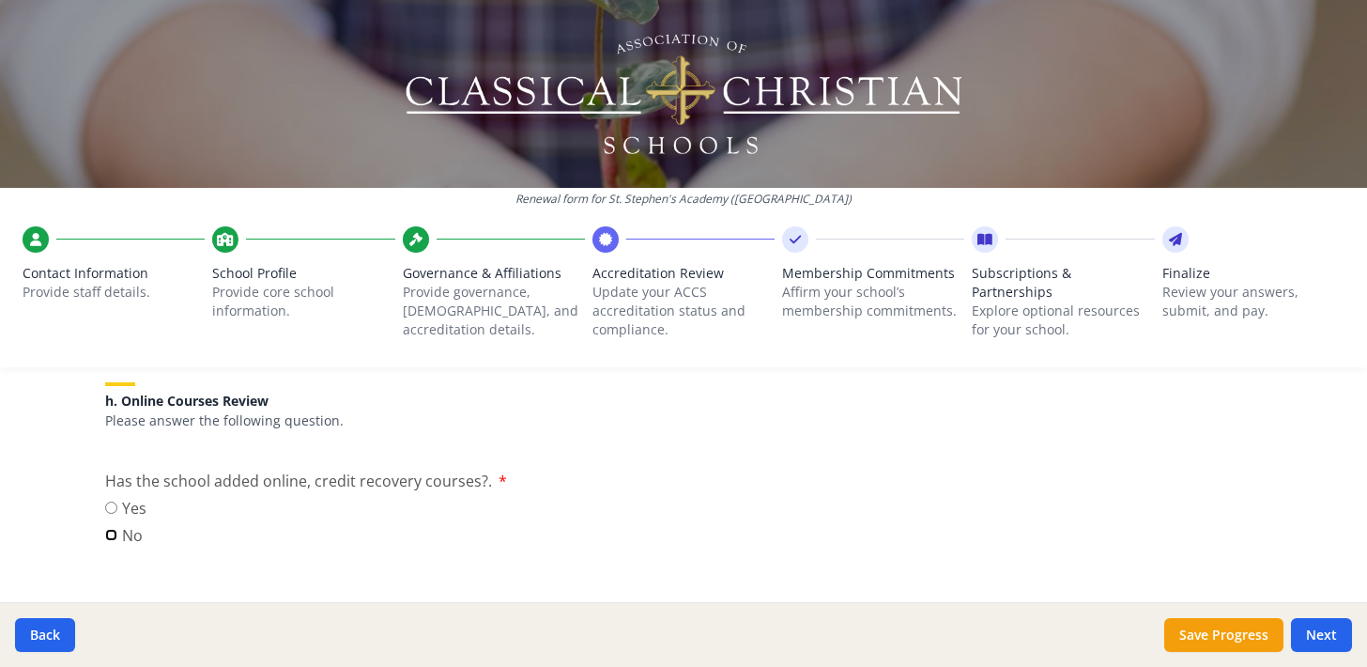
click at [111, 535] on input "No" at bounding box center [111, 535] width 12 height 12
radio input "true"
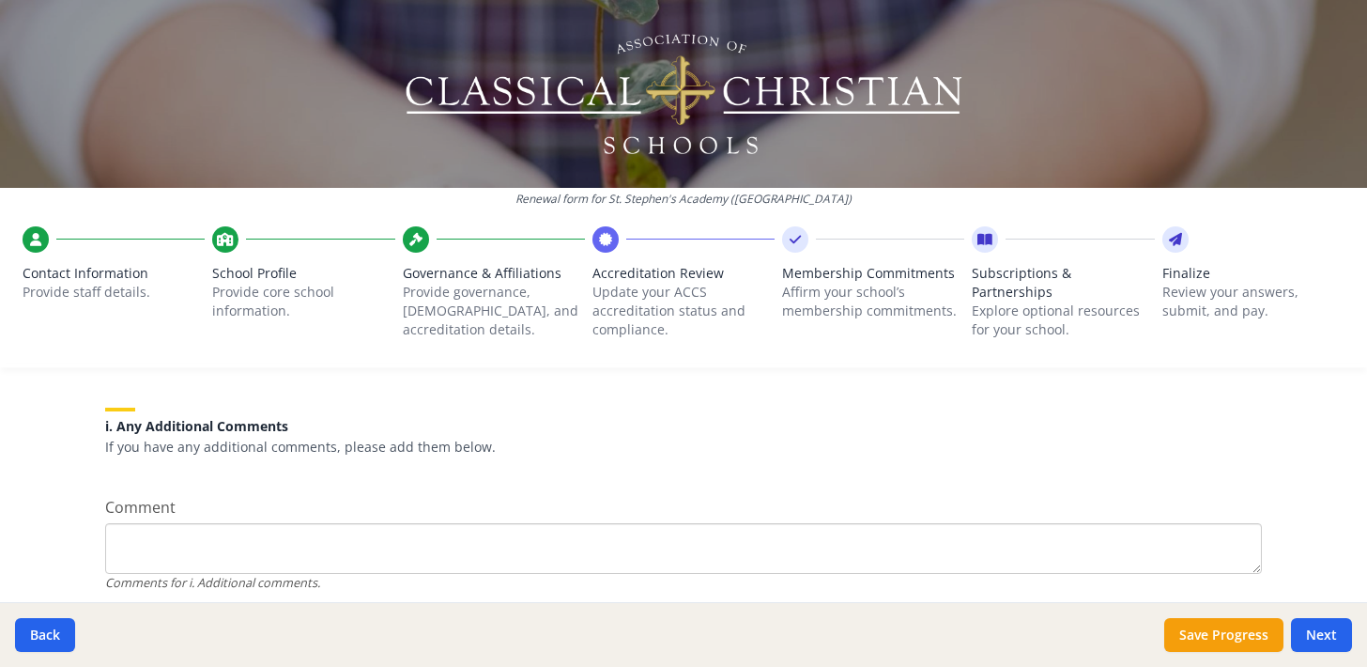
scroll to position [2625, 0]
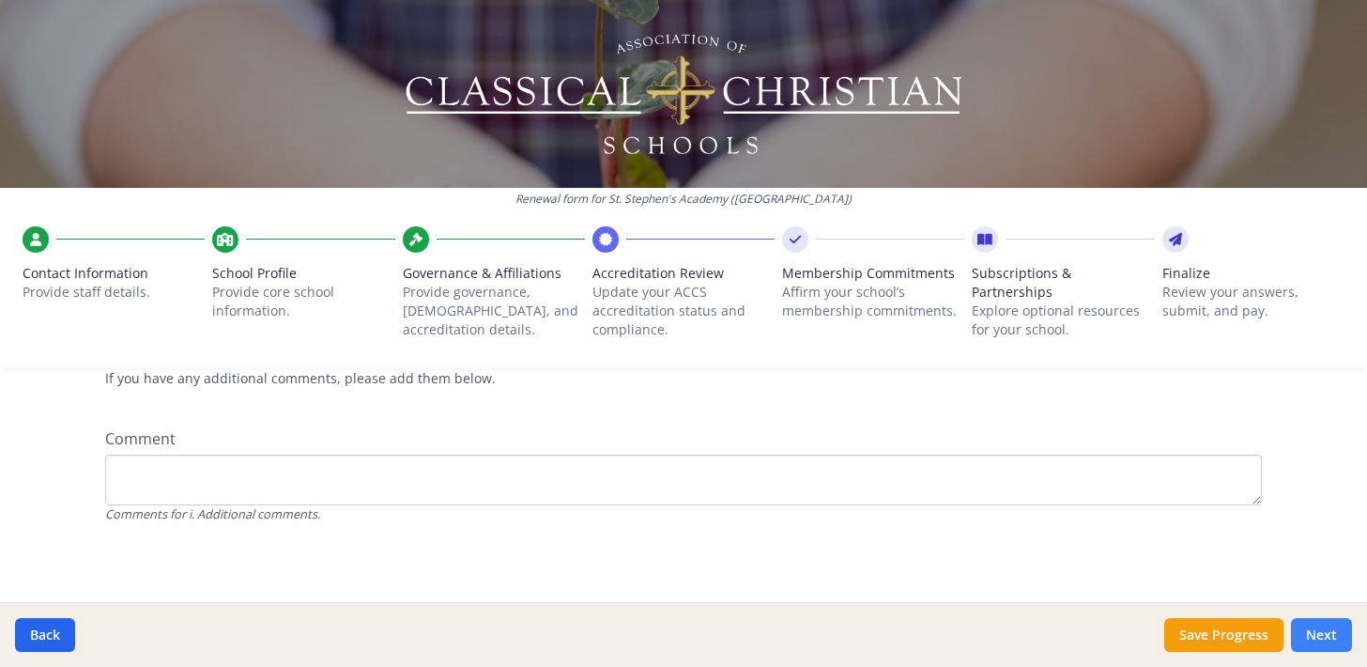
click at [1306, 634] on button "Next" at bounding box center [1321, 635] width 61 height 34
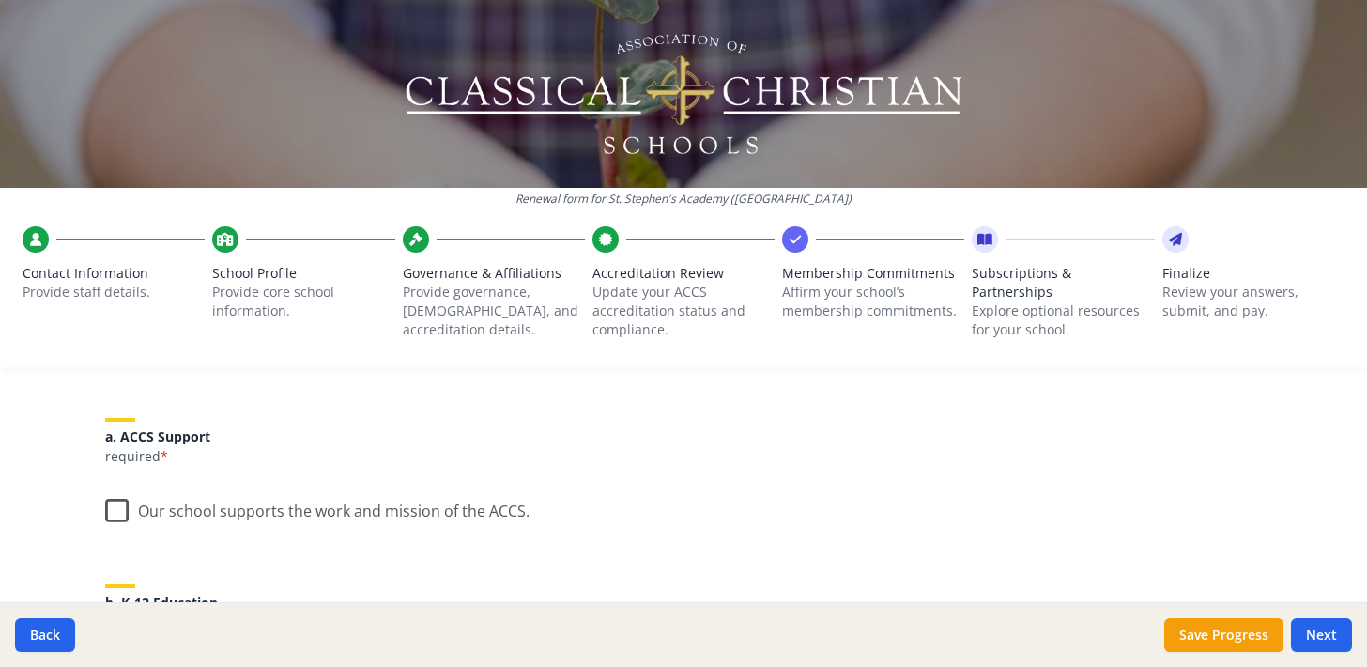
scroll to position [283, 0]
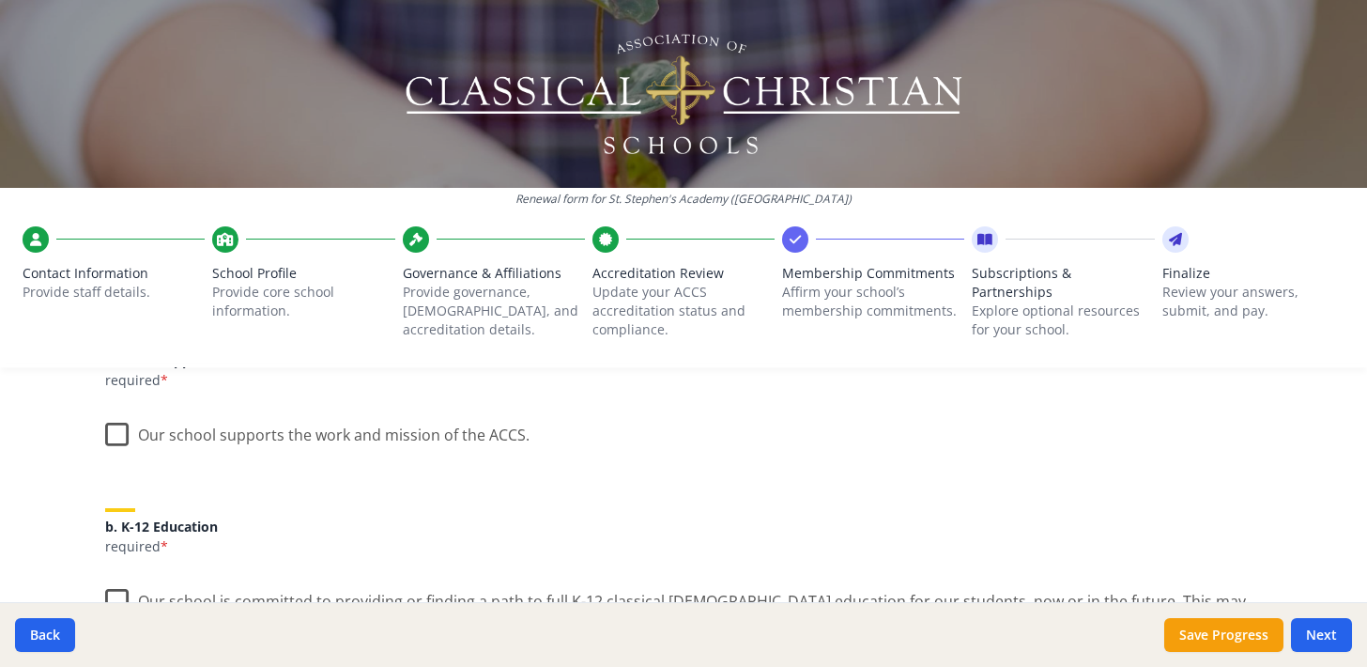
click at [119, 435] on label "Our school supports the work and mission of the ACCS." at bounding box center [317, 430] width 424 height 40
click at [0, 0] on input "Our school supports the work and mission of the ACCS." at bounding box center [0, 0] width 0 height 0
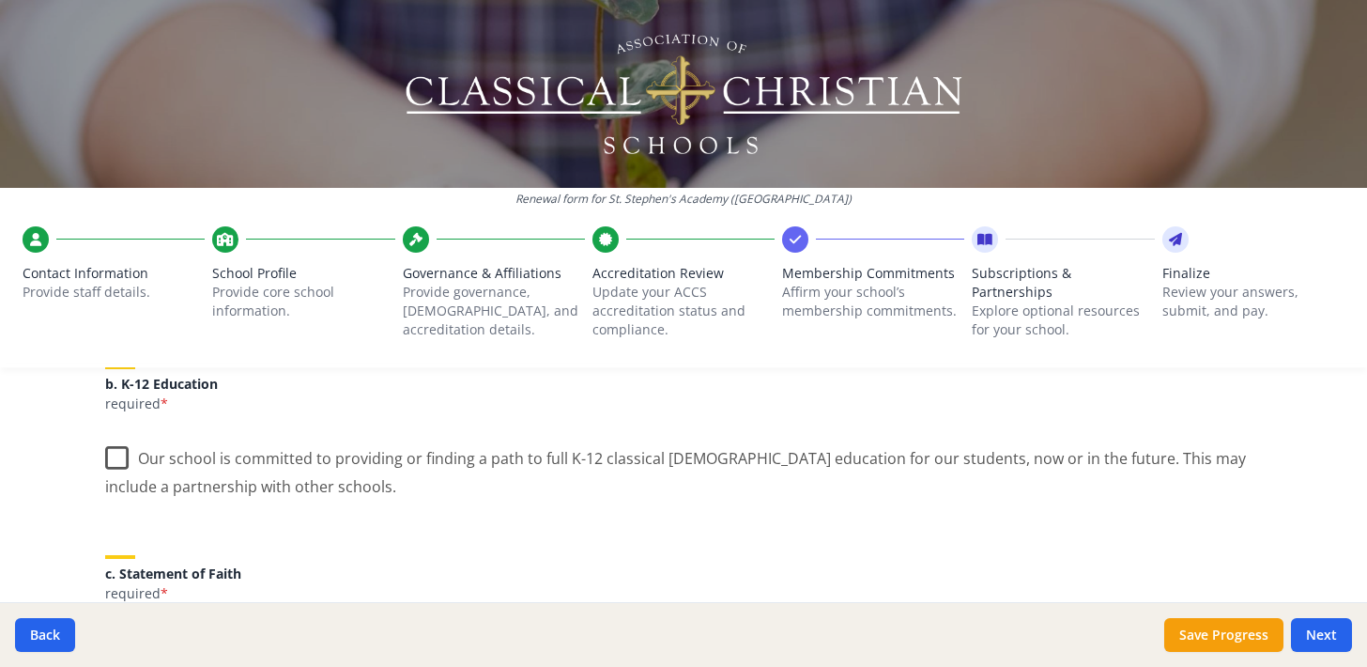
scroll to position [432, 0]
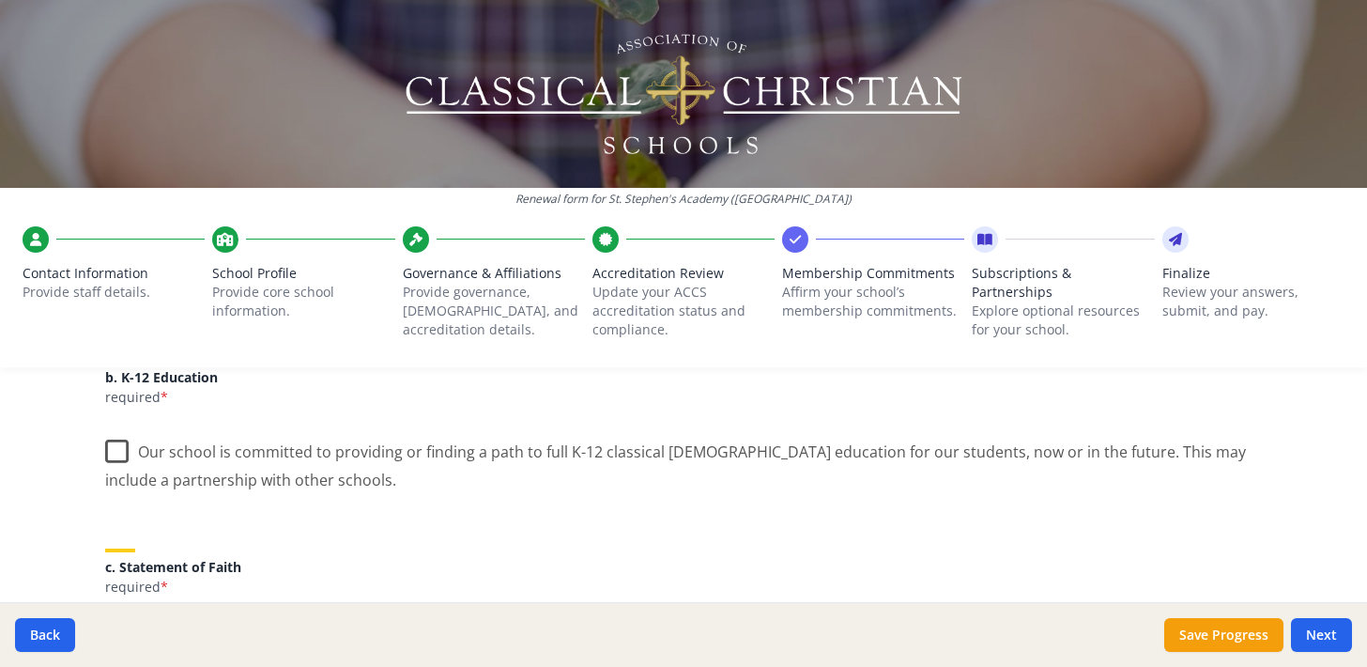
click at [123, 453] on label "Our school is committed to providing or finding a path to full K-12 classical […" at bounding box center [683, 458] width 1157 height 63
click at [0, 0] on input "Our school is committed to providing or finding a path to full K-12 classical […" at bounding box center [0, 0] width 0 height 0
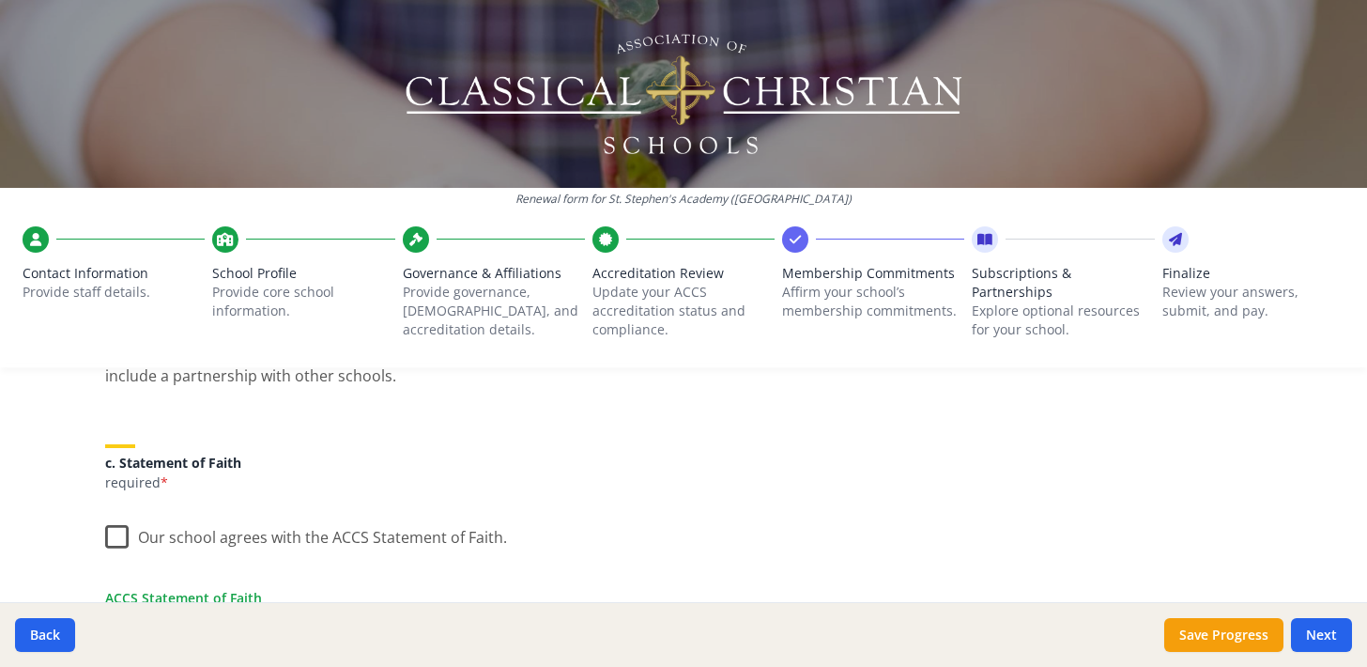
scroll to position [562, 0]
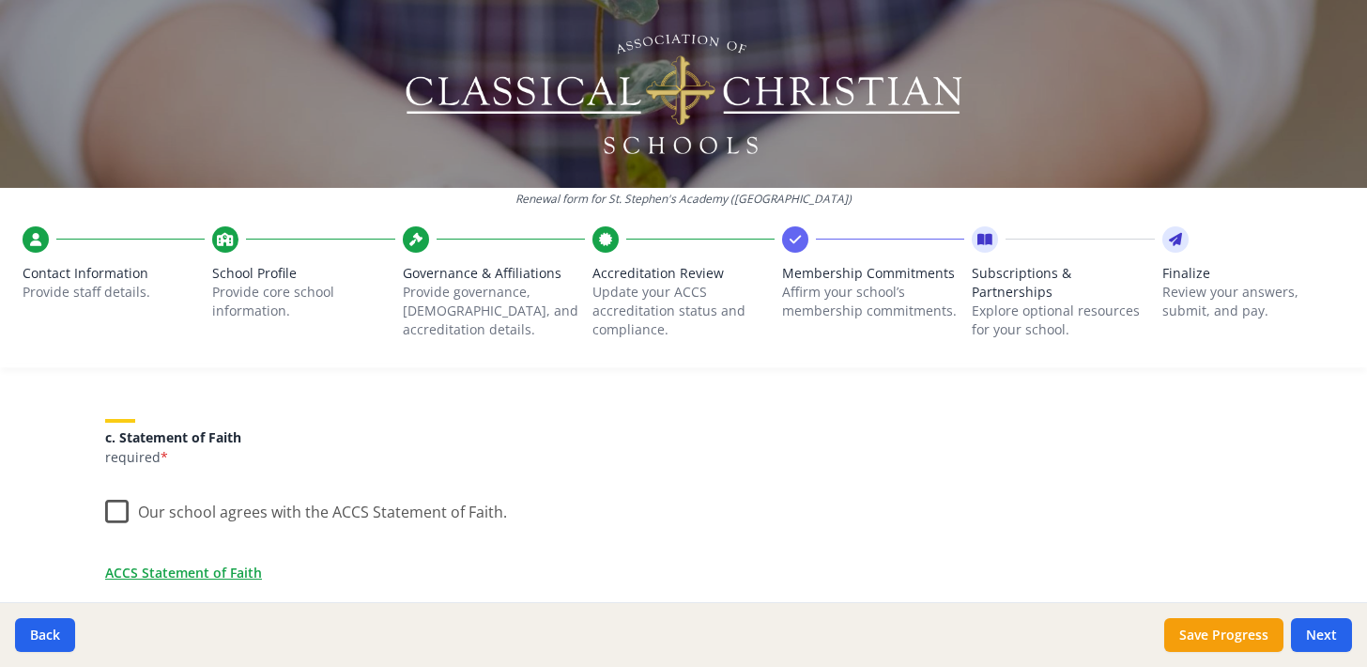
click at [116, 509] on label "Our school agrees with the ACCS Statement of Faith." at bounding box center [306, 507] width 402 height 40
click at [0, 0] on input "Our school agrees with the ACCS Statement of Faith." at bounding box center [0, 0] width 0 height 0
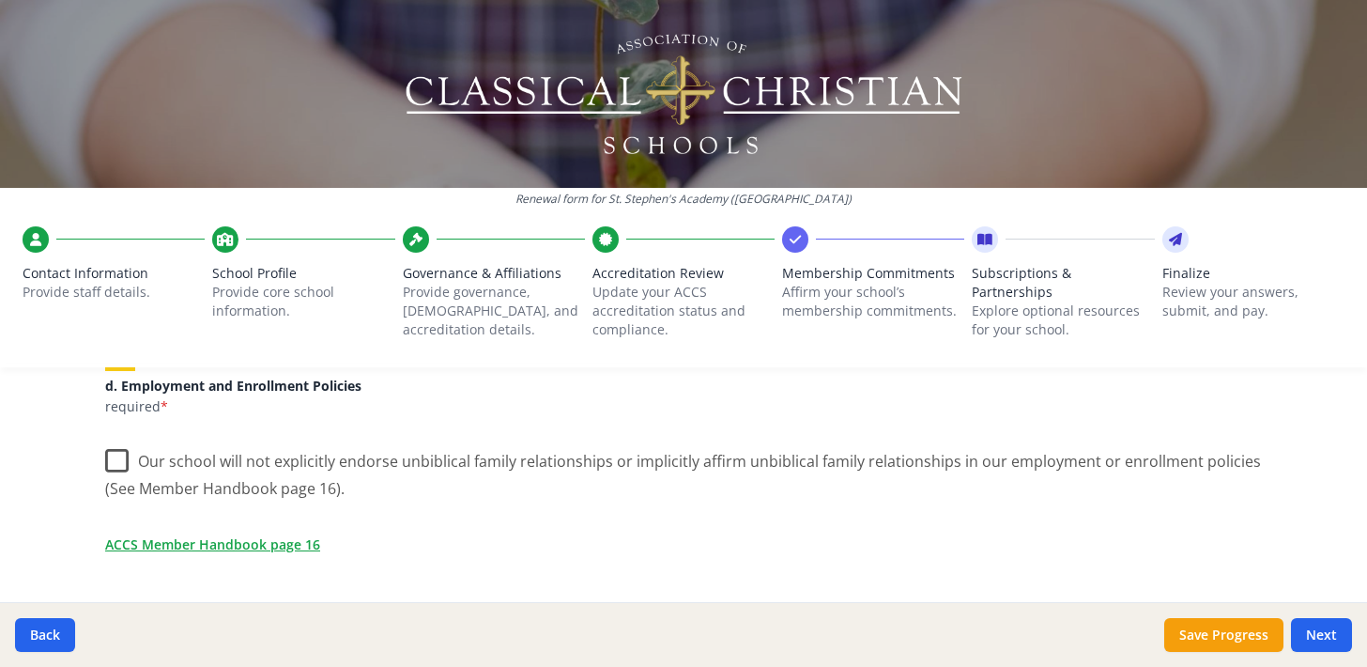
scroll to position [840, 0]
click at [114, 455] on label "Our school will not explicitly endorse unbiblical family relationships or impli…" at bounding box center [683, 466] width 1157 height 63
click at [0, 0] on input "Our school will not explicitly endorse unbiblical family relationships or impli…" at bounding box center [0, 0] width 0 height 0
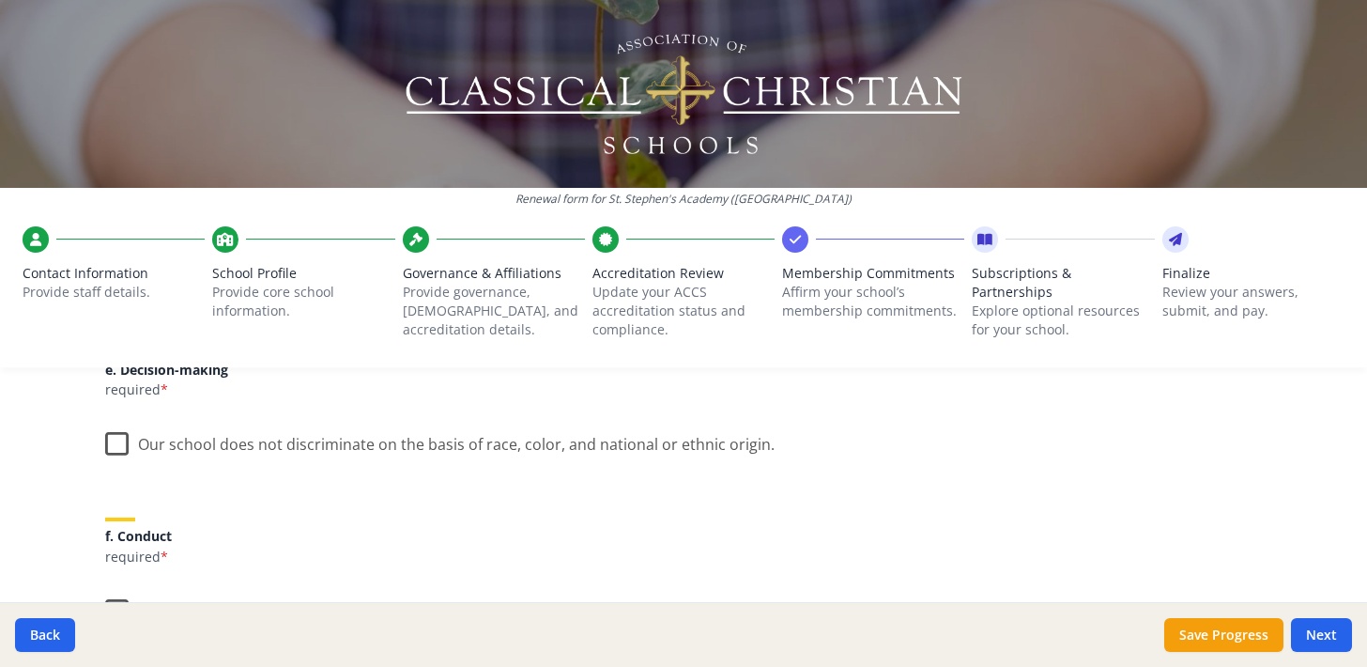
scroll to position [1079, 0]
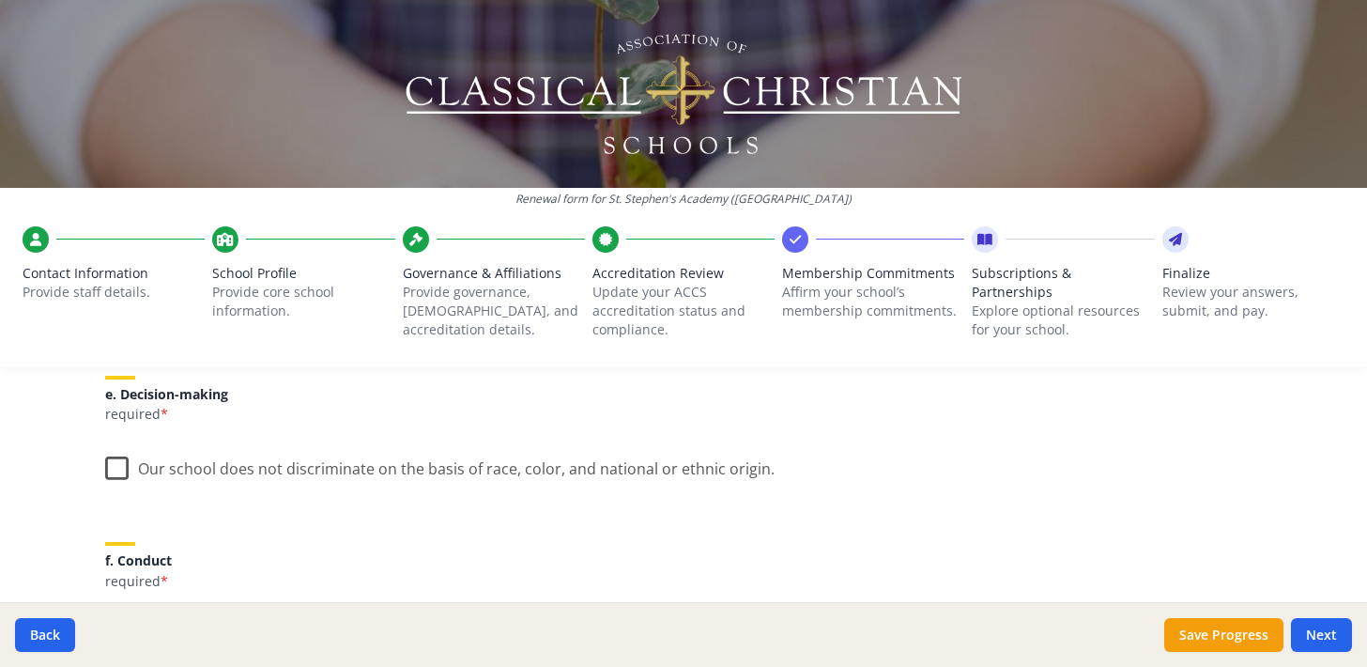
click at [116, 467] on label "Our school does not discriminate on the basis of race, color, and national or e…" at bounding box center [440, 464] width 670 height 40
click at [0, 0] on input "Our school does not discriminate on the basis of race, color, and national or e…" at bounding box center [0, 0] width 0 height 0
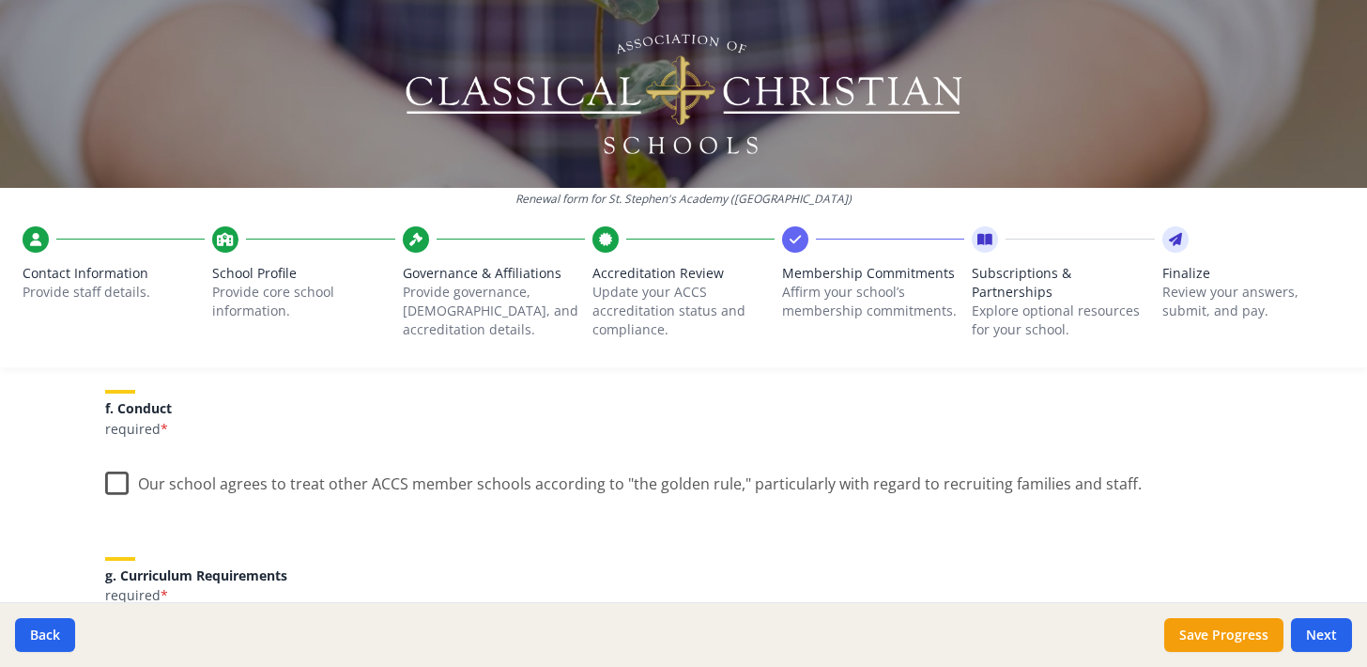
scroll to position [1230, 0]
click at [118, 481] on label "Our school agrees to treat other ACCS member schools according to "the golden r…" at bounding box center [623, 480] width 1037 height 40
click at [0, 0] on input "Our school agrees to treat other ACCS member schools according to "the golden r…" at bounding box center [0, 0] width 0 height 0
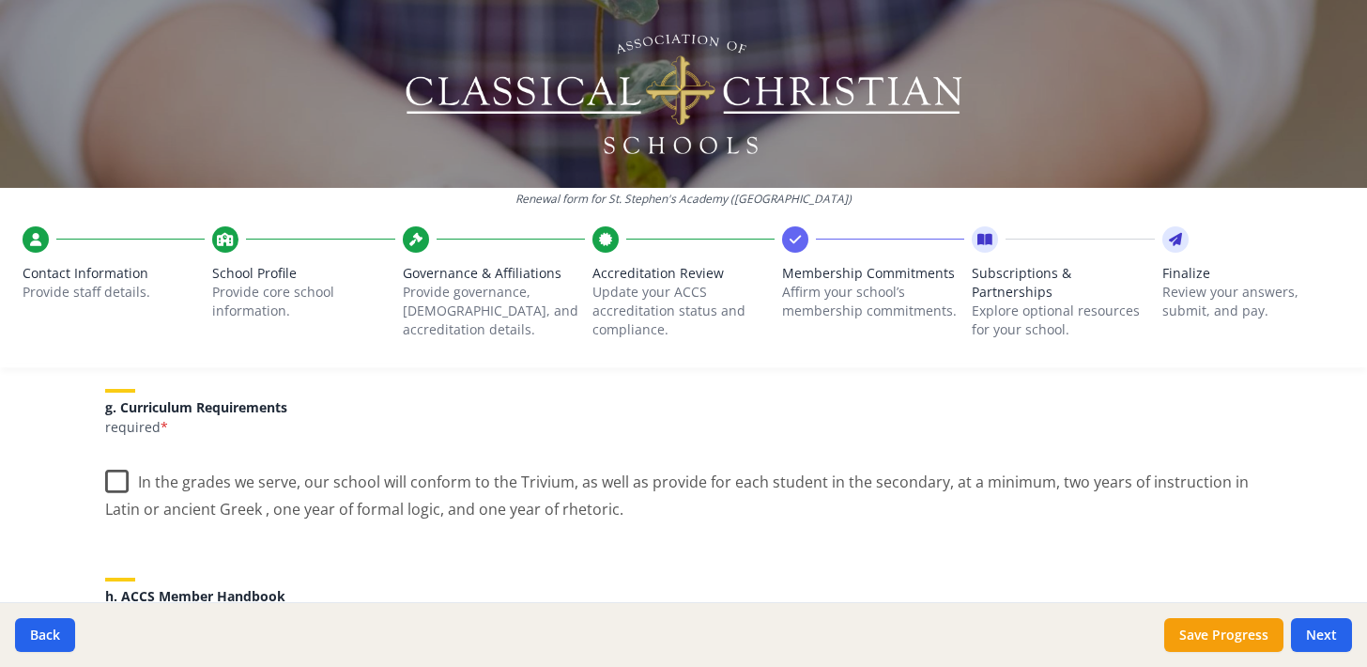
scroll to position [1404, 0]
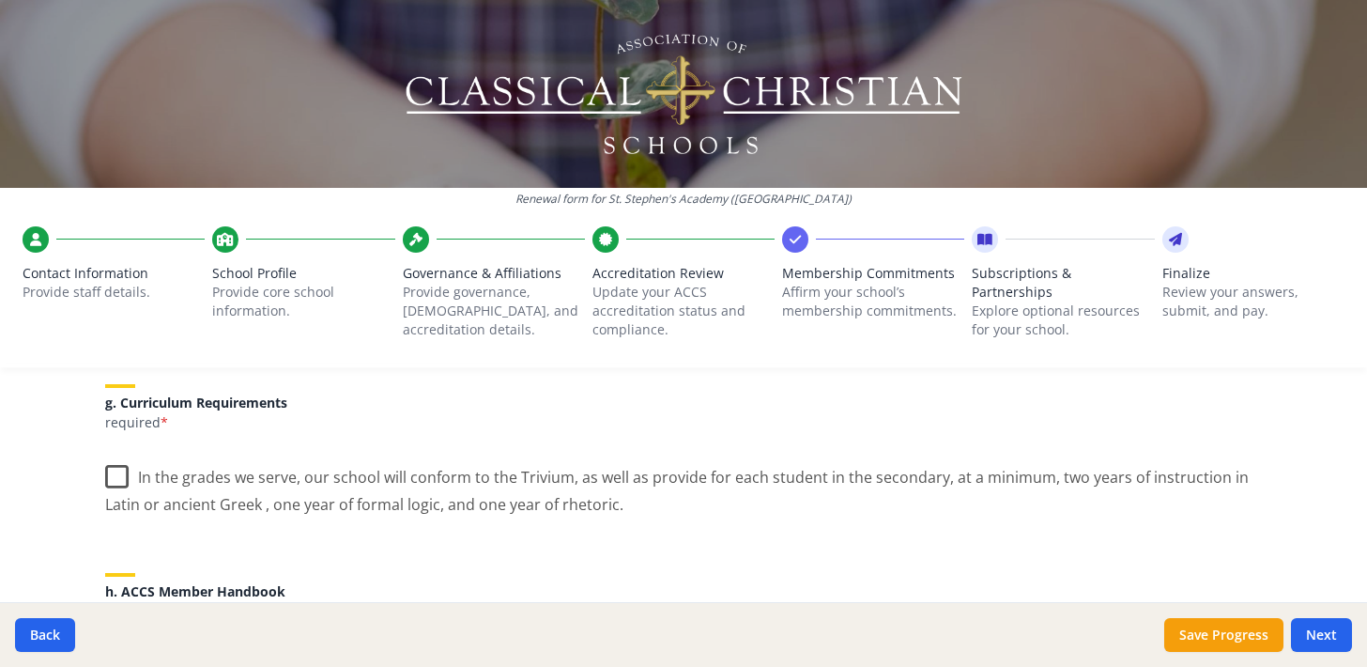
click at [116, 470] on label "In the grades we serve, our school will conform to the Trivium, as well as prov…" at bounding box center [683, 484] width 1157 height 63
click at [0, 0] on input "In the grades we serve, our school will conform to the Trivium, as well as prov…" at bounding box center [0, 0] width 0 height 0
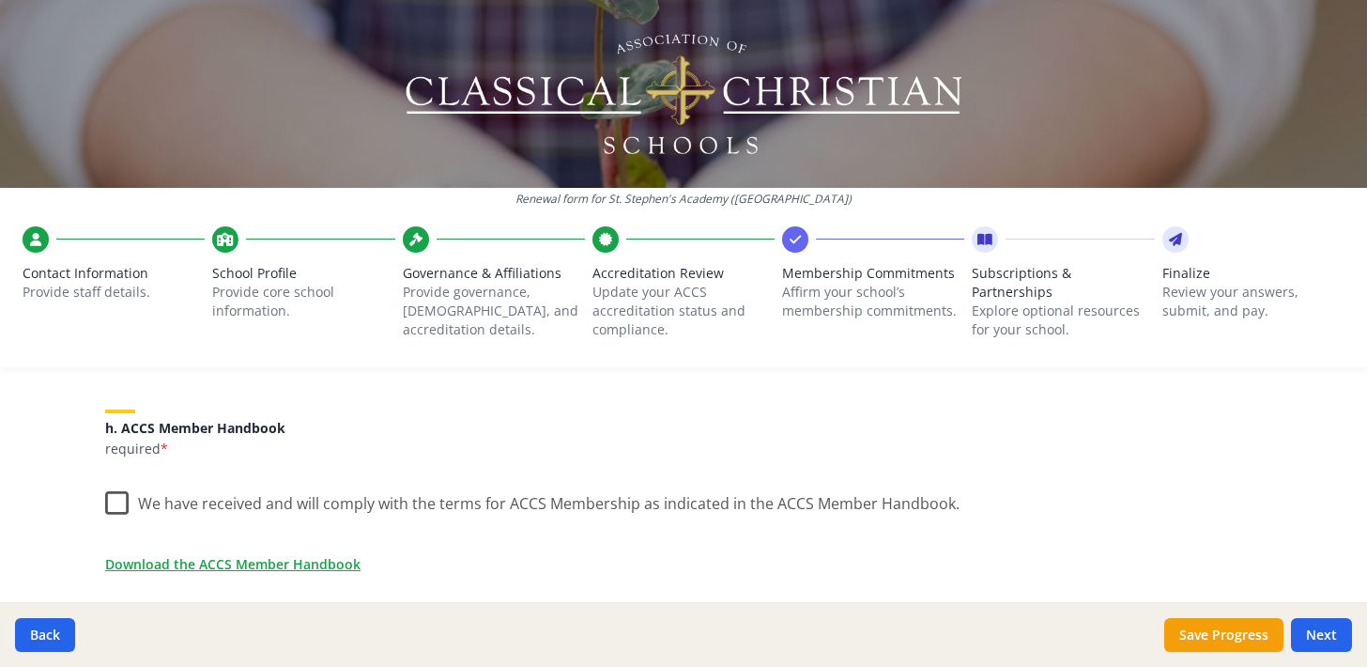
scroll to position [1596, 0]
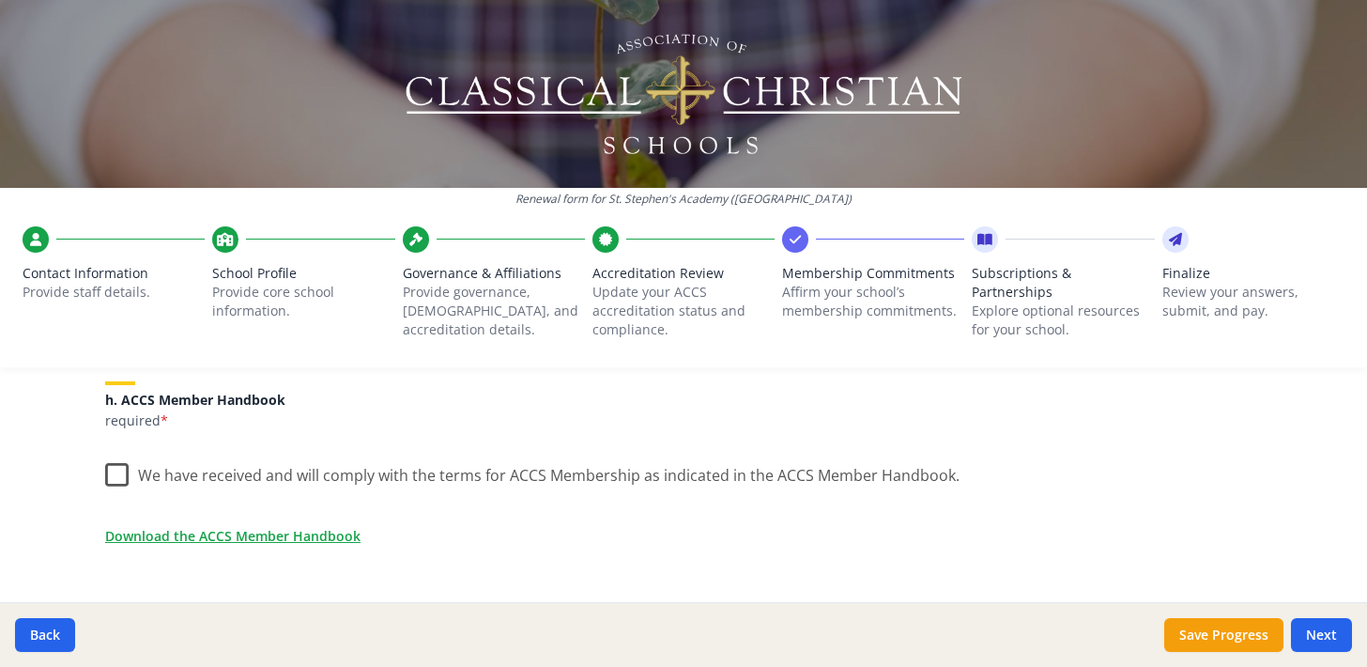
click at [122, 472] on label "We have received and will comply with the terms for ACCS Membership as indicate…" at bounding box center [532, 471] width 855 height 40
click at [0, 0] on input "We have received and will comply with the terms for ACCS Membership as indicate…" at bounding box center [0, 0] width 0 height 0
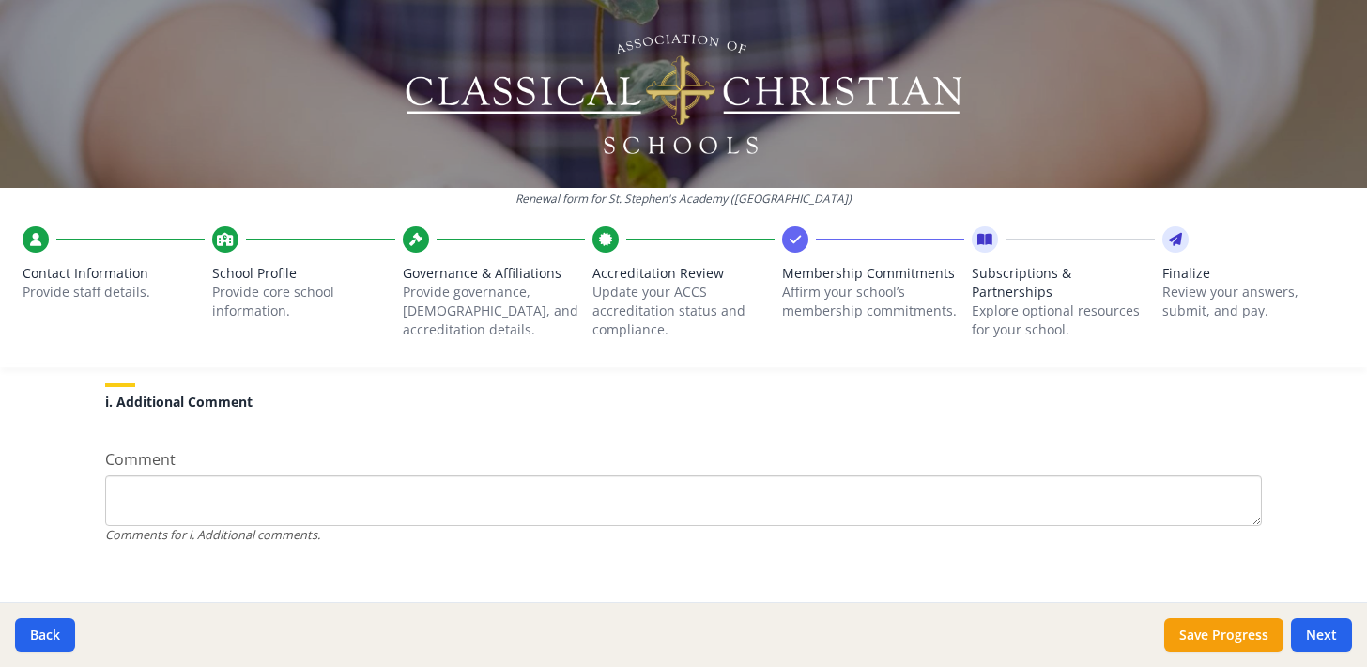
scroll to position [1842, 0]
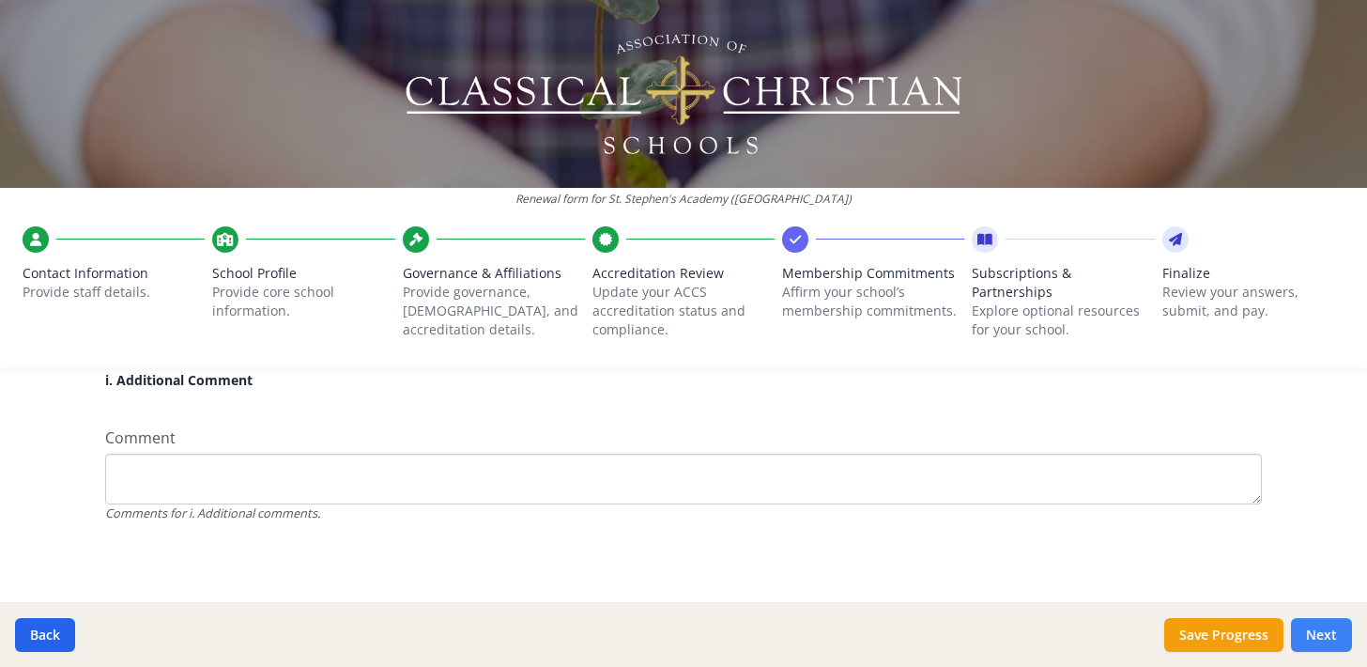
click at [1313, 626] on button "Next" at bounding box center [1321, 635] width 61 height 34
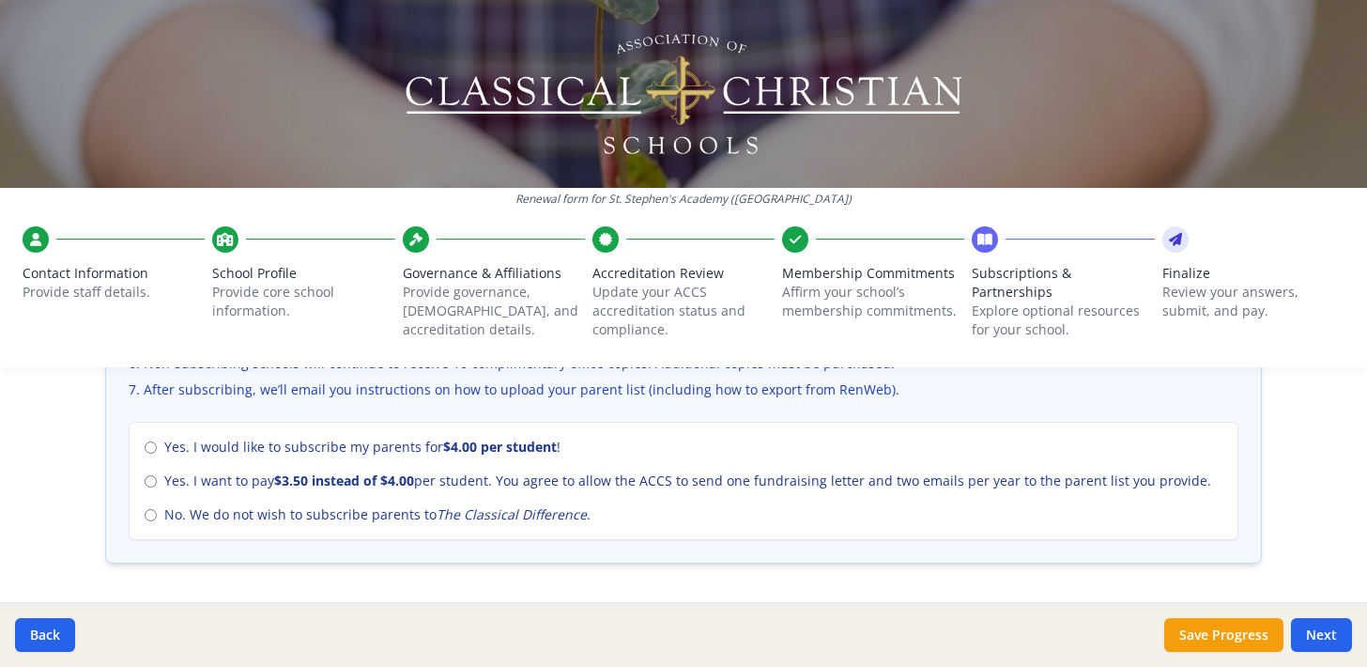
scroll to position [875, 0]
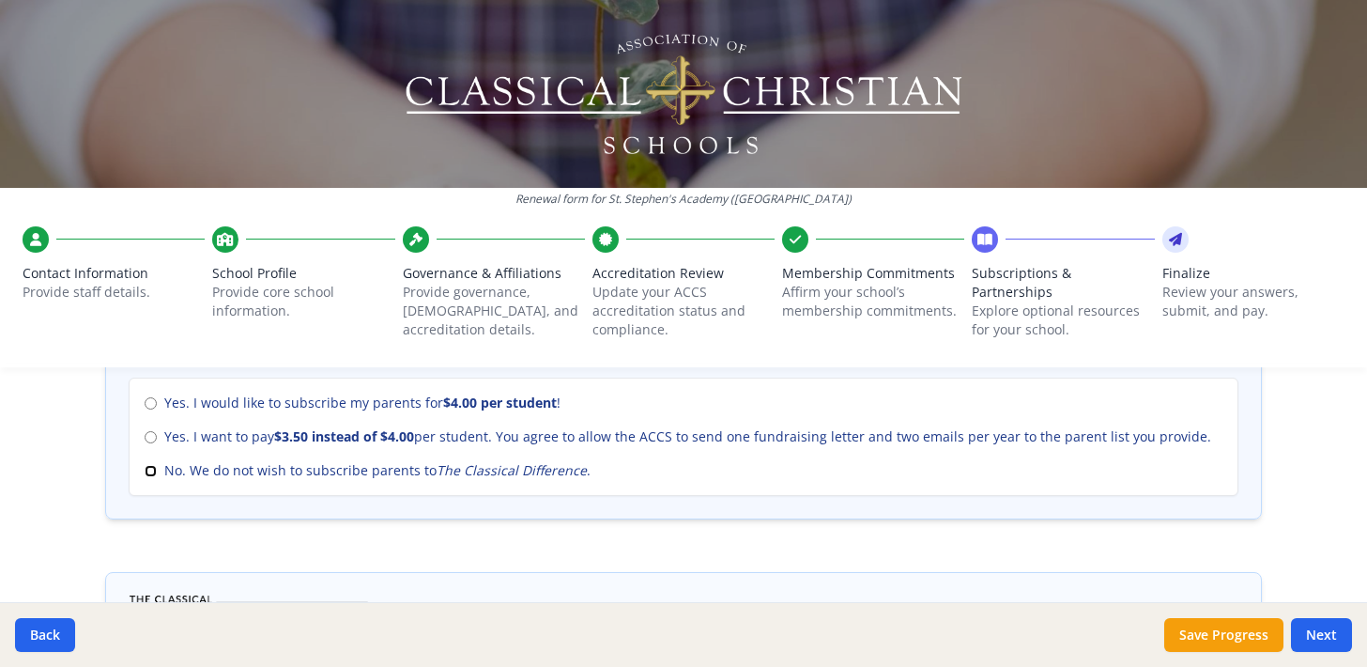
click at [151, 470] on input "No. We do not wish to subscribe parents to The Classical Difference ." at bounding box center [151, 471] width 12 height 12
radio input "true"
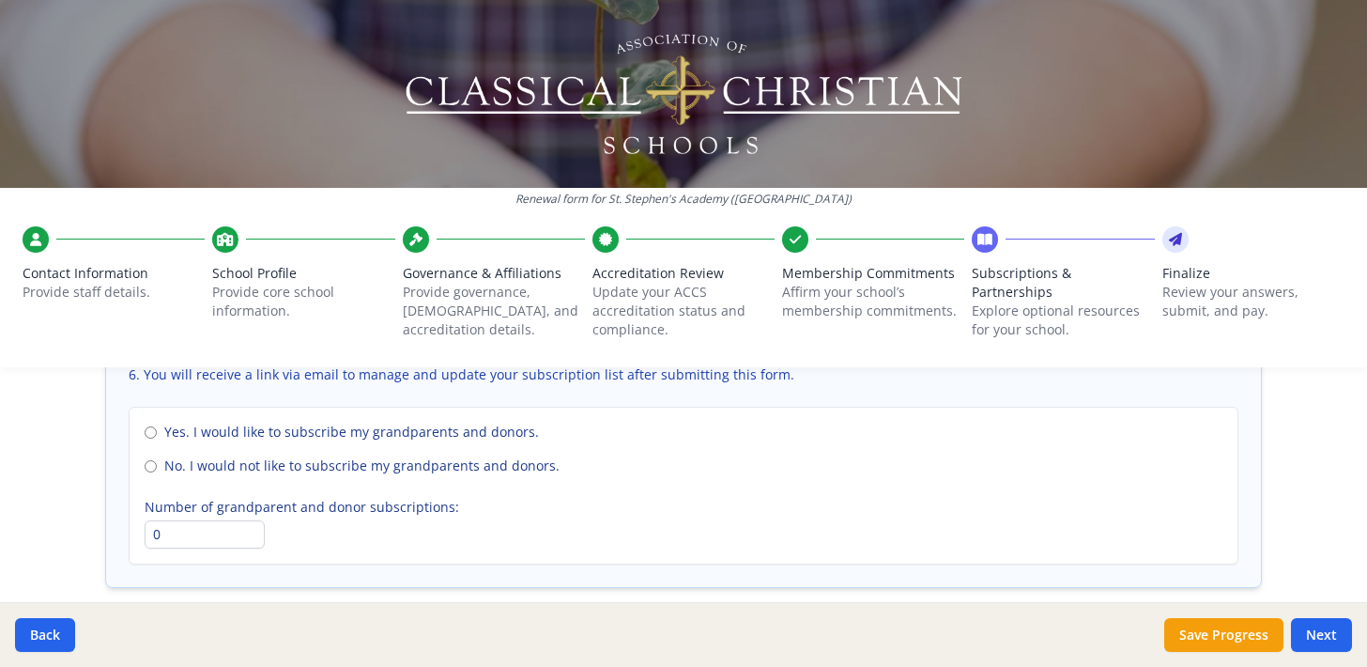
scroll to position [1412, 0]
click at [150, 468] on input "No. I would not like to subscribe my grandparents and donors." at bounding box center [151, 465] width 12 height 12
radio input "true"
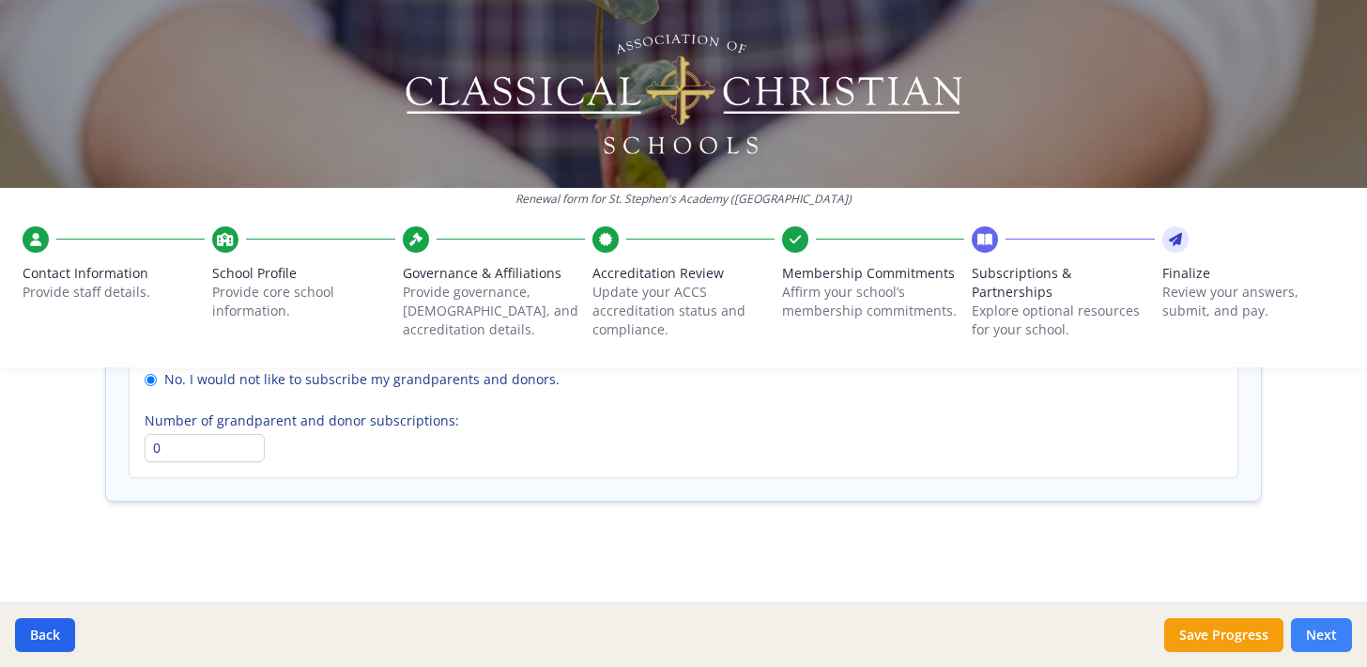
click at [1315, 636] on button "Next" at bounding box center [1321, 635] width 61 height 34
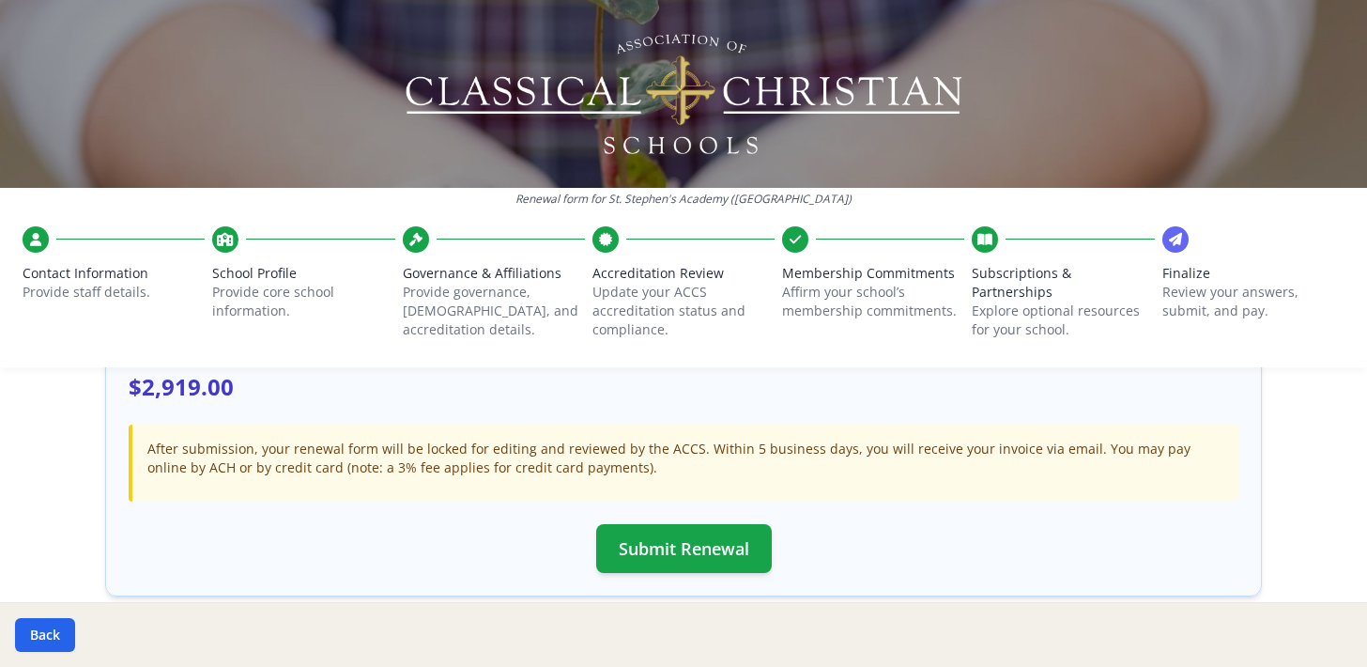
scroll to position [619, 0]
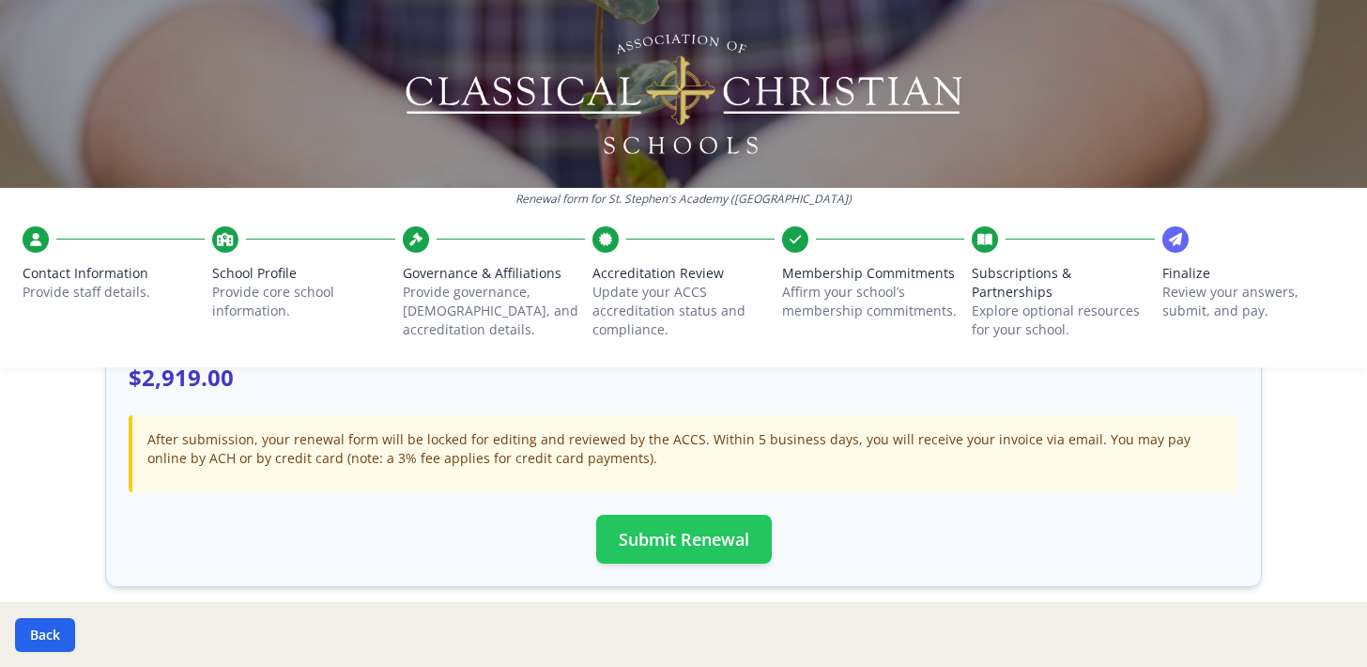
click at [717, 543] on button "Submit Renewal" at bounding box center [684, 539] width 176 height 49
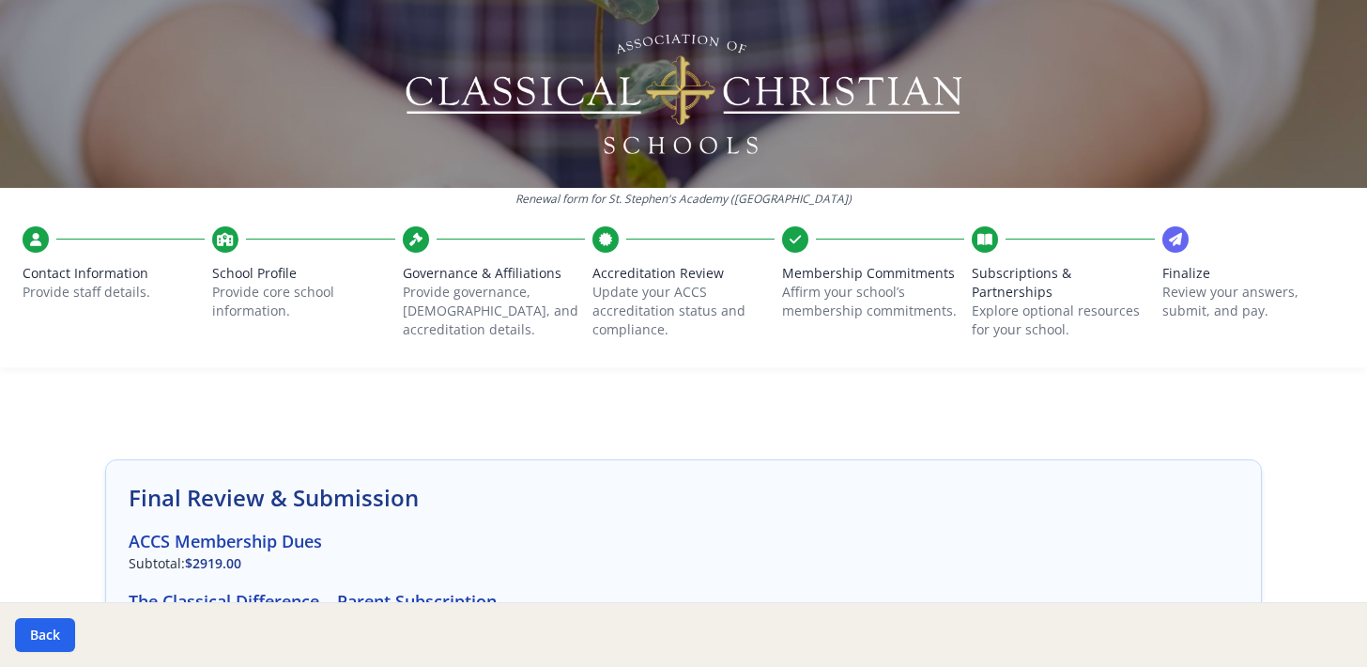
scroll to position [0, 0]
